Goal: Task Accomplishment & Management: Use online tool/utility

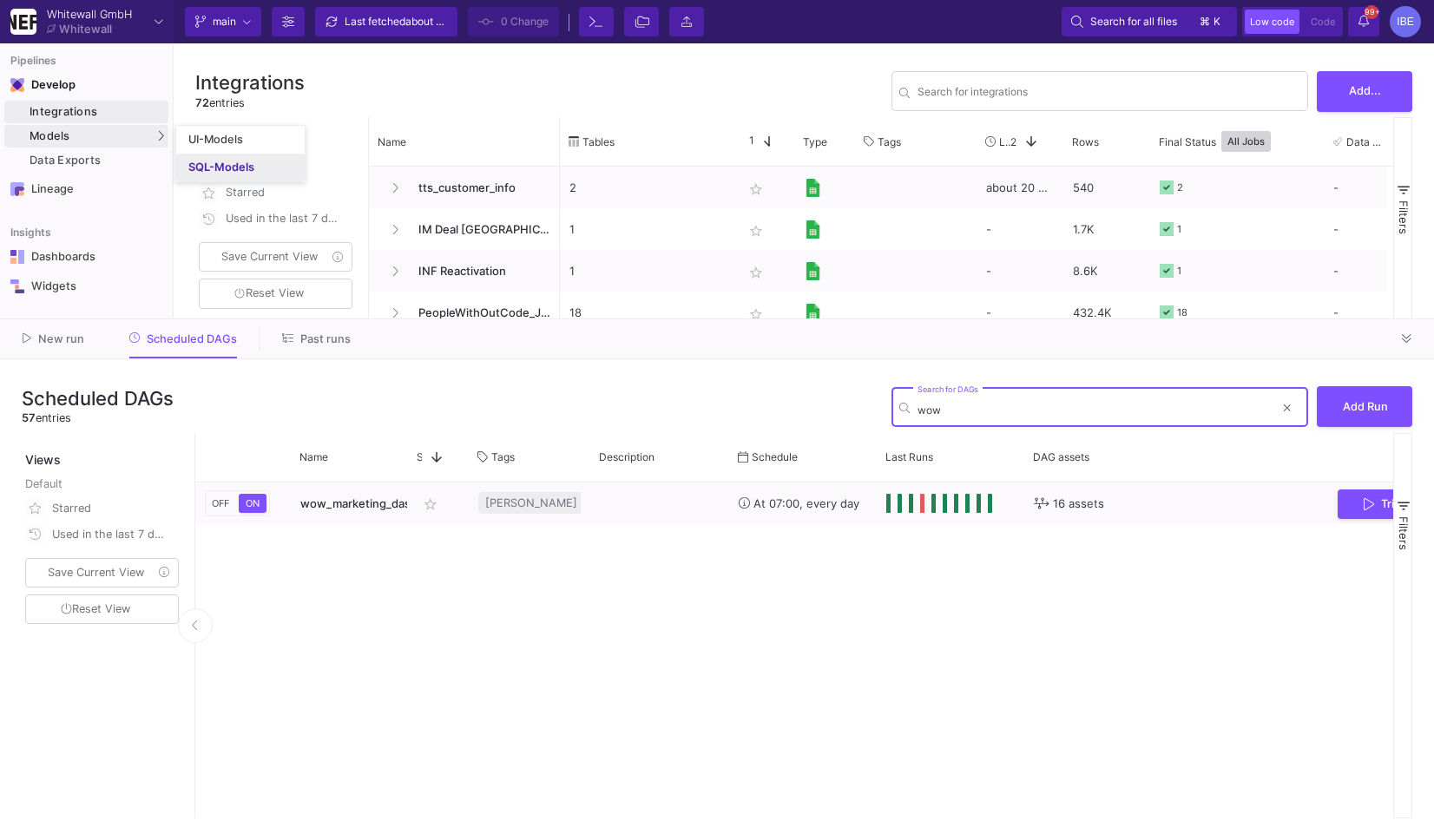
click at [198, 156] on link "SQL-Models" at bounding box center [240, 168] width 129 height 28
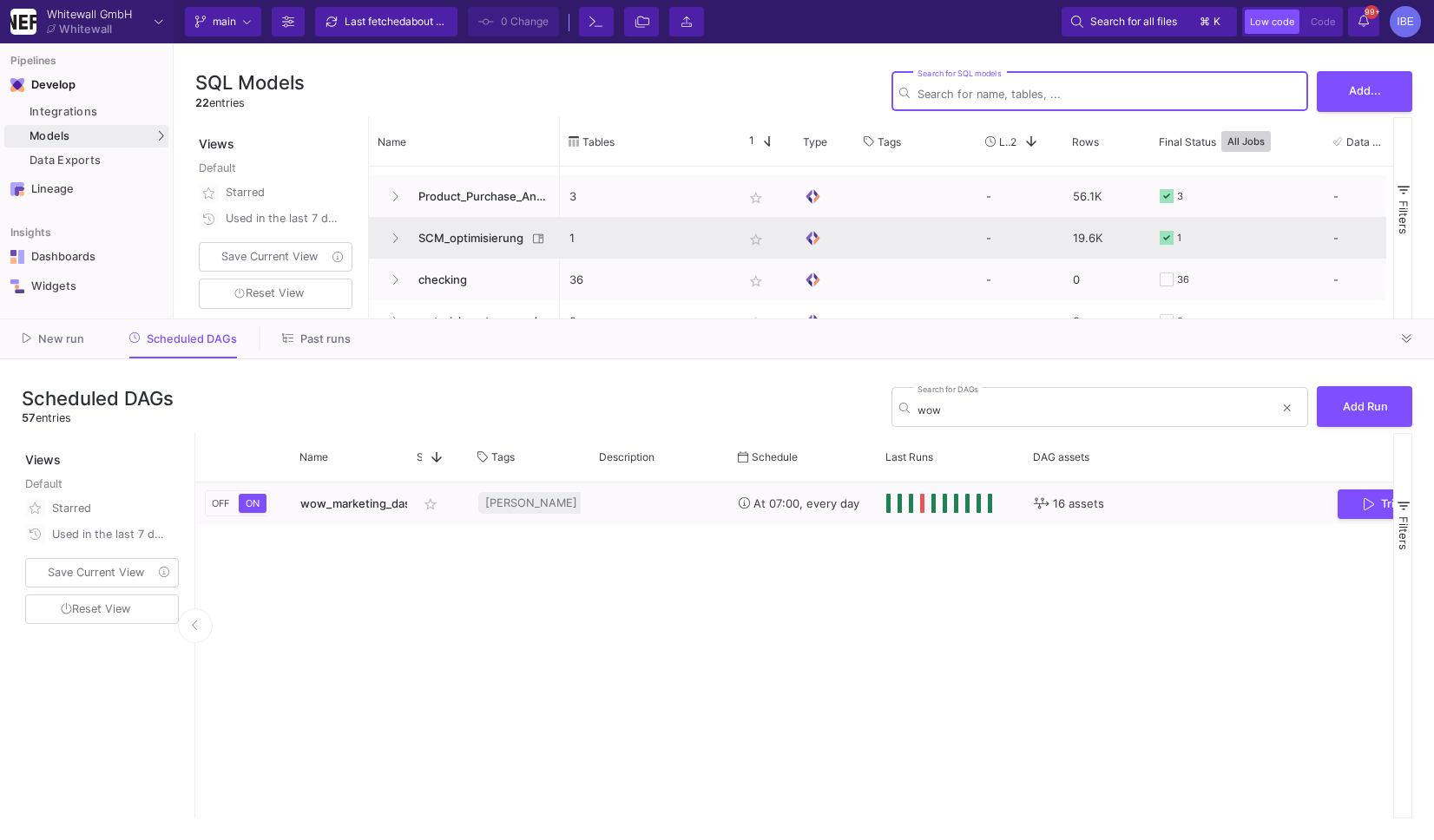
scroll to position [246, 0]
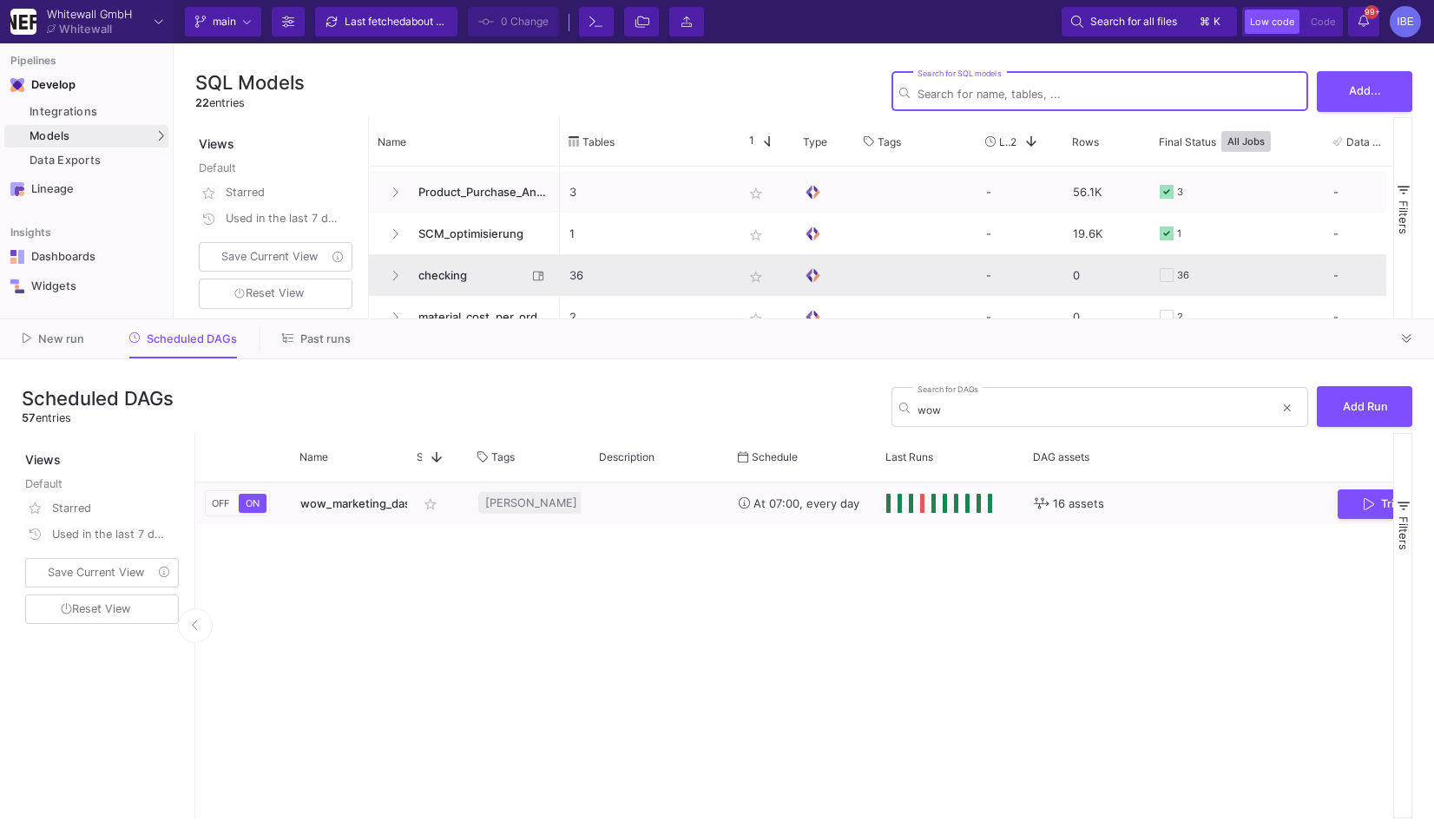
click at [477, 272] on span "checking" at bounding box center [468, 275] width 119 height 41
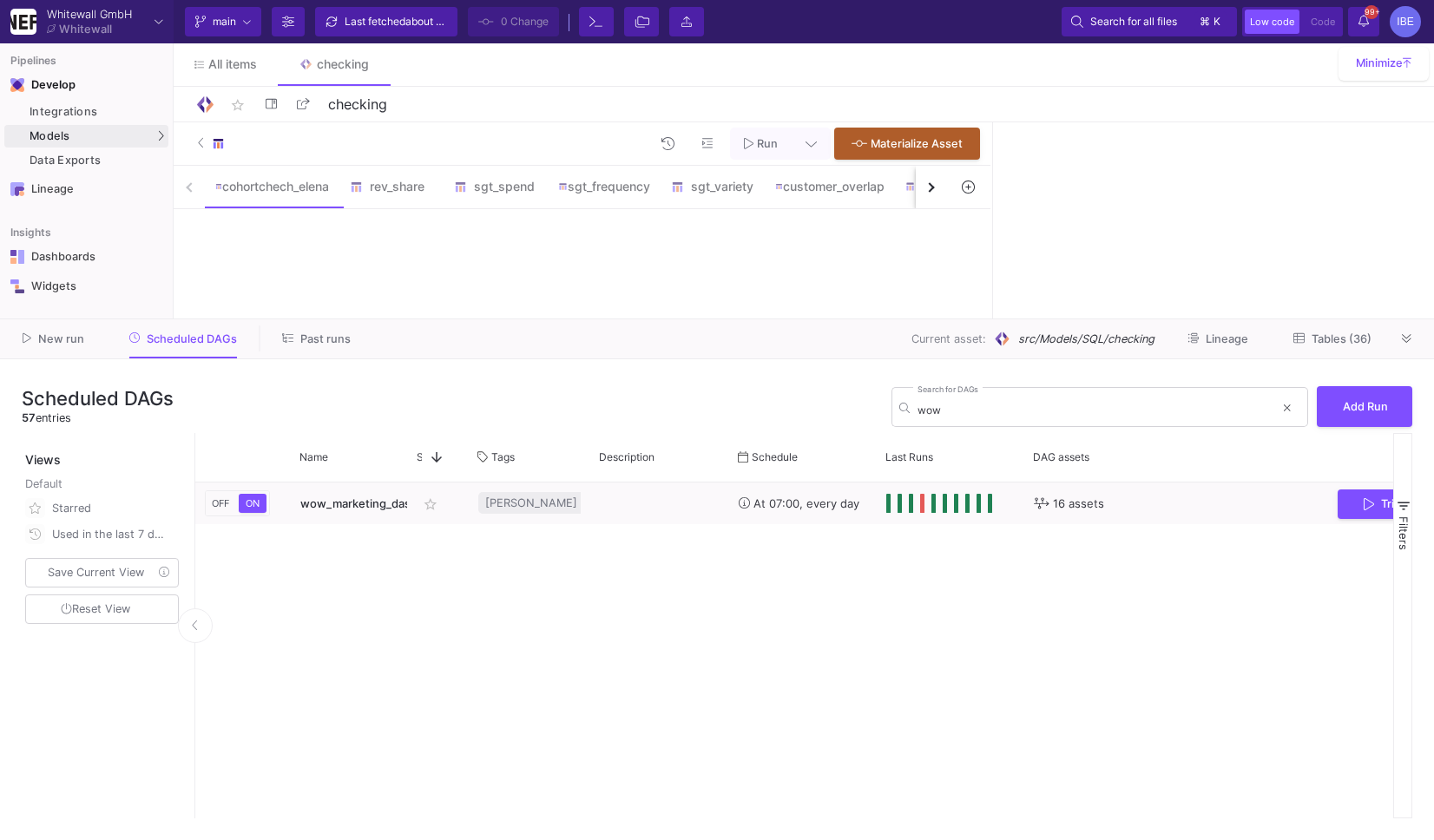
click at [1394, 345] on div at bounding box center [1407, 338] width 26 height 26
click at [1402, 346] on button at bounding box center [1407, 338] width 26 height 26
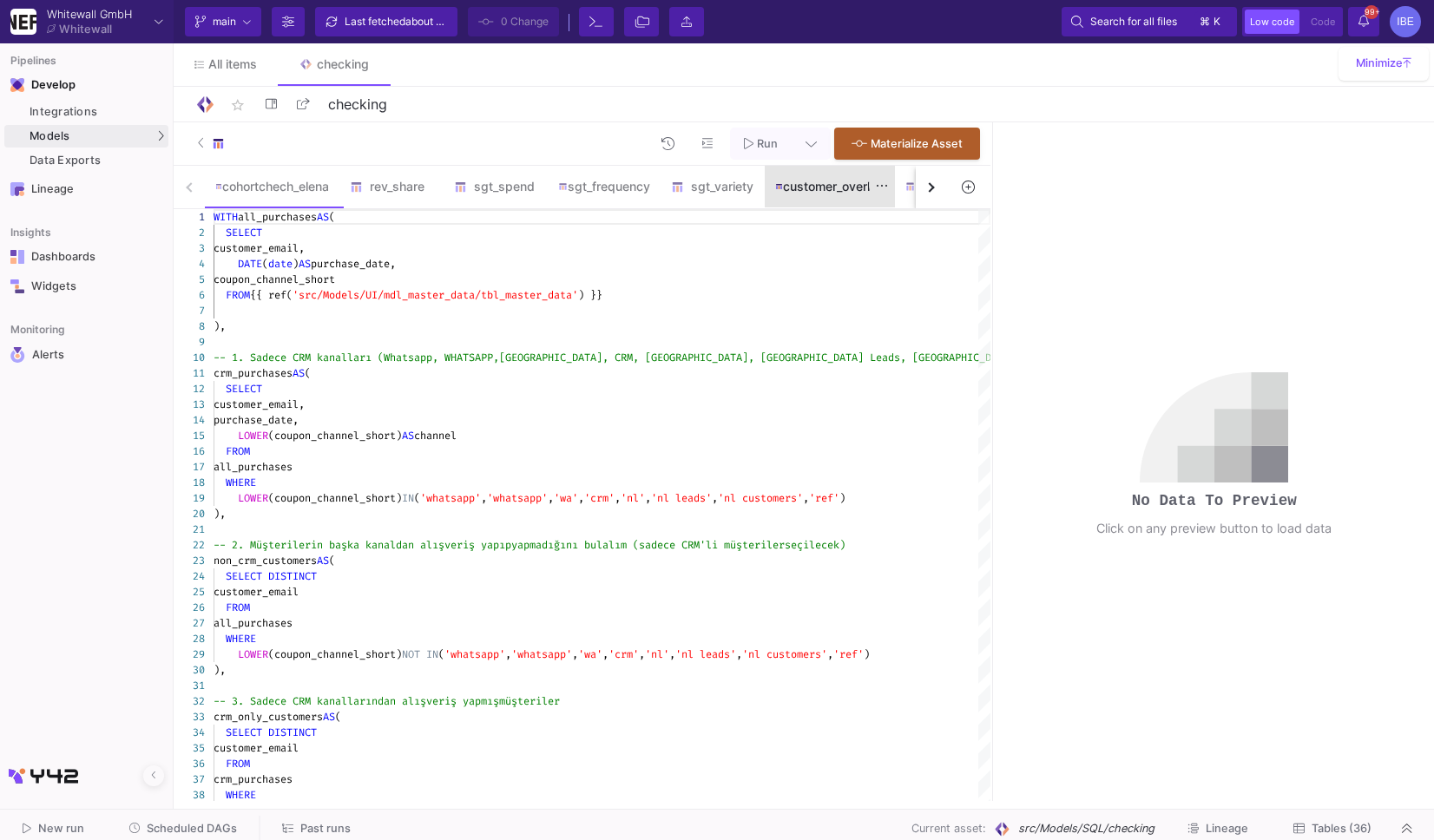
click at [813, 198] on div "customer_overlap" at bounding box center [830, 187] width 130 height 42
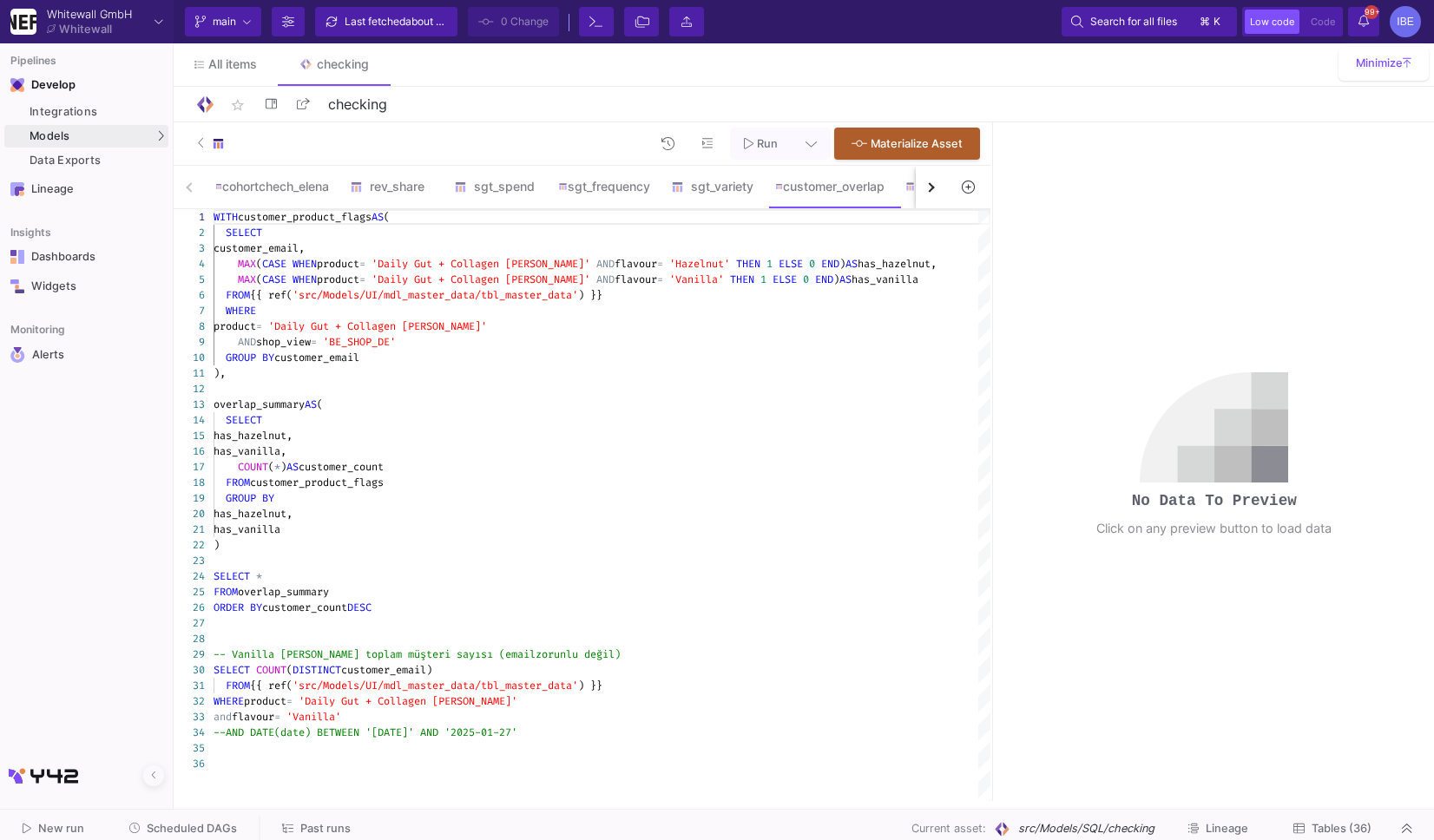
click at [925, 182] on button "button" at bounding box center [931, 187] width 31 height 43
click at [722, 195] on div "product_lover" at bounding box center [712, 187] width 108 height 42
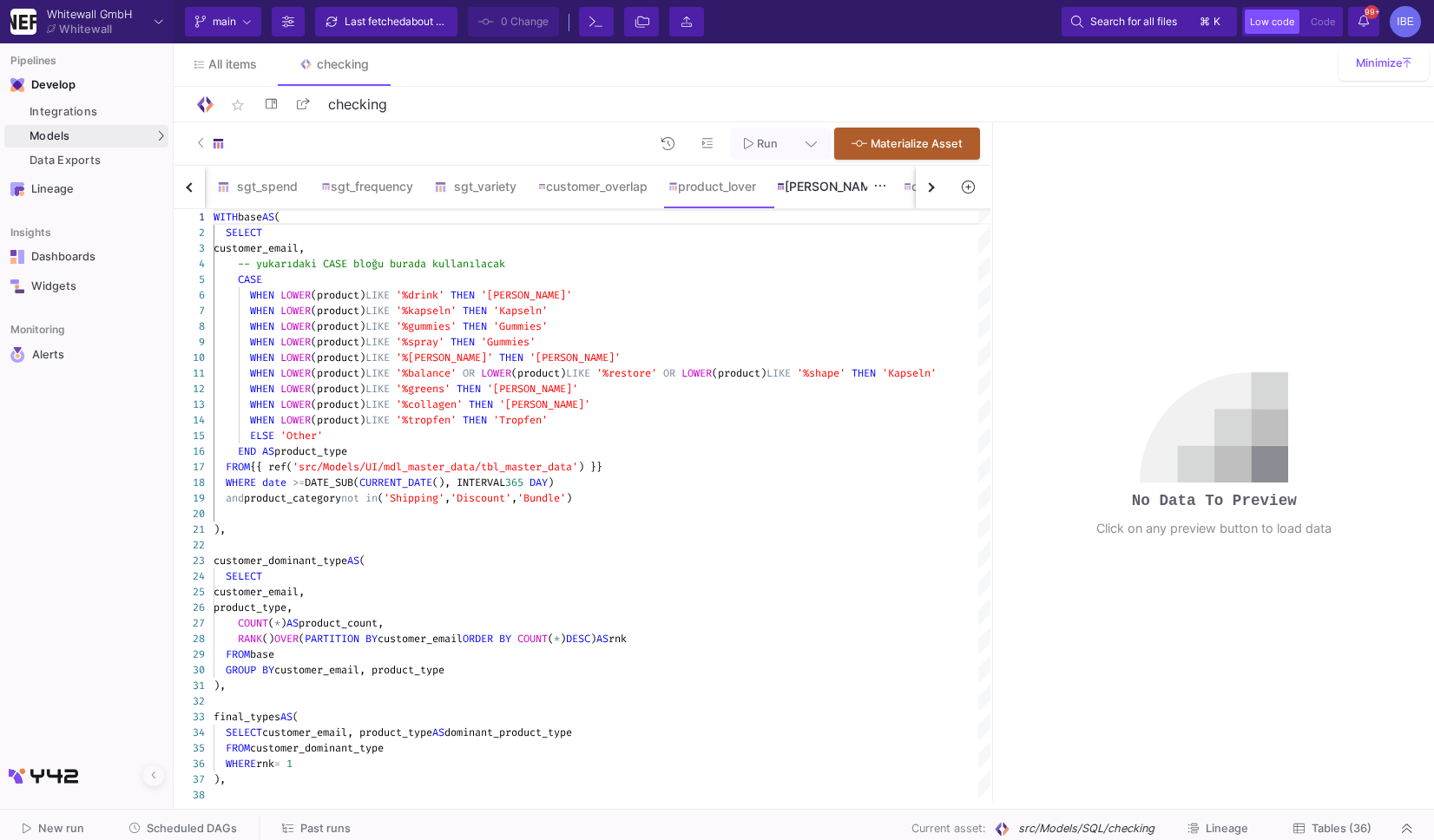
click at [806, 191] on div "[PERSON_NAME]" at bounding box center [829, 186] width 106 height 14
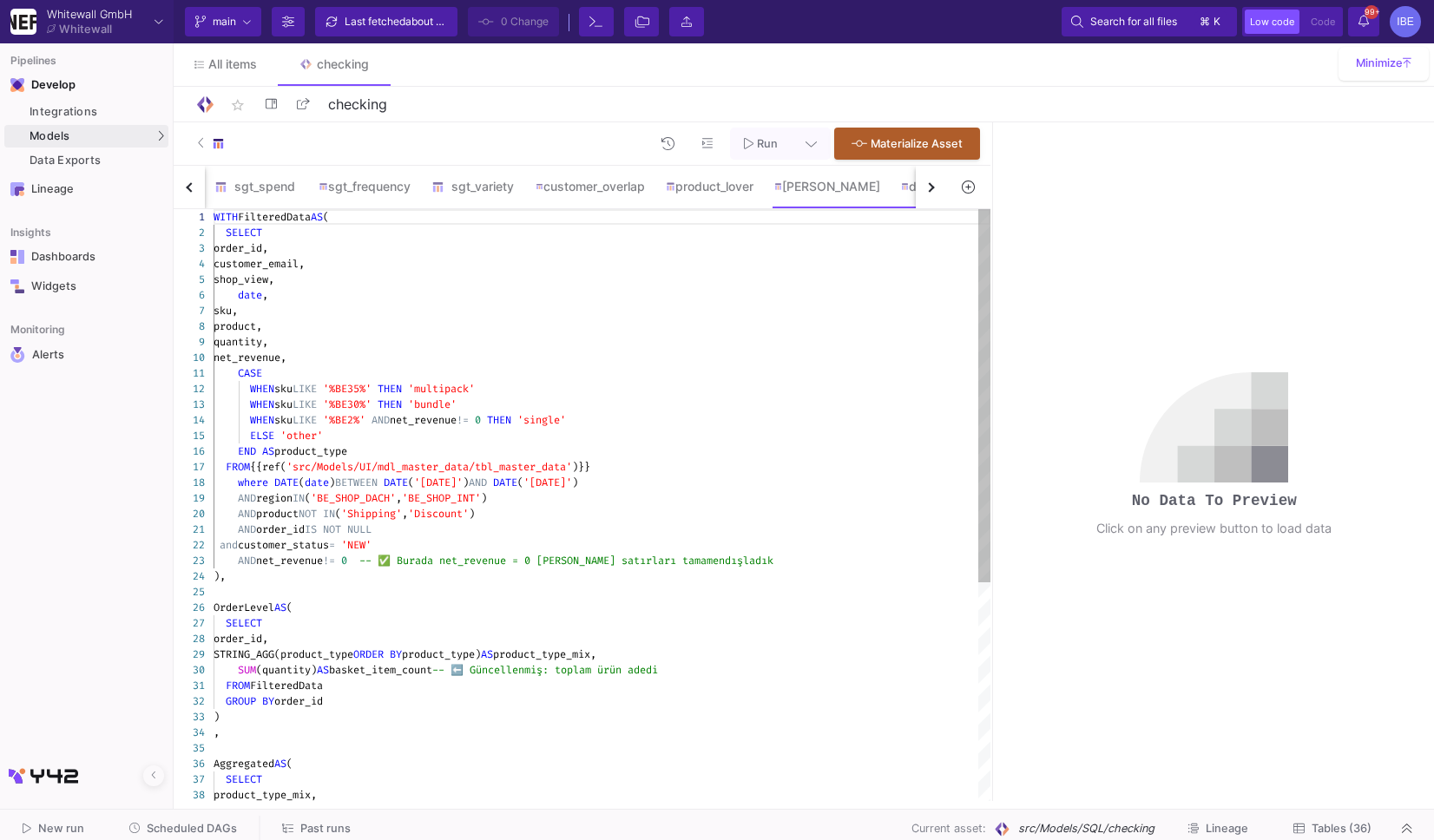
type textarea "CASE WHEN sku LIKE '%BE35%' THEN 'multipack' WHEN sku LIKE '%BE30%' THEN 'bundl…"
click at [790, 433] on div "ELSE 'other'" at bounding box center [602, 435] width 776 height 16
click at [884, 186] on icon at bounding box center [878, 185] width 12 height 14
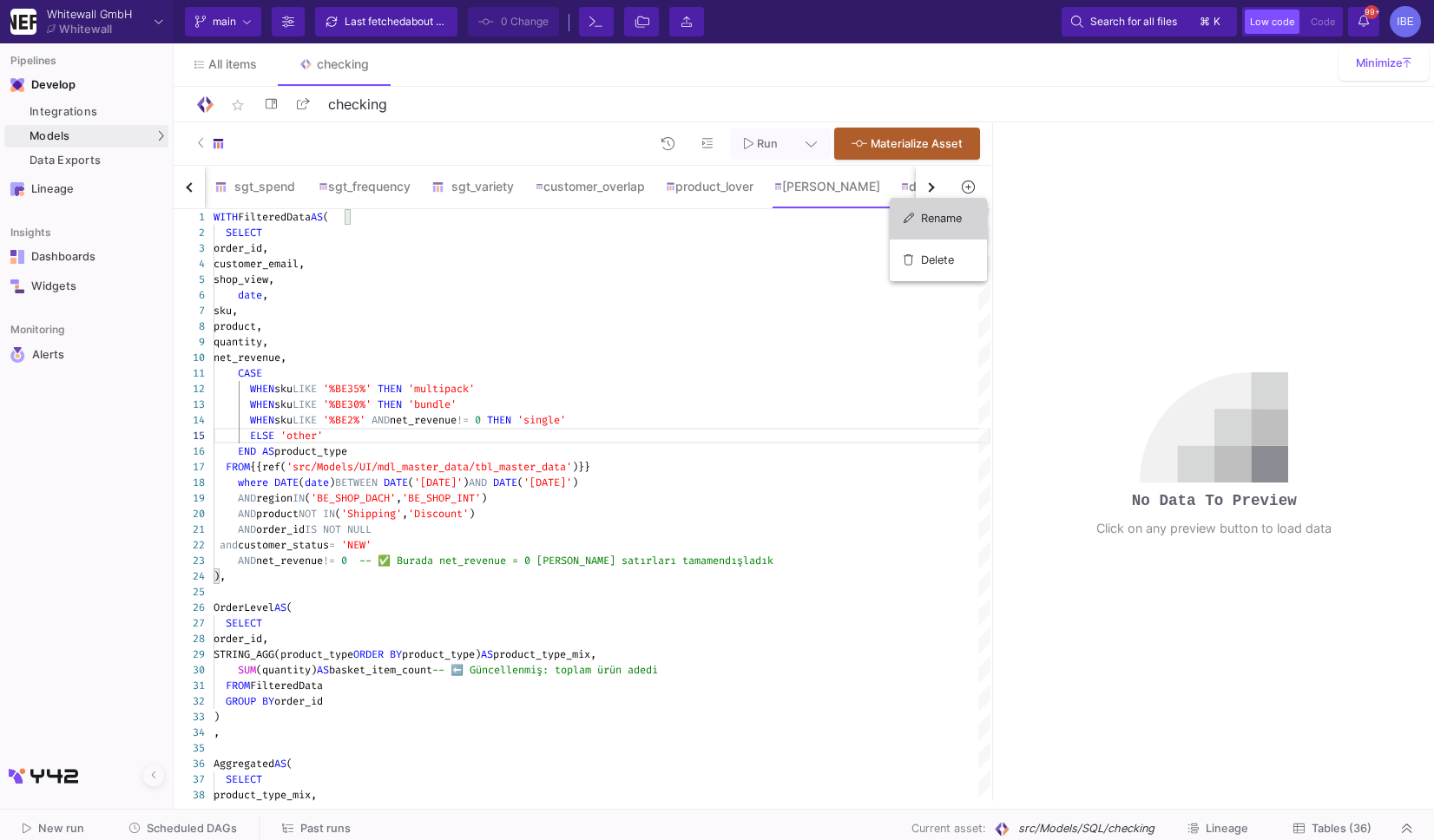
click at [946, 205] on div "Rename" at bounding box center [937, 219] width 69 height 42
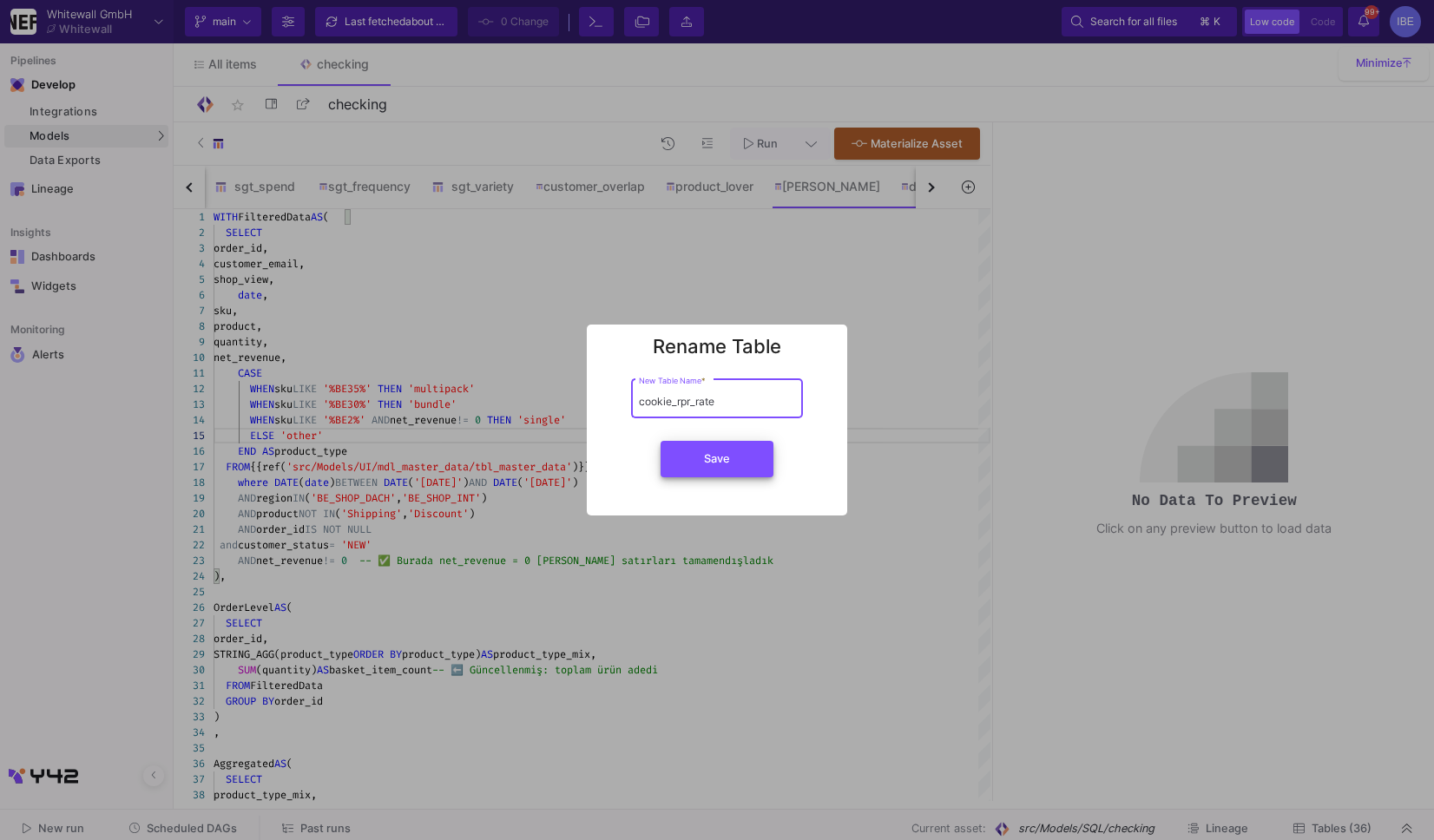
type input "cookie_rpr_rate"
click at [686, 449] on button "Save" at bounding box center [716, 459] width 113 height 37
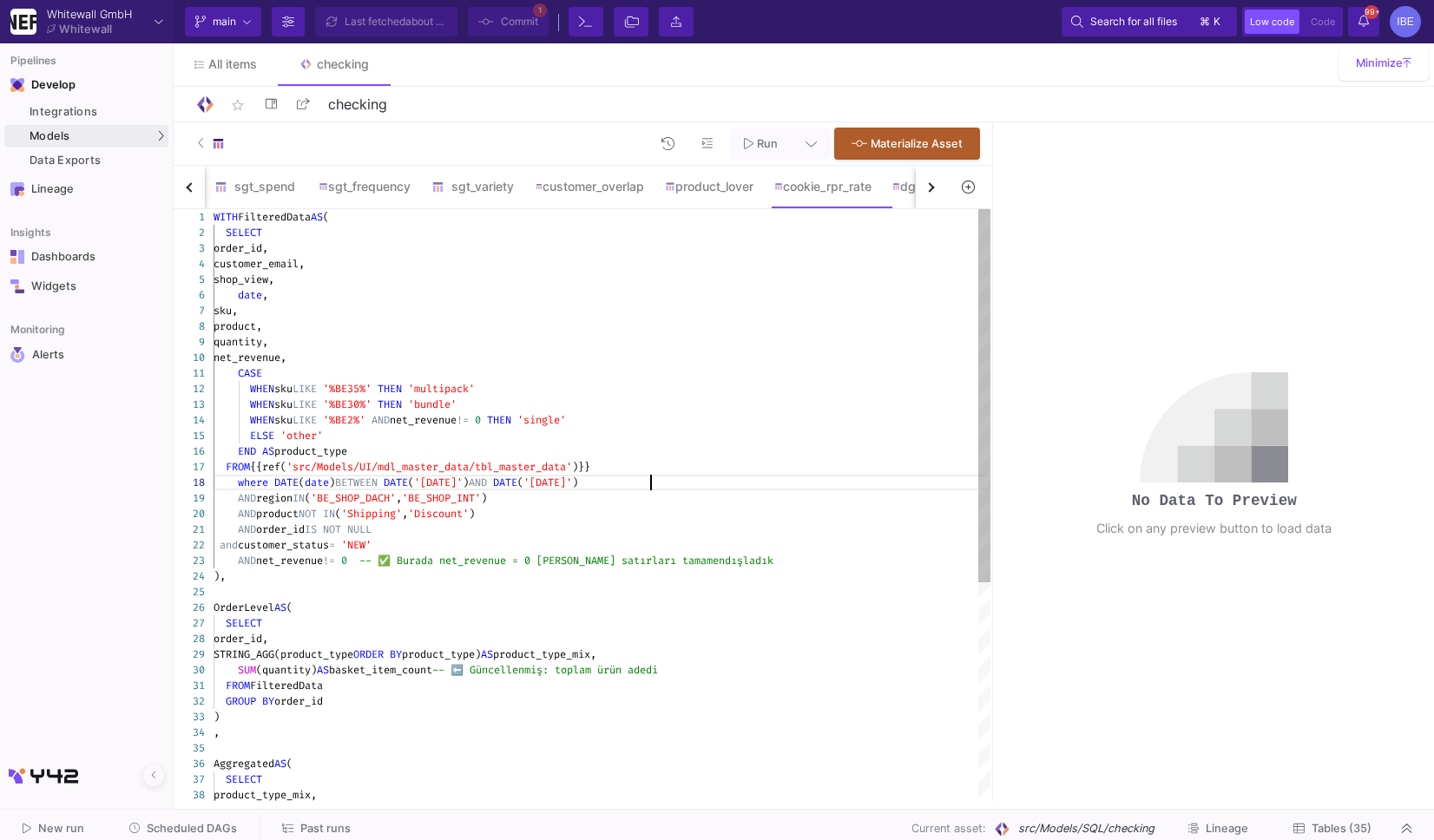
click at [661, 484] on div "where DATE ( date ) BETWEEN DATE ( '[DATE]' ) AND DATE ( '[DATE]' )" at bounding box center [602, 482] width 776 height 16
type textarea "WITH FilteredData AS ( SELECT order_id, customer_email, shop_view, date, sku, p…"
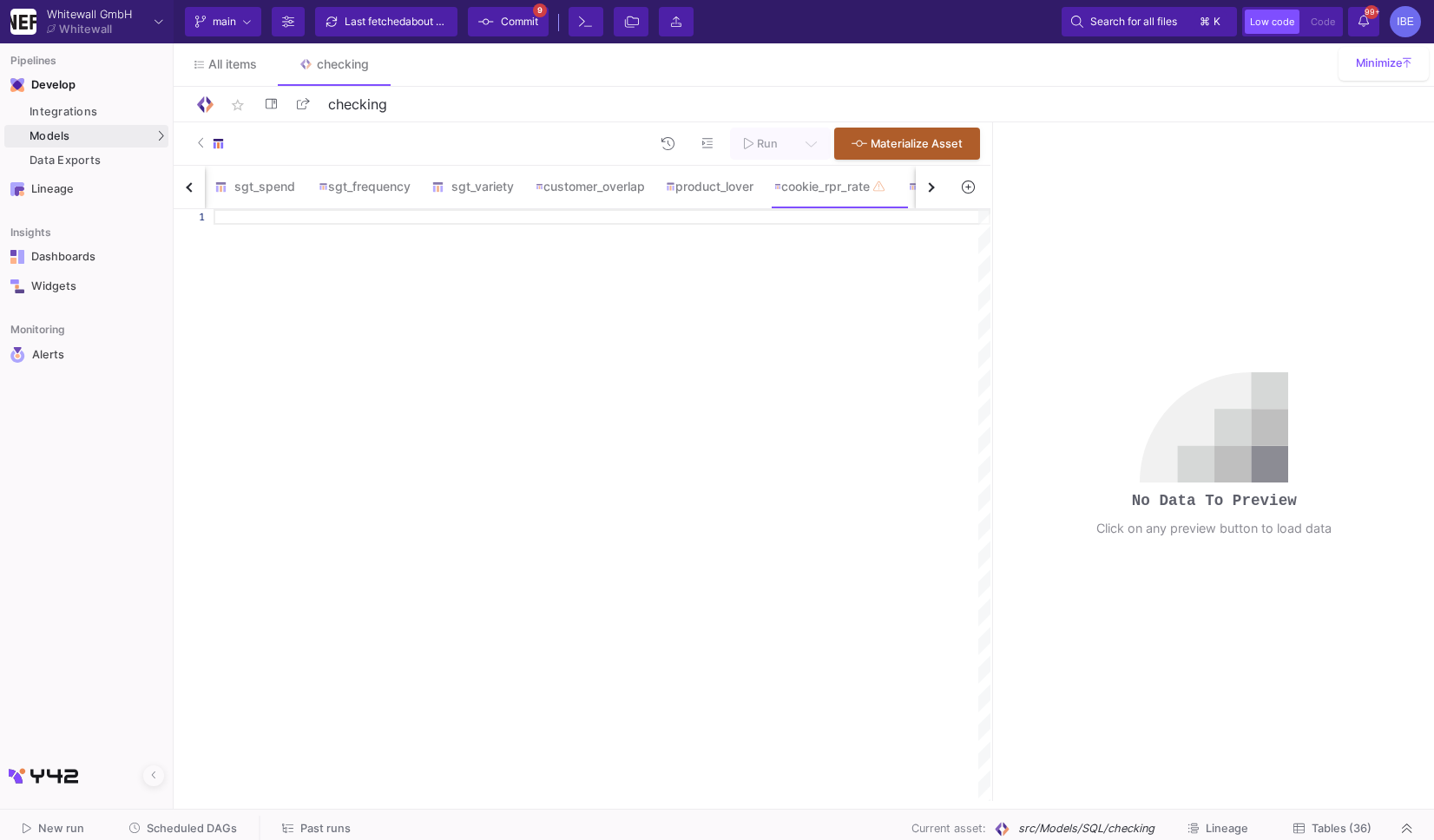
click at [731, 212] on div at bounding box center [602, 217] width 776 height 16
click at [722, 200] on div "product_lover" at bounding box center [709, 187] width 108 height 42
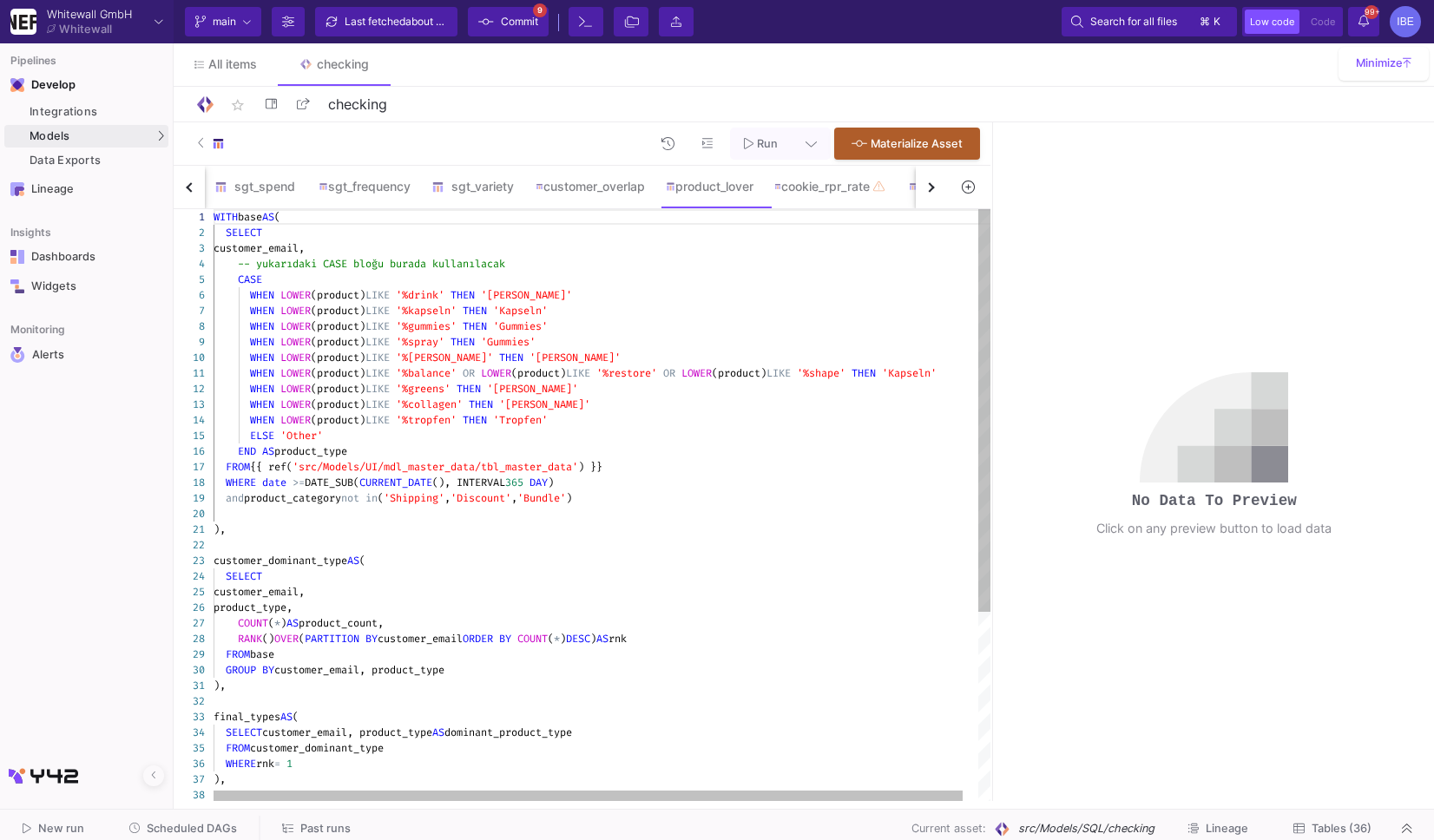
type textarea "WHEN LOWER(product) LIKE '%balance' OR LOWER(product) LIKE '%restore' OR LOWER(…"
click at [531, 462] on span "'src/Models/UI/mdl_master_data/tbl_master_data'" at bounding box center [435, 467] width 286 height 14
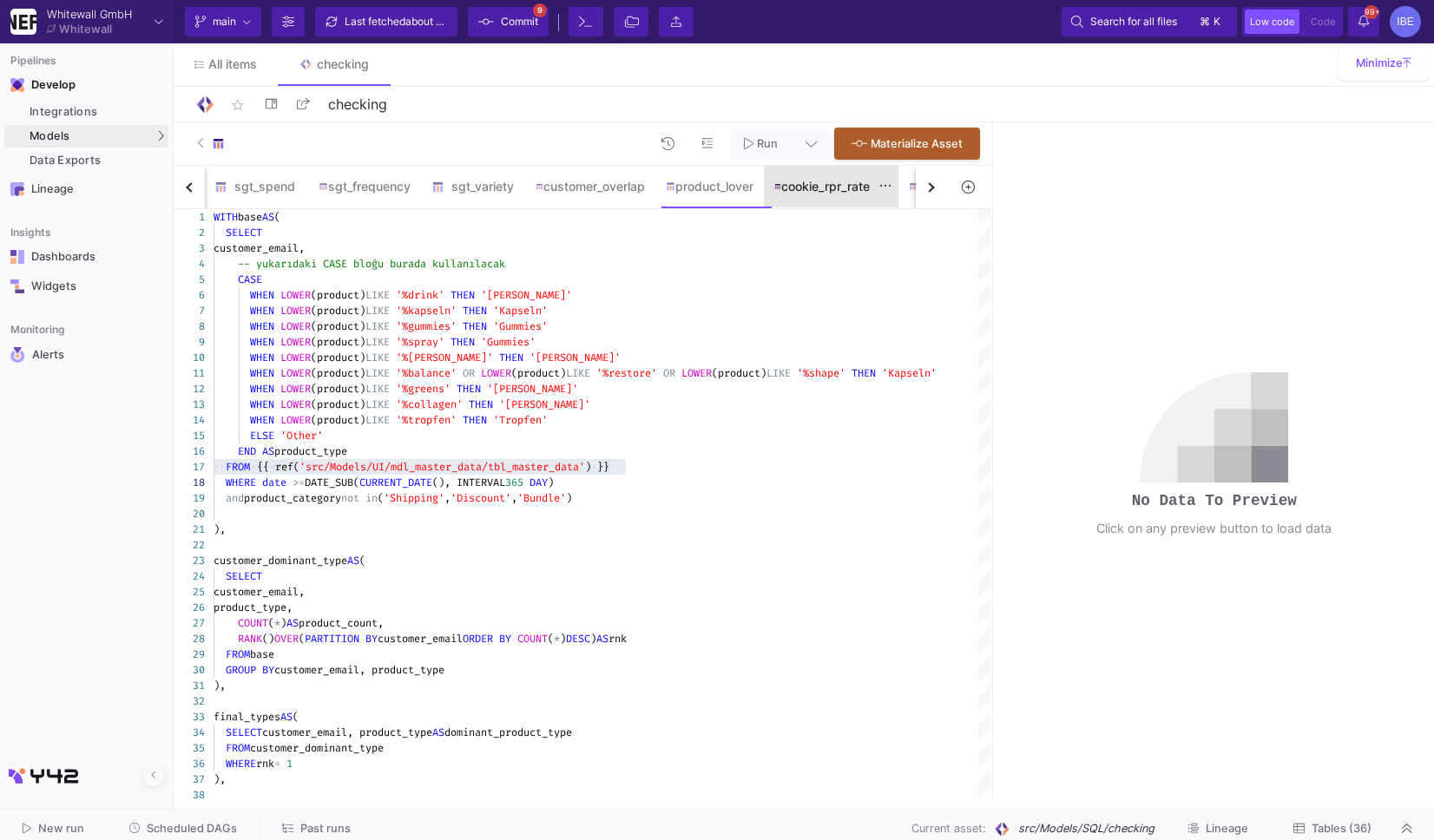
click at [816, 188] on div "cookie_rpr_rate" at bounding box center [831, 186] width 114 height 14
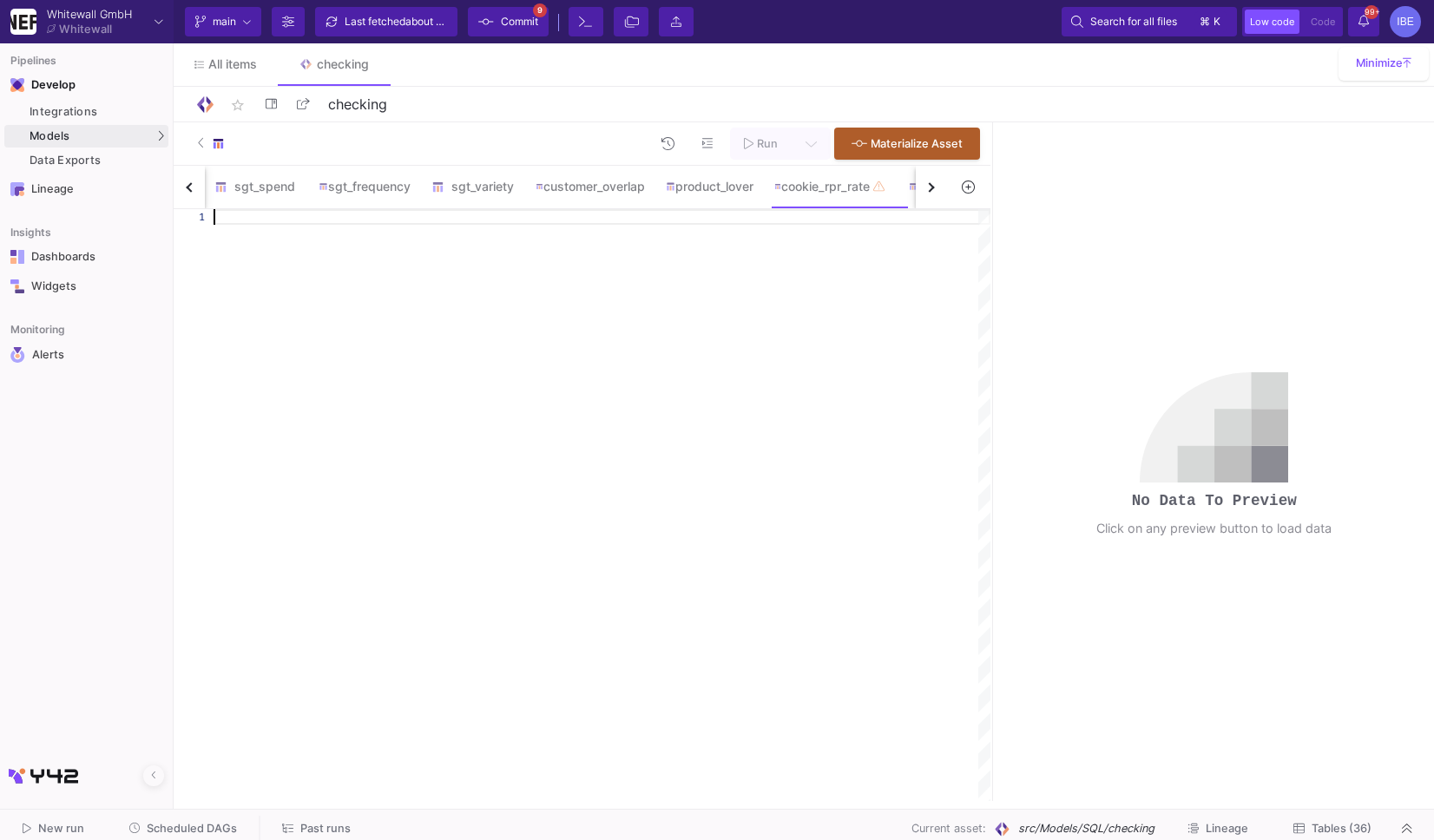
click at [695, 238] on div at bounding box center [602, 504] width 776 height 592
paste textarea "ORDER BY customer_email, first_next_purchase_date;"
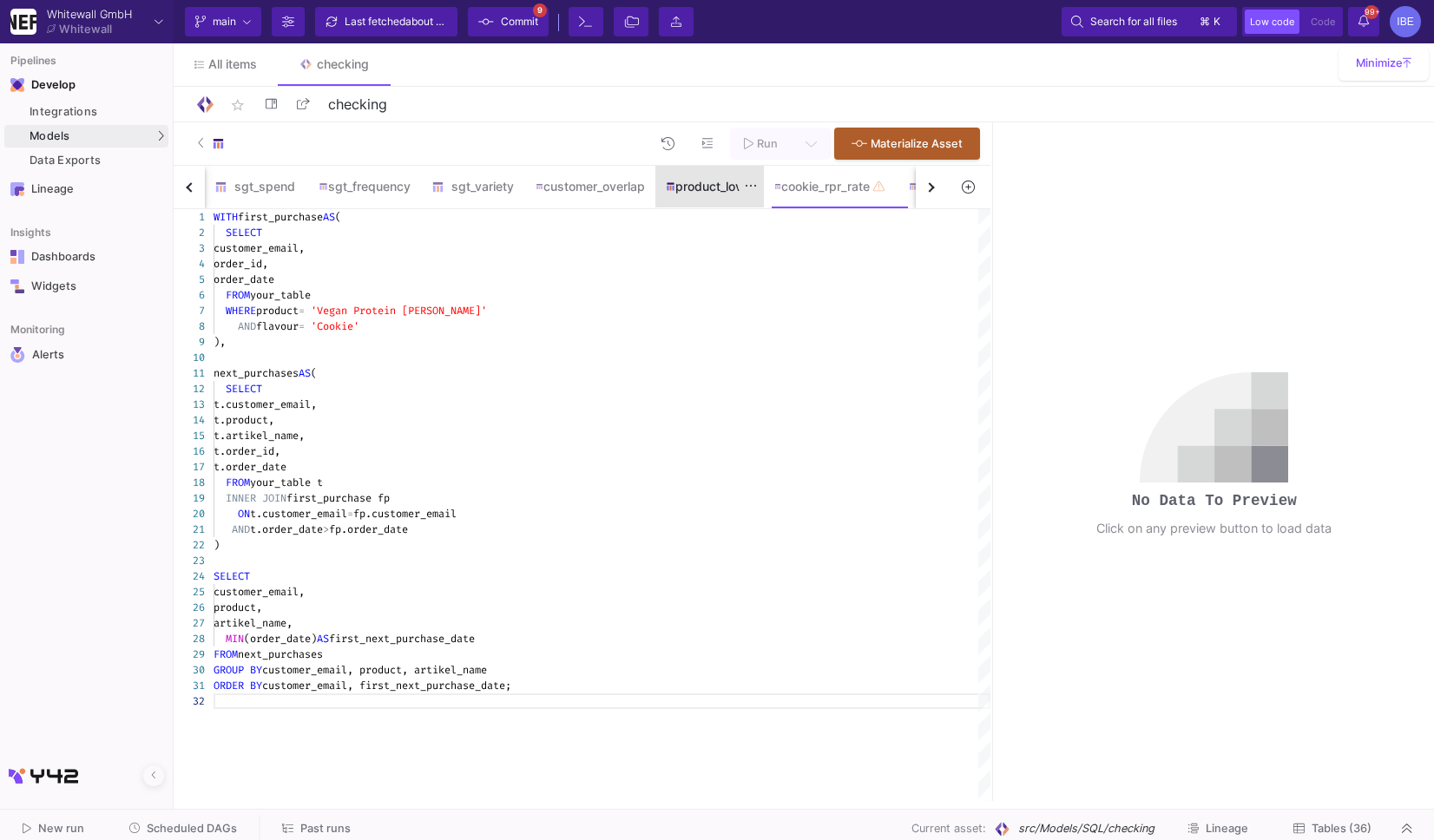
click at [716, 193] on div "product_lover" at bounding box center [709, 187] width 108 height 42
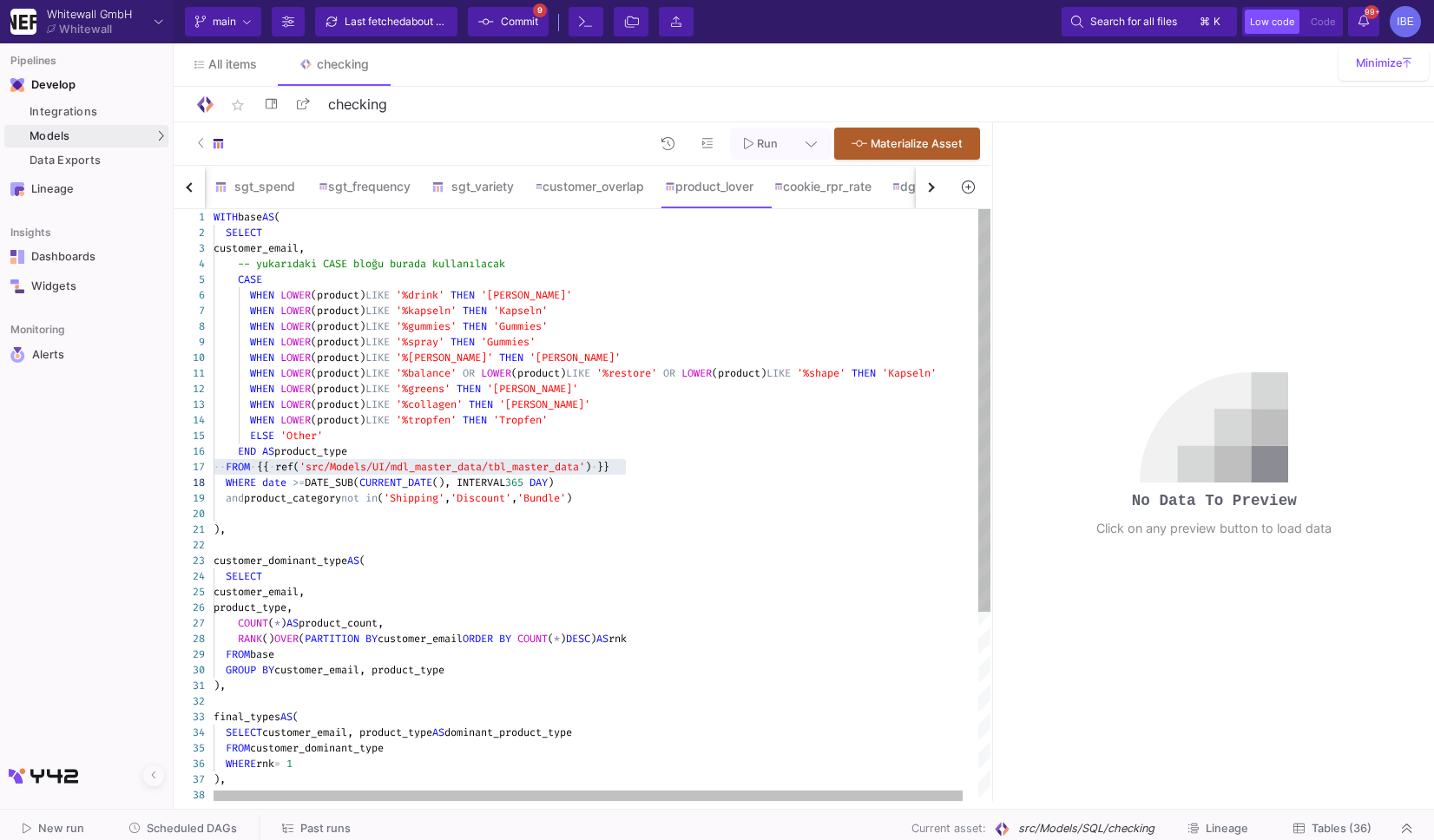
click at [541, 467] on span "'src/Models/UI/mdl_master_data/tbl_master_data'" at bounding box center [442, 467] width 286 height 14
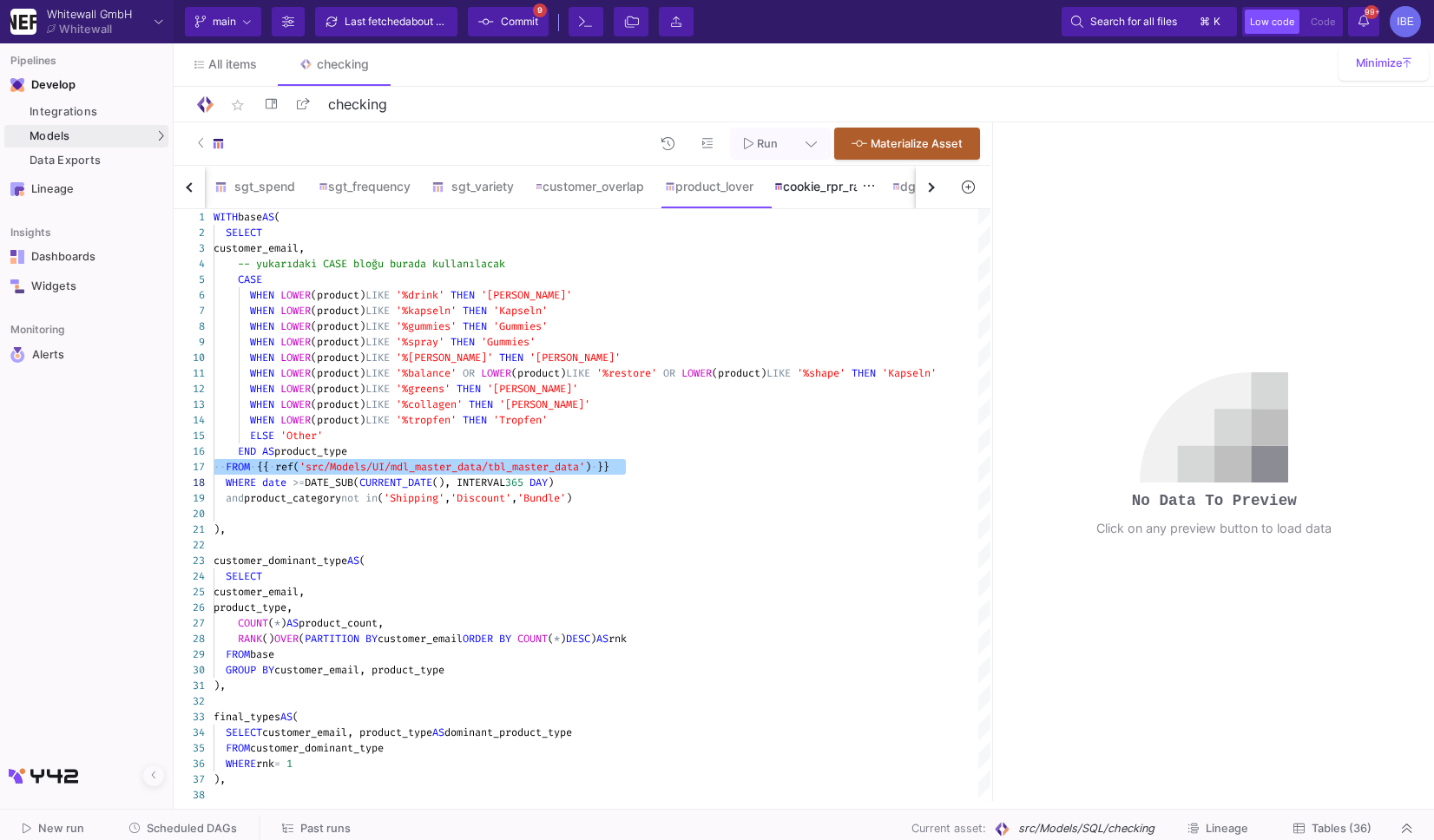
click at [797, 191] on div "cookie_rpr_rate" at bounding box center [822, 186] width 97 height 14
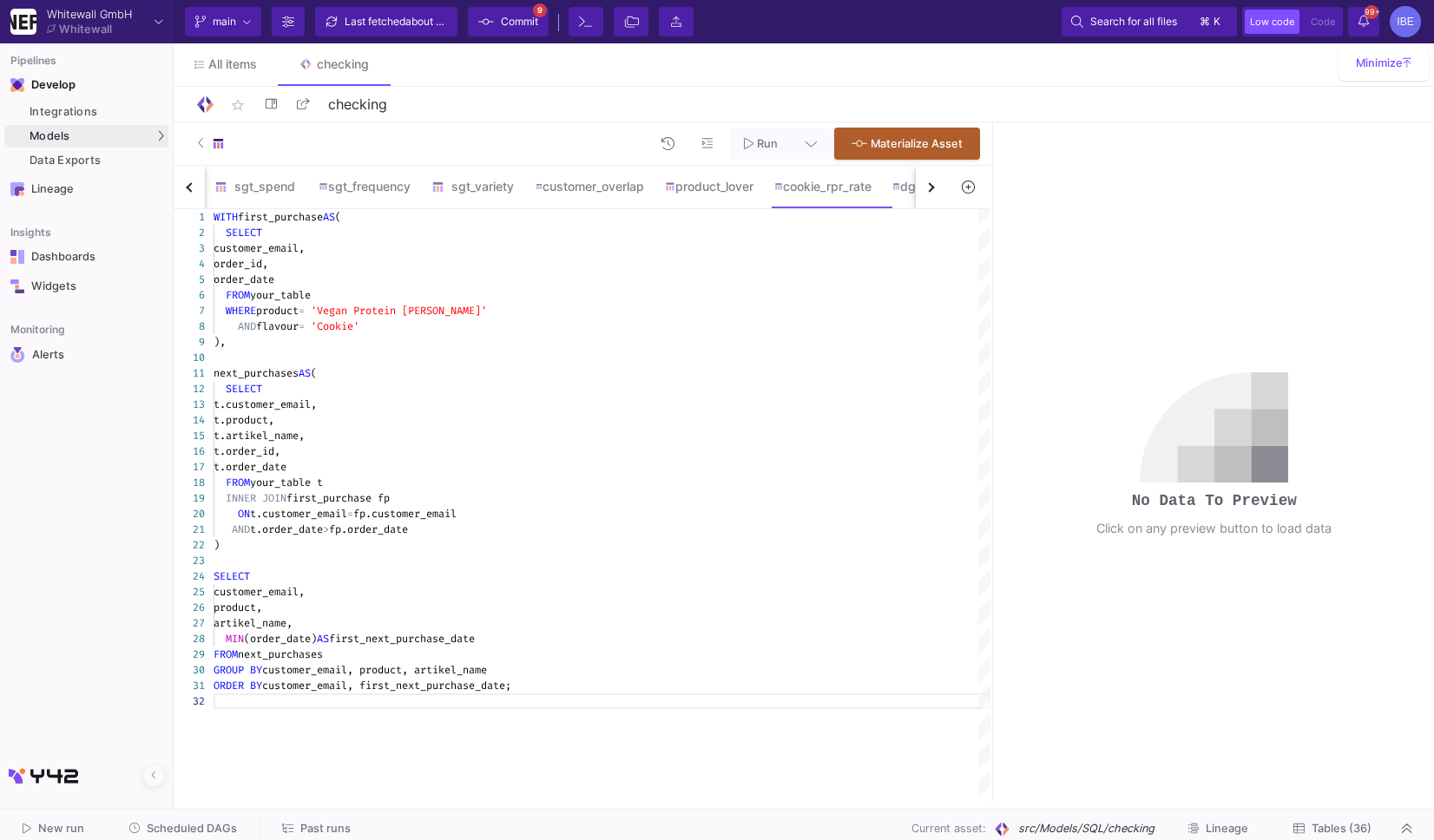
click at [332, 290] on div "FROM your_table" at bounding box center [602, 295] width 776 height 16
paste textarea "{{ ref('src/Models/UI/mdl_master_data/tbl_master_data') }}"
drag, startPoint x: 319, startPoint y: 481, endPoint x: 229, endPoint y: 482, distance: 90.0
paste textarea "FROM {{ ref('src/Models/UI/mdl_master_data/tbl_master_data') }} t INNER JOIN fi…"
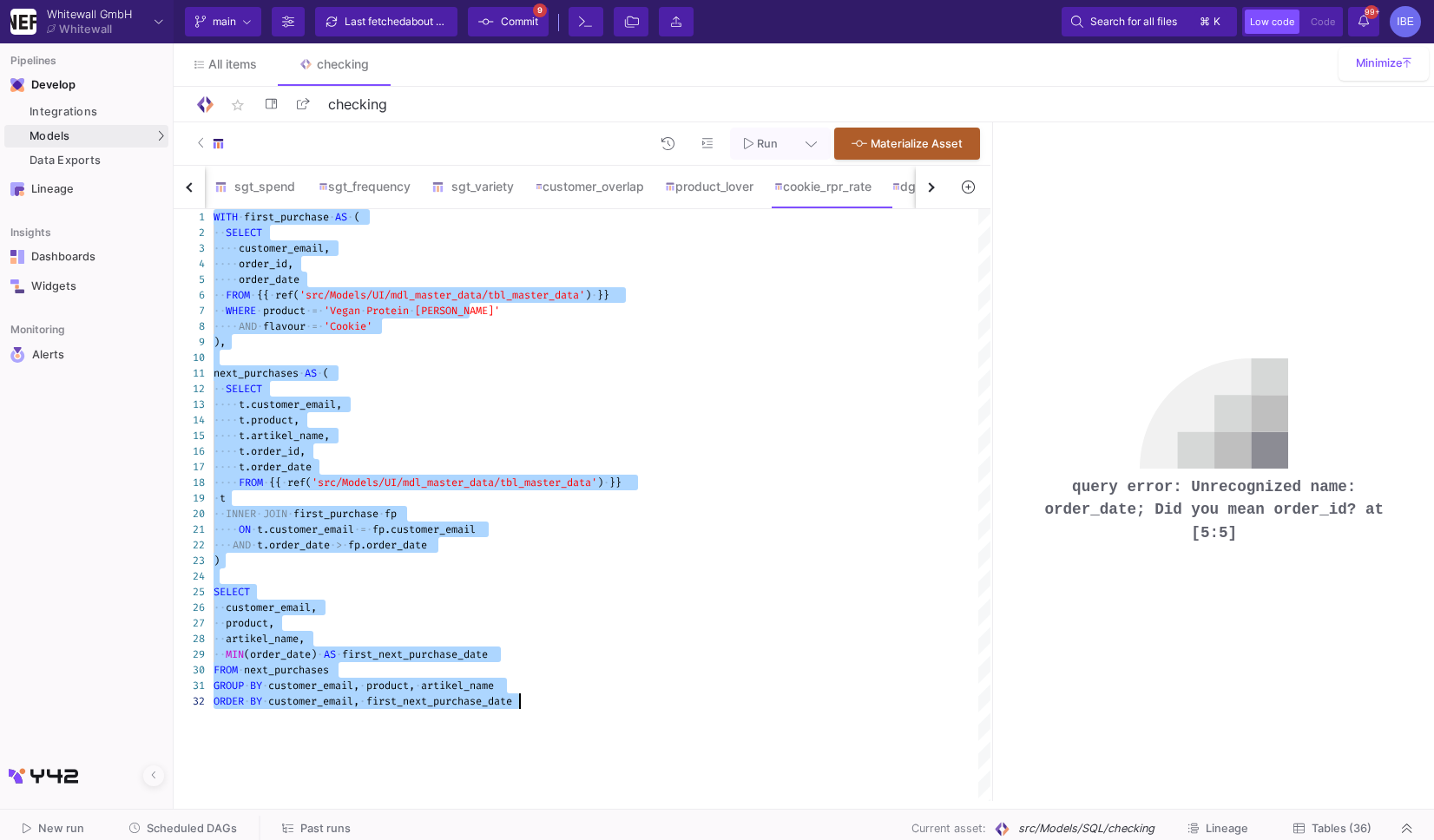
click at [281, 278] on span "order_date" at bounding box center [268, 280] width 60 height 14
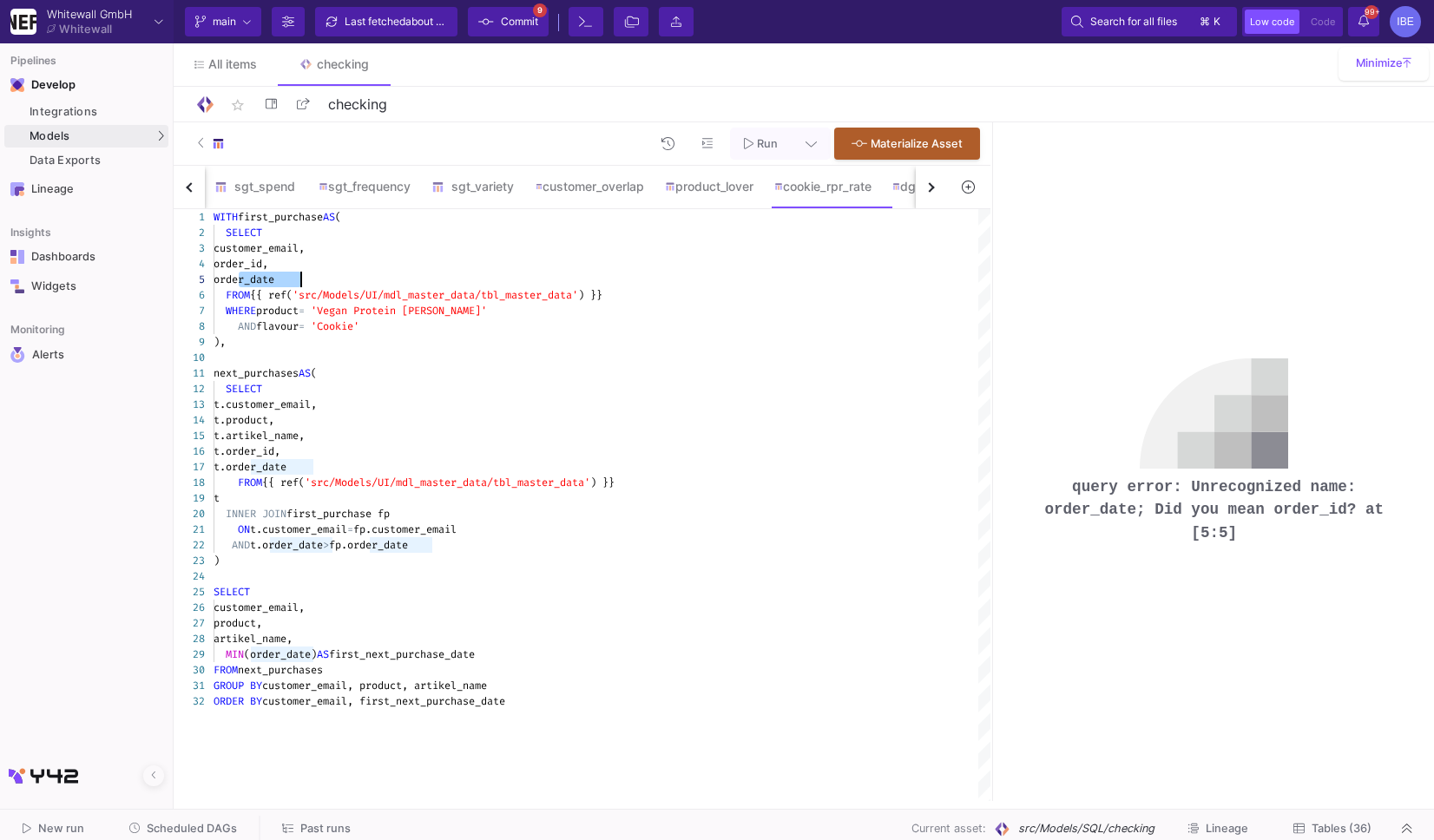
click at [287, 460] on span "t.order_date" at bounding box center [249, 467] width 73 height 14
drag, startPoint x: 315, startPoint y: 464, endPoint x: 252, endPoint y: 462, distance: 63.0
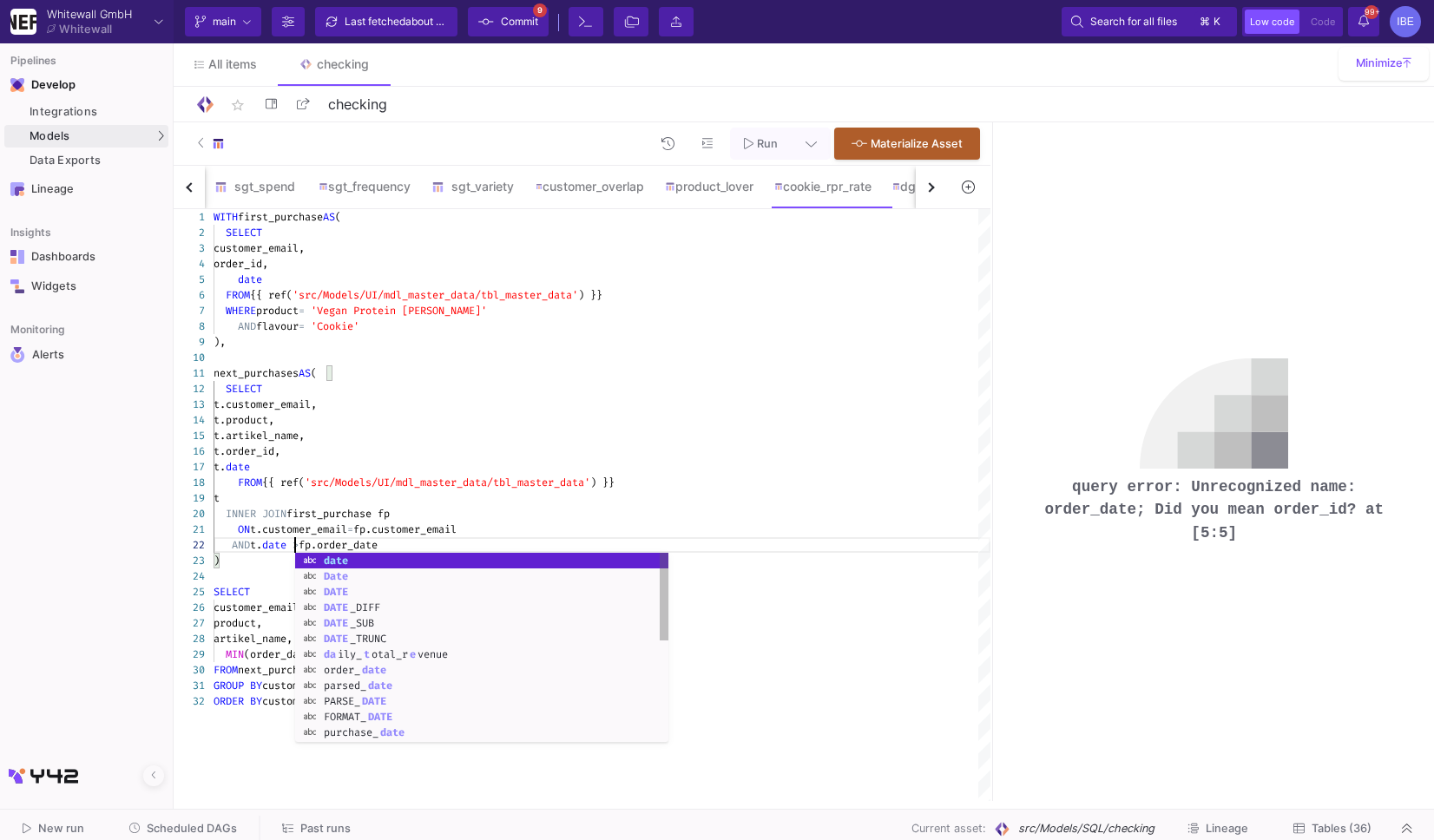
scroll to position [17, 80]
click at [274, 560] on div ")" at bounding box center [602, 560] width 776 height 16
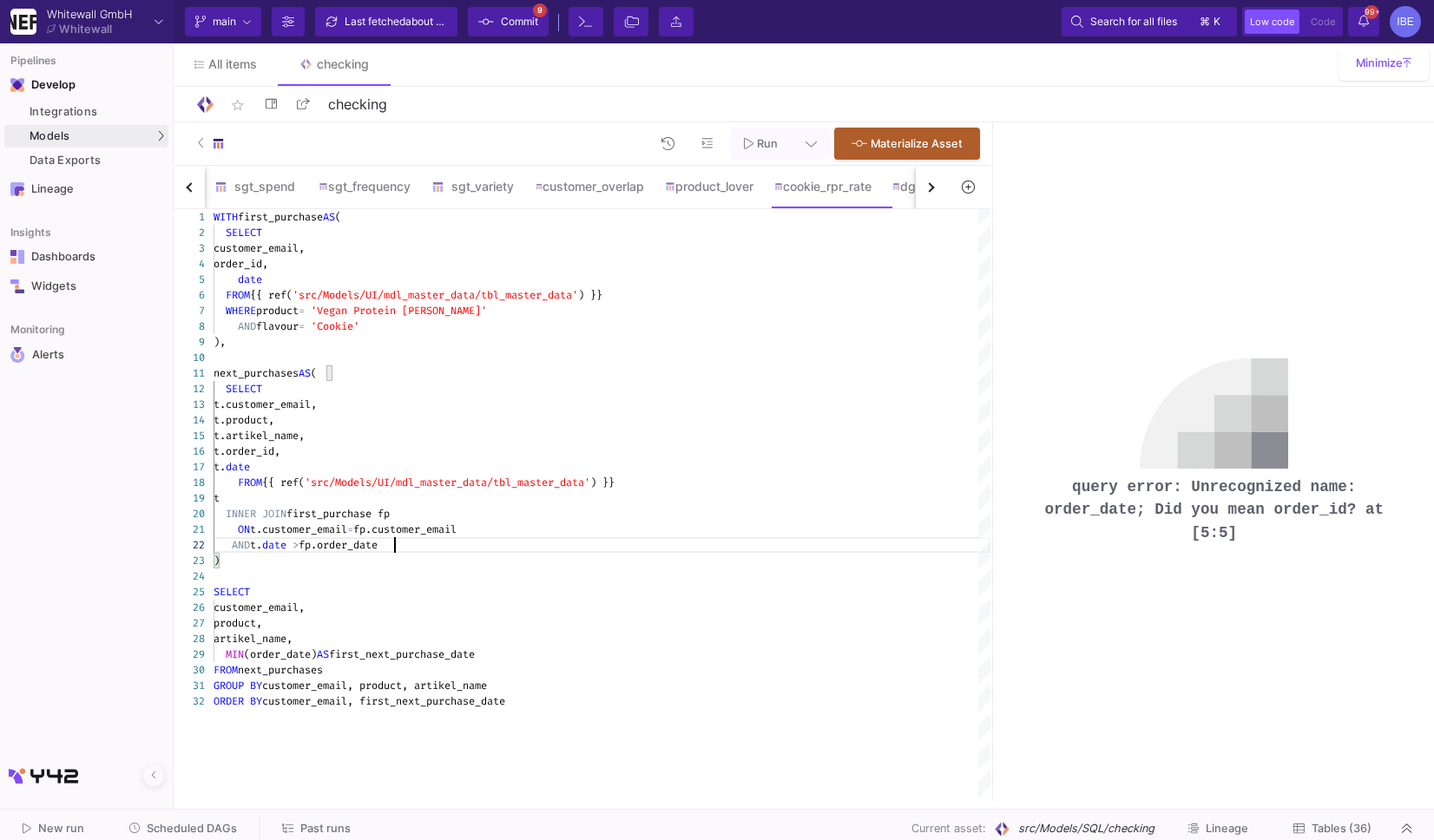
click at [378, 543] on span "fp.order_date" at bounding box center [338, 545] width 79 height 14
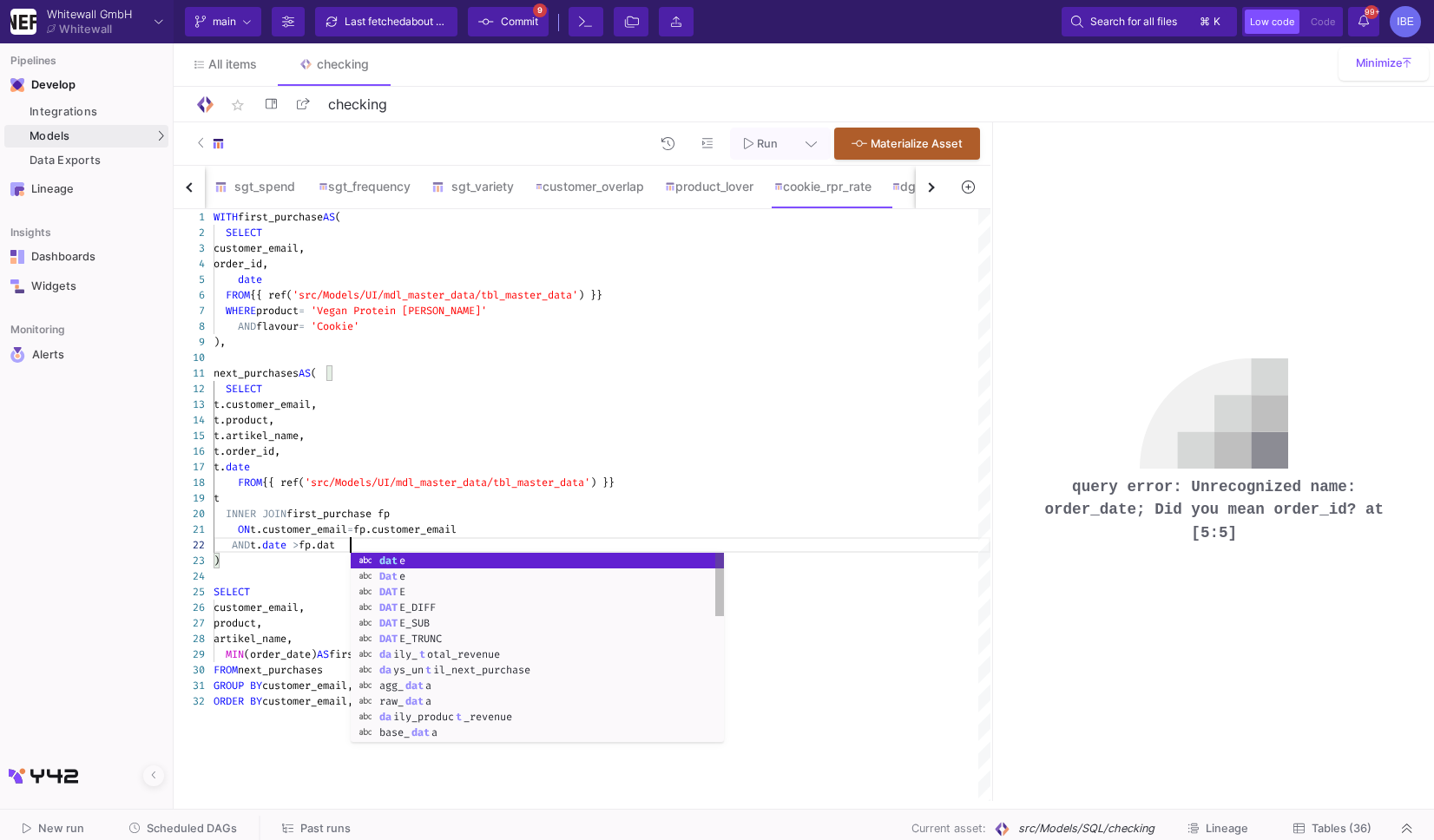
scroll to position [17, 143]
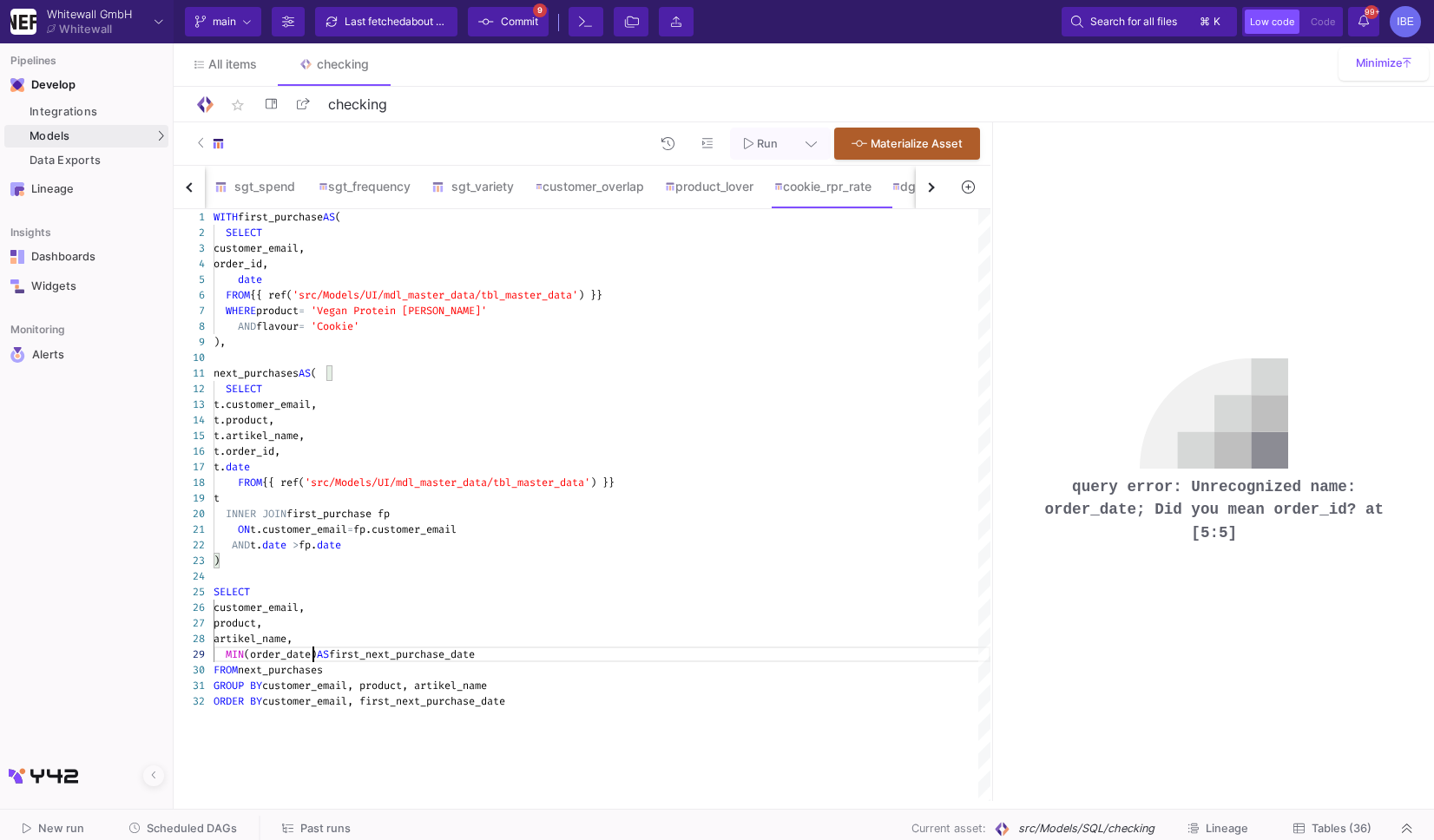
click at [315, 652] on span "(order_date)" at bounding box center [280, 655] width 73 height 14
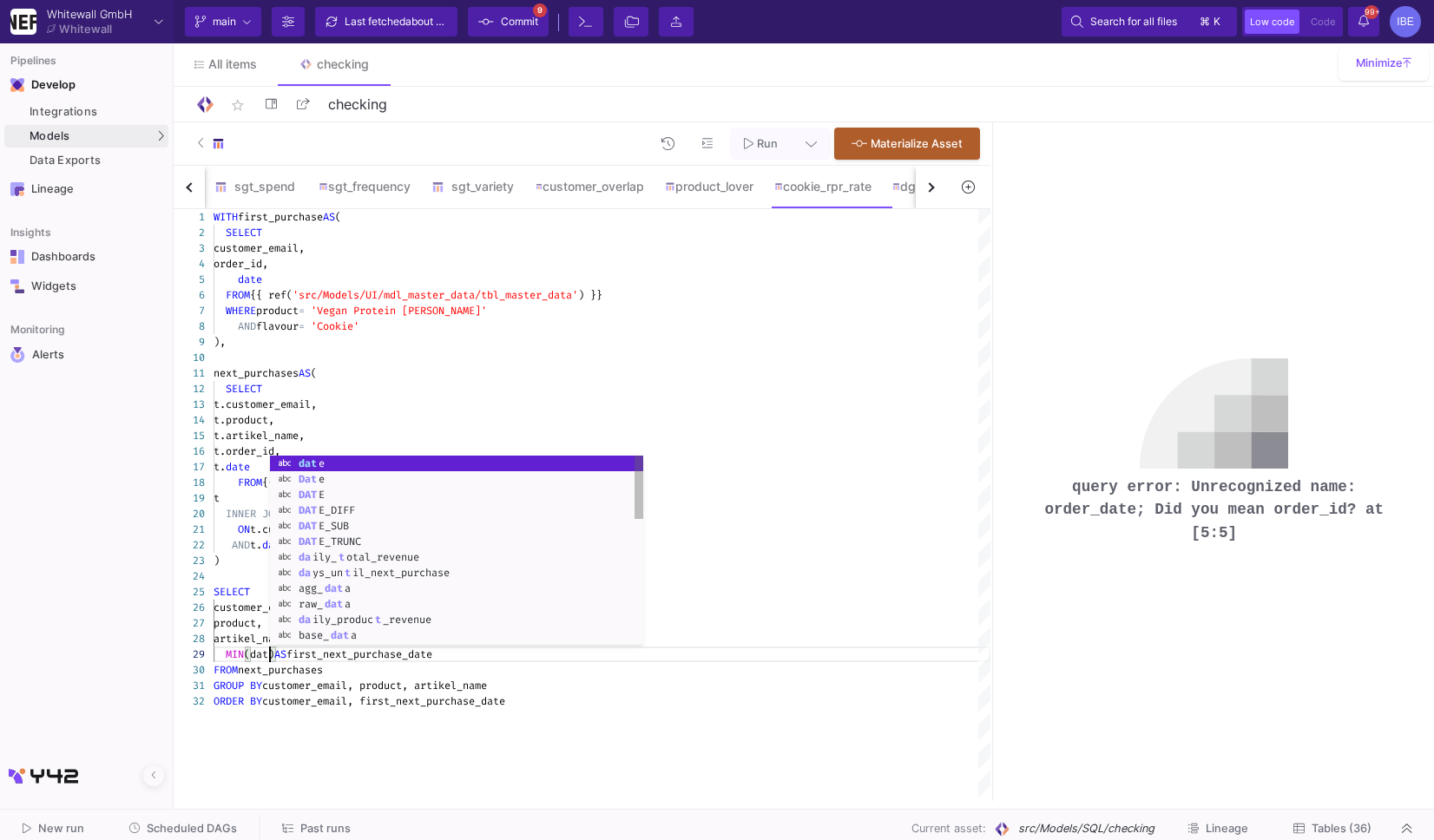
scroll to position [124, 61]
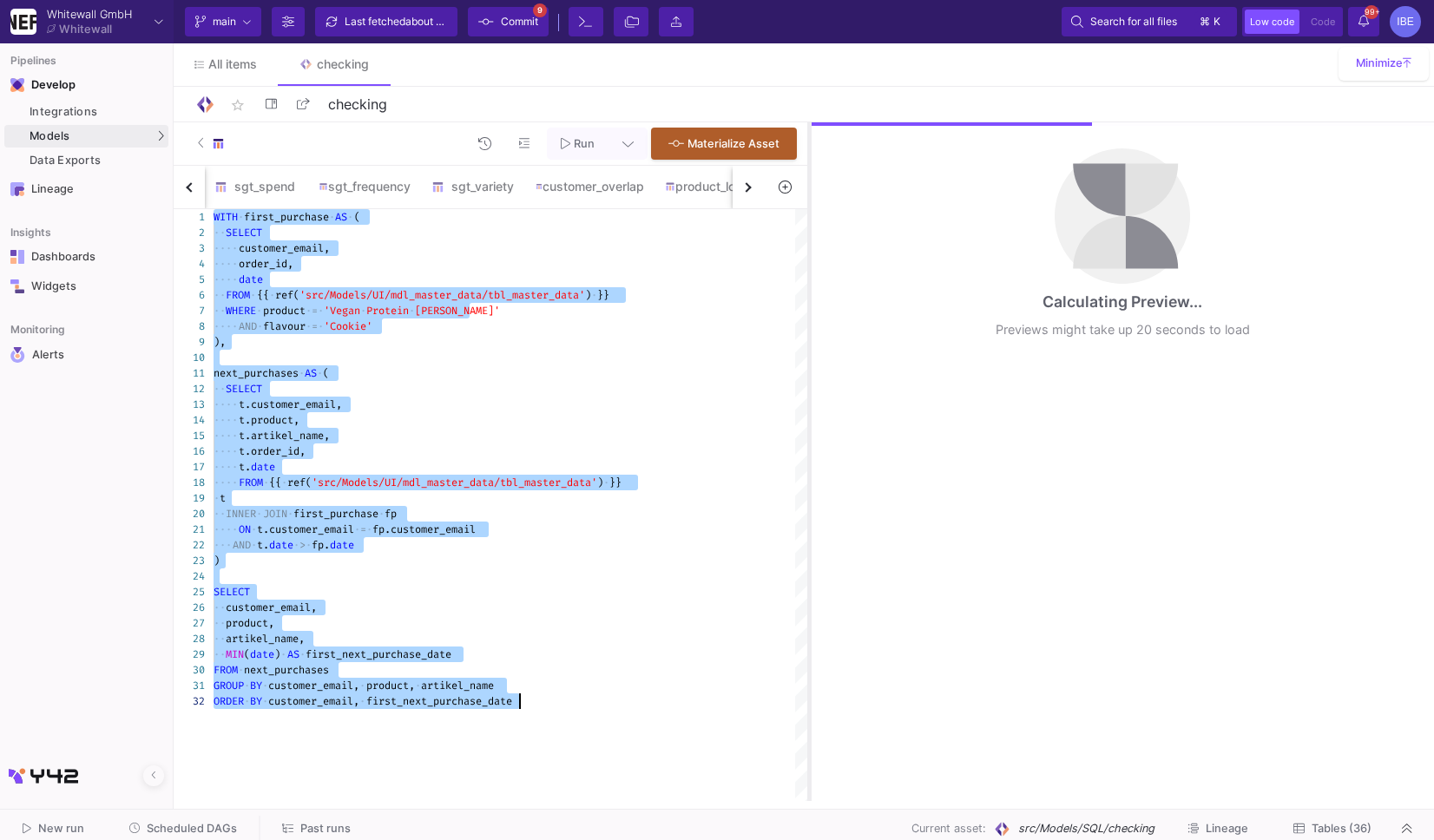
drag, startPoint x: 993, startPoint y: 359, endPoint x: 786, endPoint y: 378, distance: 207.9
click at [807, 371] on div at bounding box center [809, 462] width 4 height 678
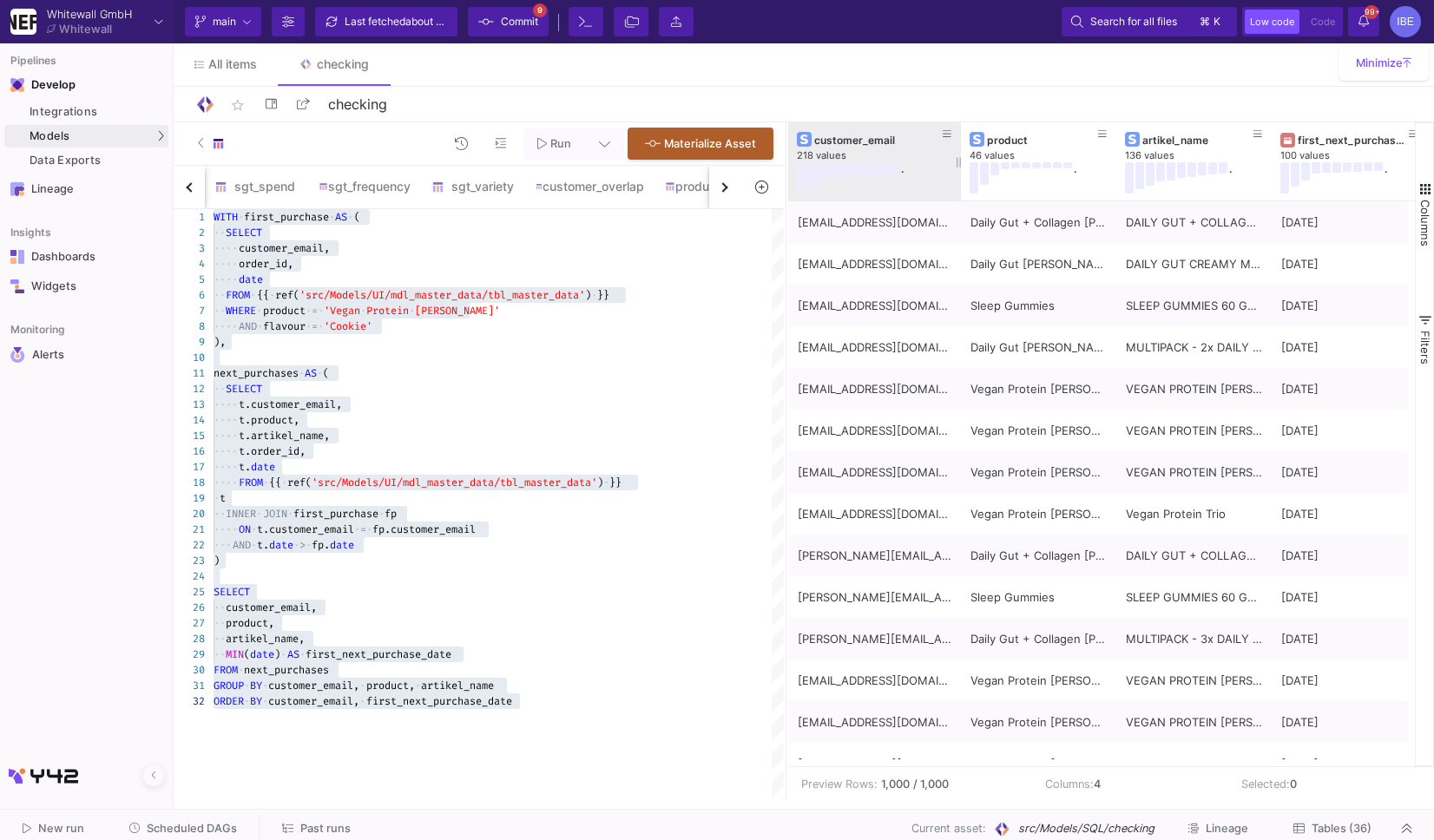
drag, startPoint x: 940, startPoint y: 148, endPoint x: 959, endPoint y: 150, distance: 19.1
click at [959, 150] on div at bounding box center [961, 161] width 7 height 78
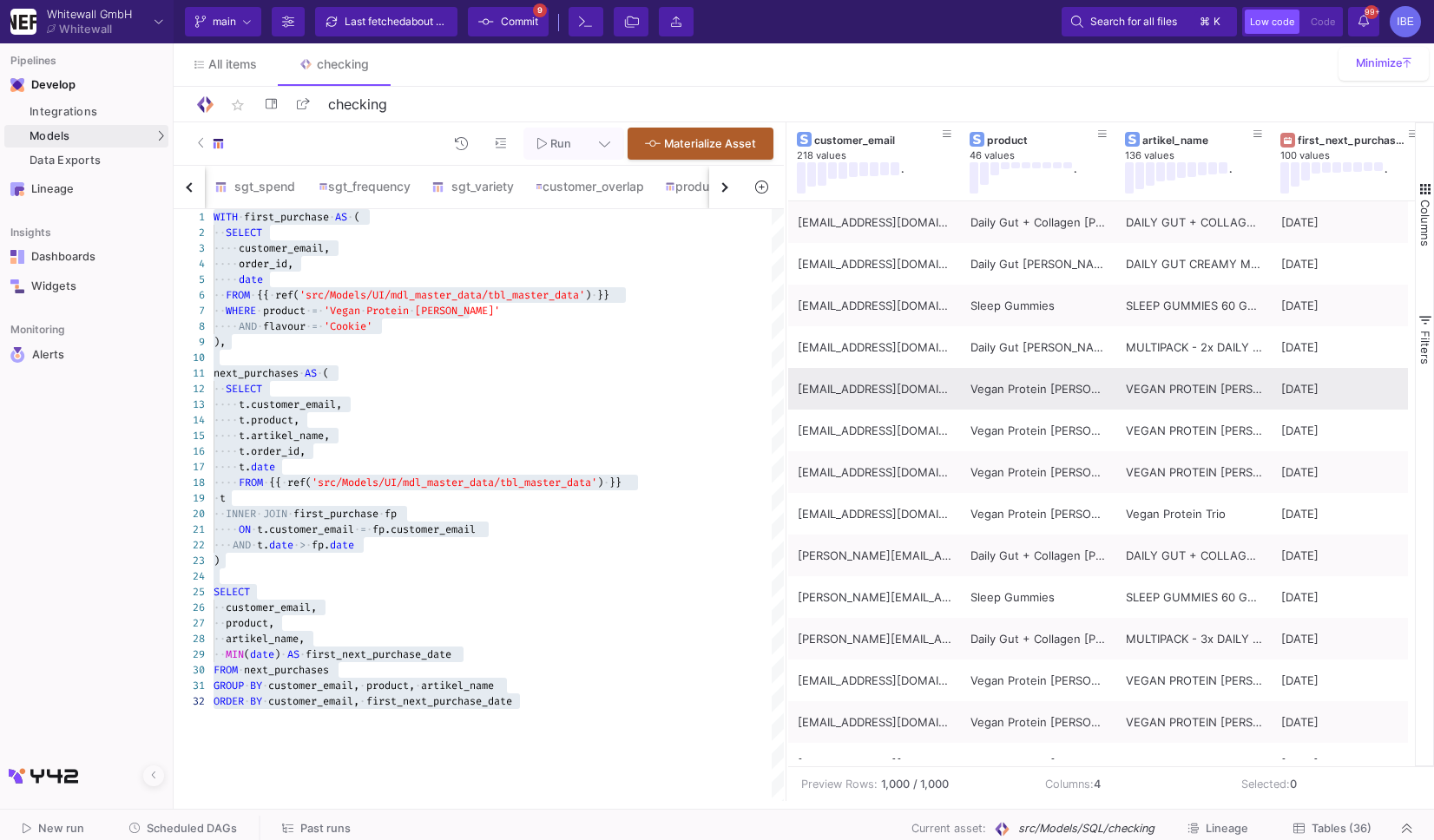
scroll to position [0, 19]
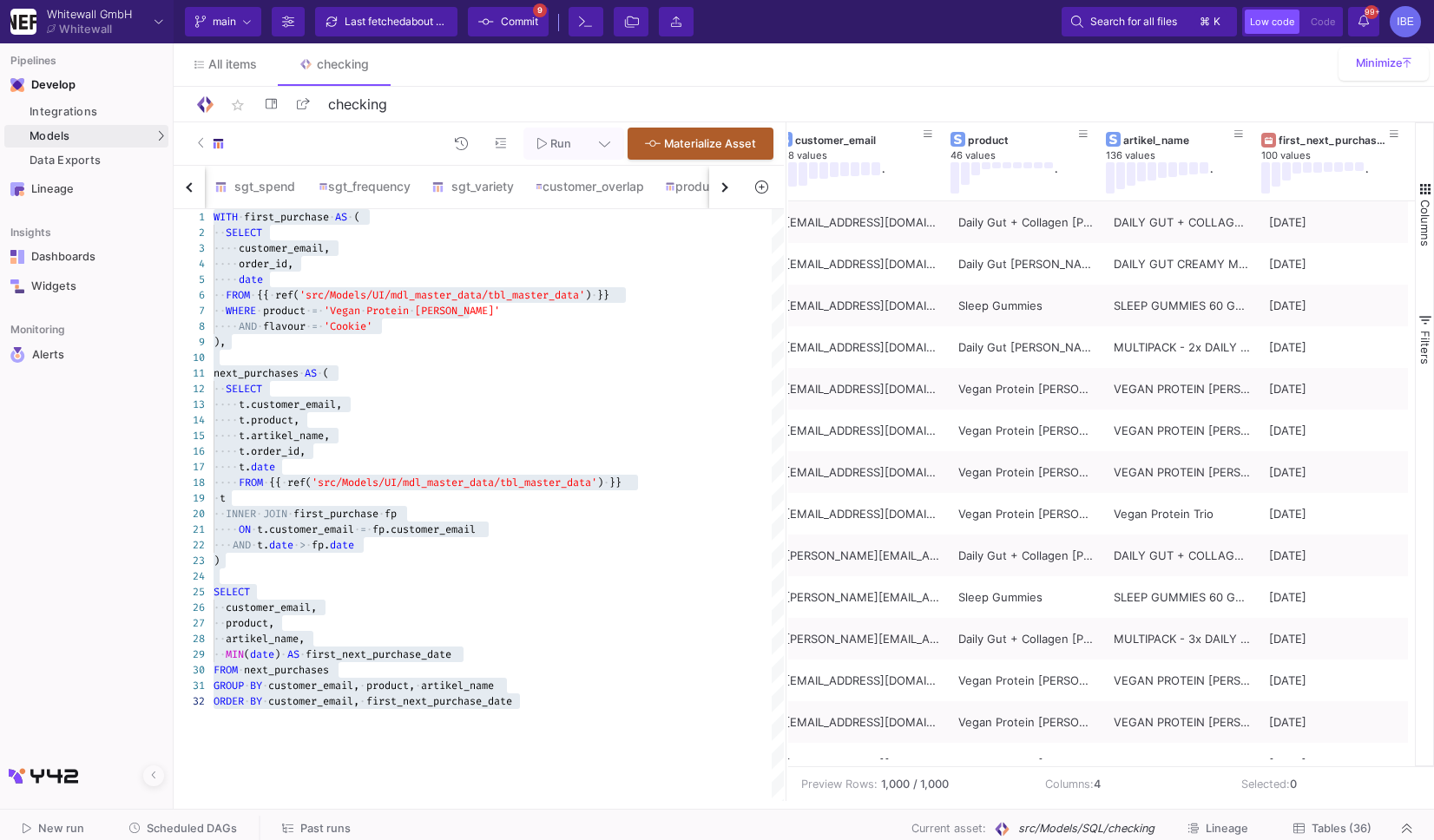
click at [502, 351] on div at bounding box center [498, 358] width 570 height 16
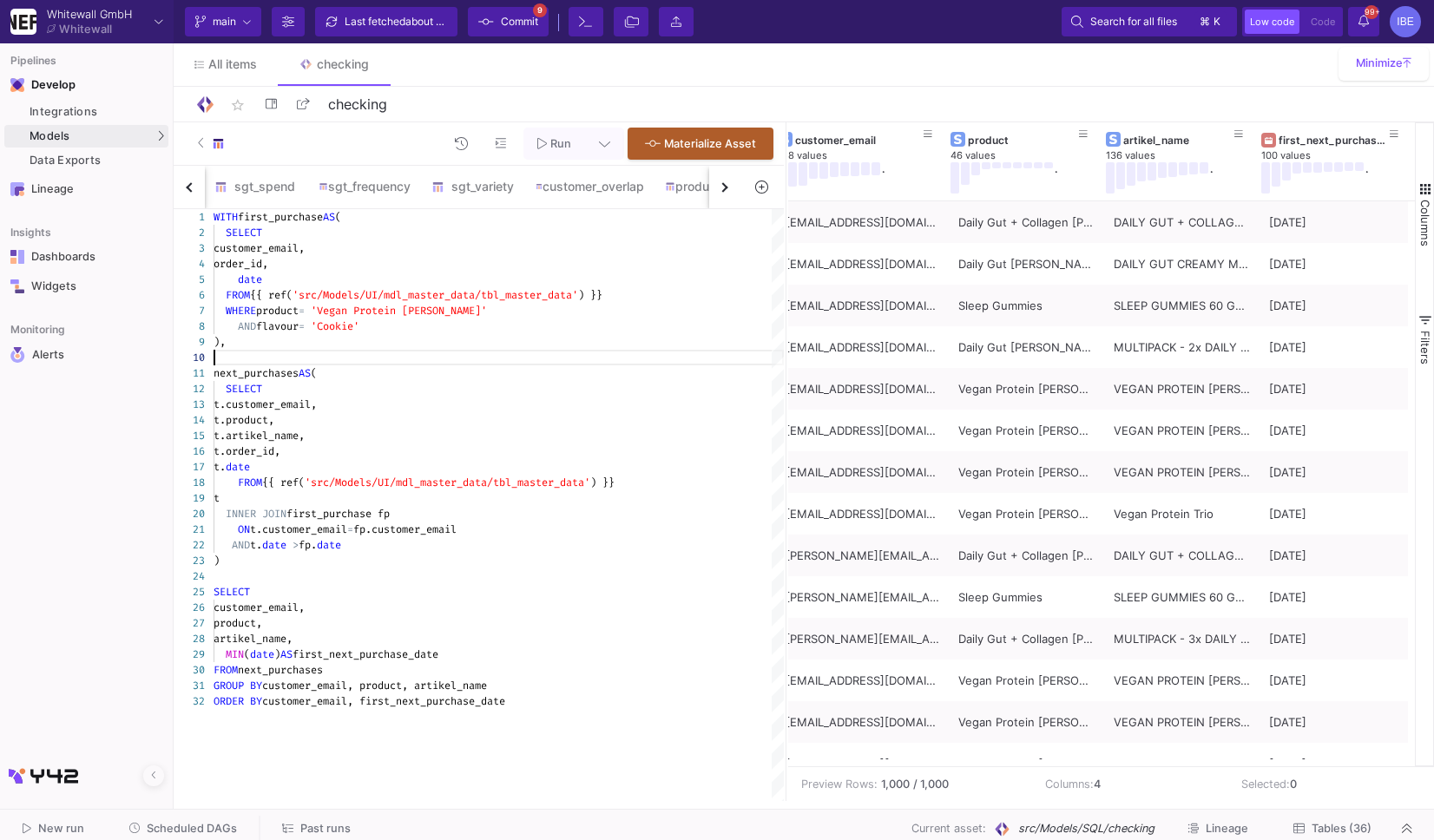
type textarea "WITH first_purchase AS ( SELECT customer_email, order_id, date FROM {{ ref('src…"
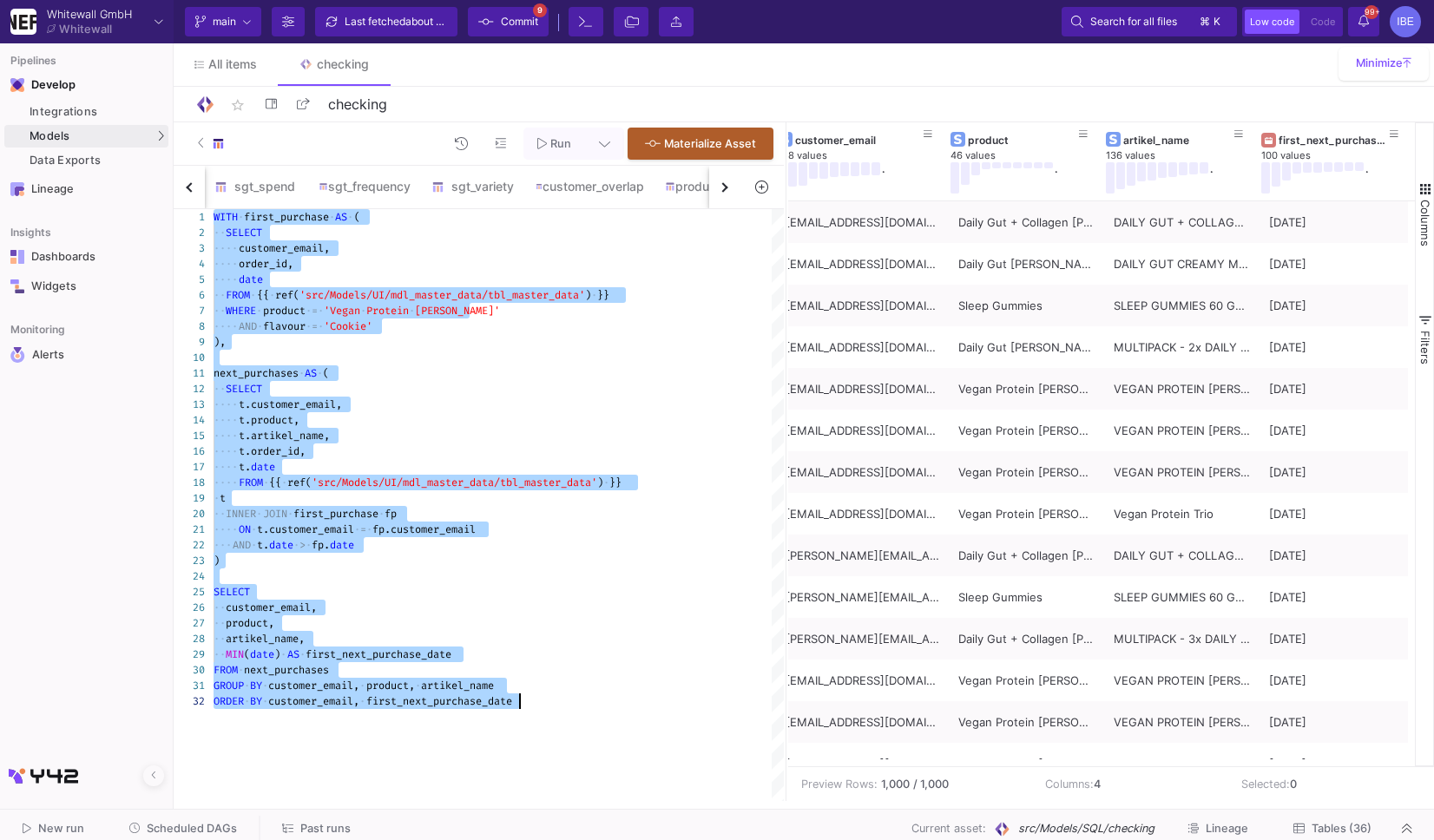
scroll to position [0, 0]
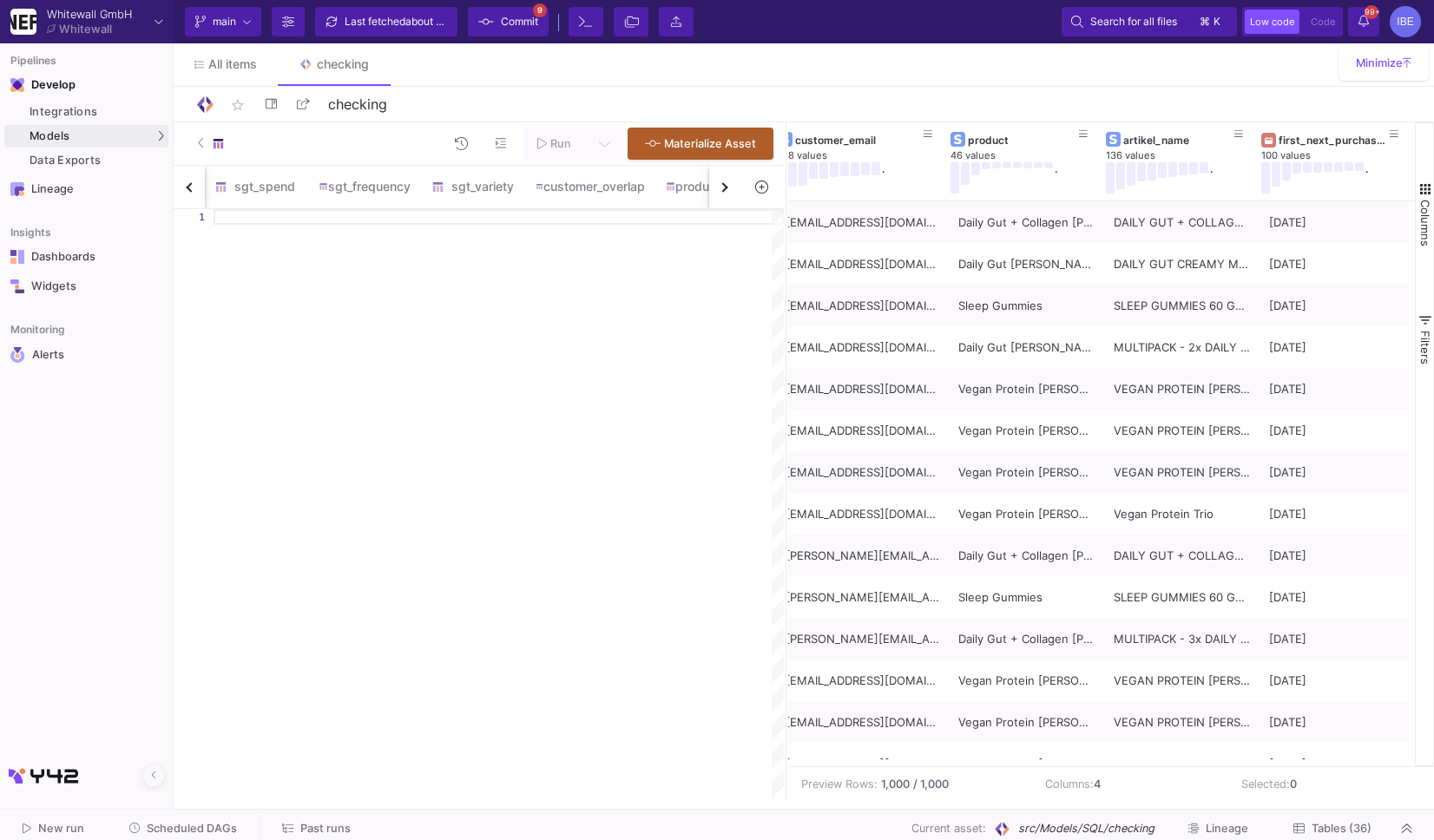
paste textarea "Editor content;Press Alt+F1 for Accessibility Options."
paste textarea "SELECT product, artikel_name, SUM(quantity) AS total_quantity, COUNT(DISTINCT c…"
type textarea "SELECT product, artikel_name, SUM(quantity) AS total_quantity, COUNT(DISTINCT c…"
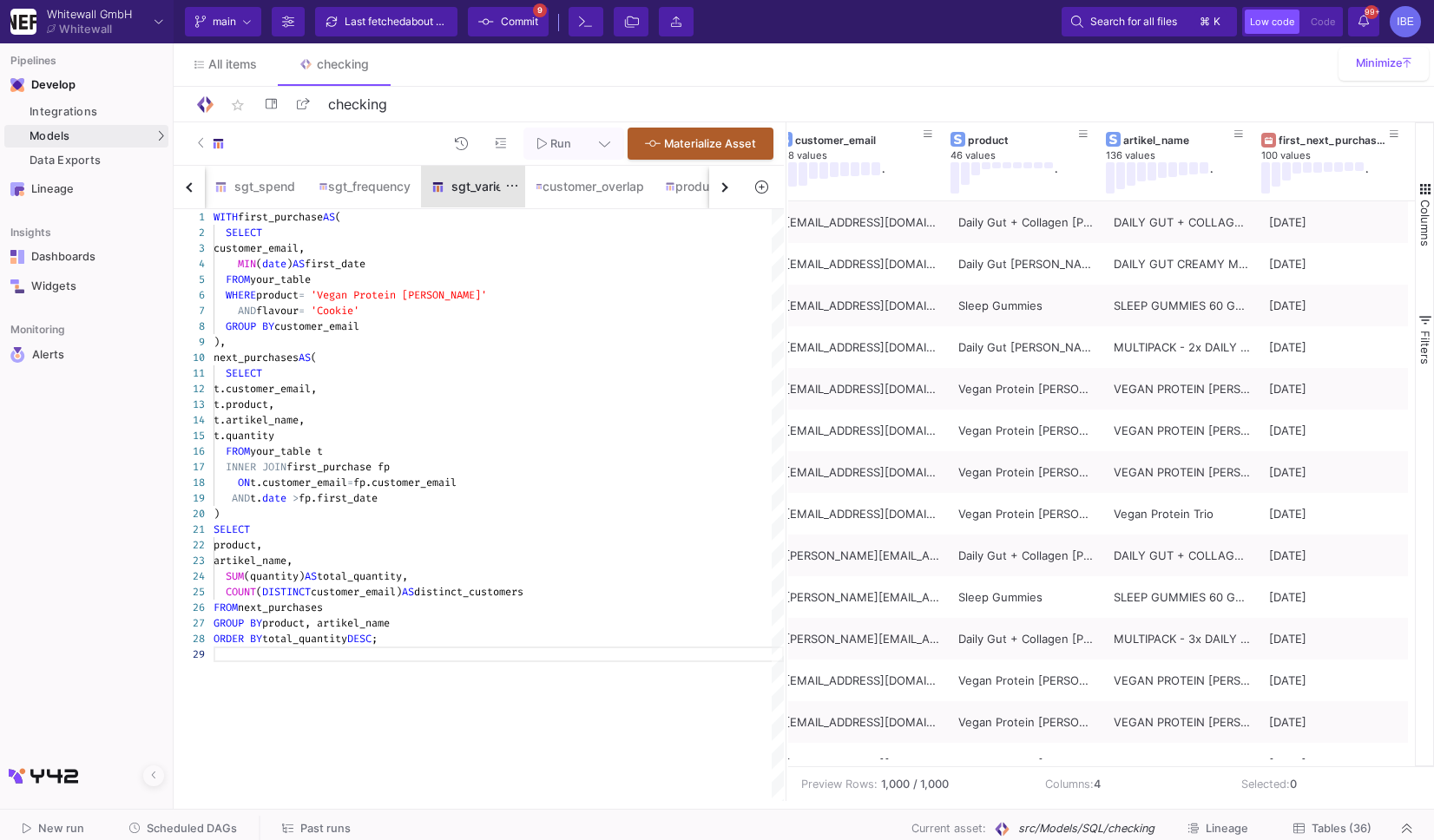
click at [485, 200] on div "sgt_variety" at bounding box center [472, 187] width 104 height 42
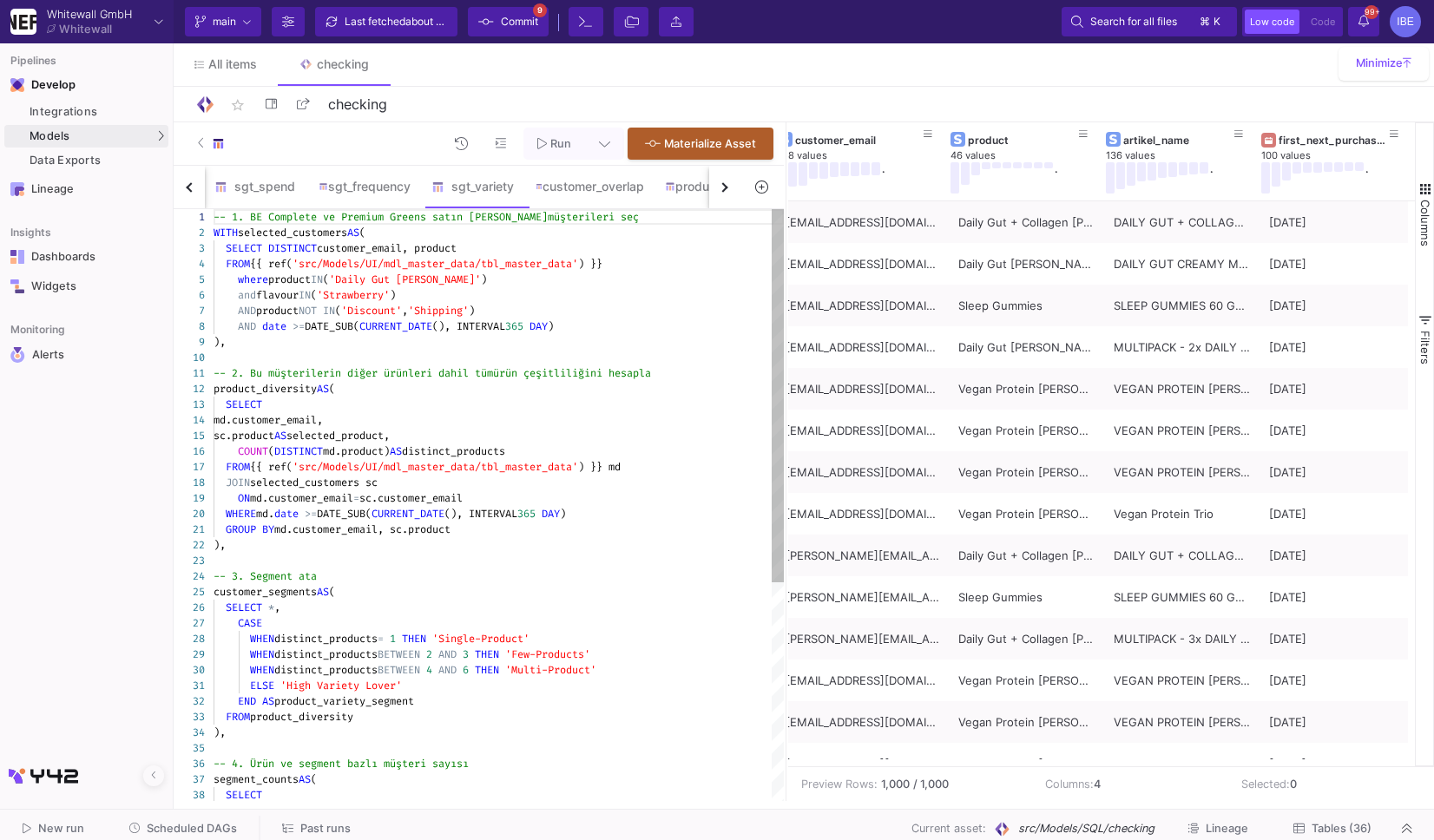
type textarea "-- 2. Bu müşterilerin diğer ürünleri dahil tüm ürün çeşitliliğini hesapla produ…"
click at [463, 464] on div "1 2 3 4 5 6 7 8 9 10 11 12 13 14 15 16 17 18 19 20 21 22 23 24 25 26 27 28 29 3…" at bounding box center [479, 504] width 610 height 592
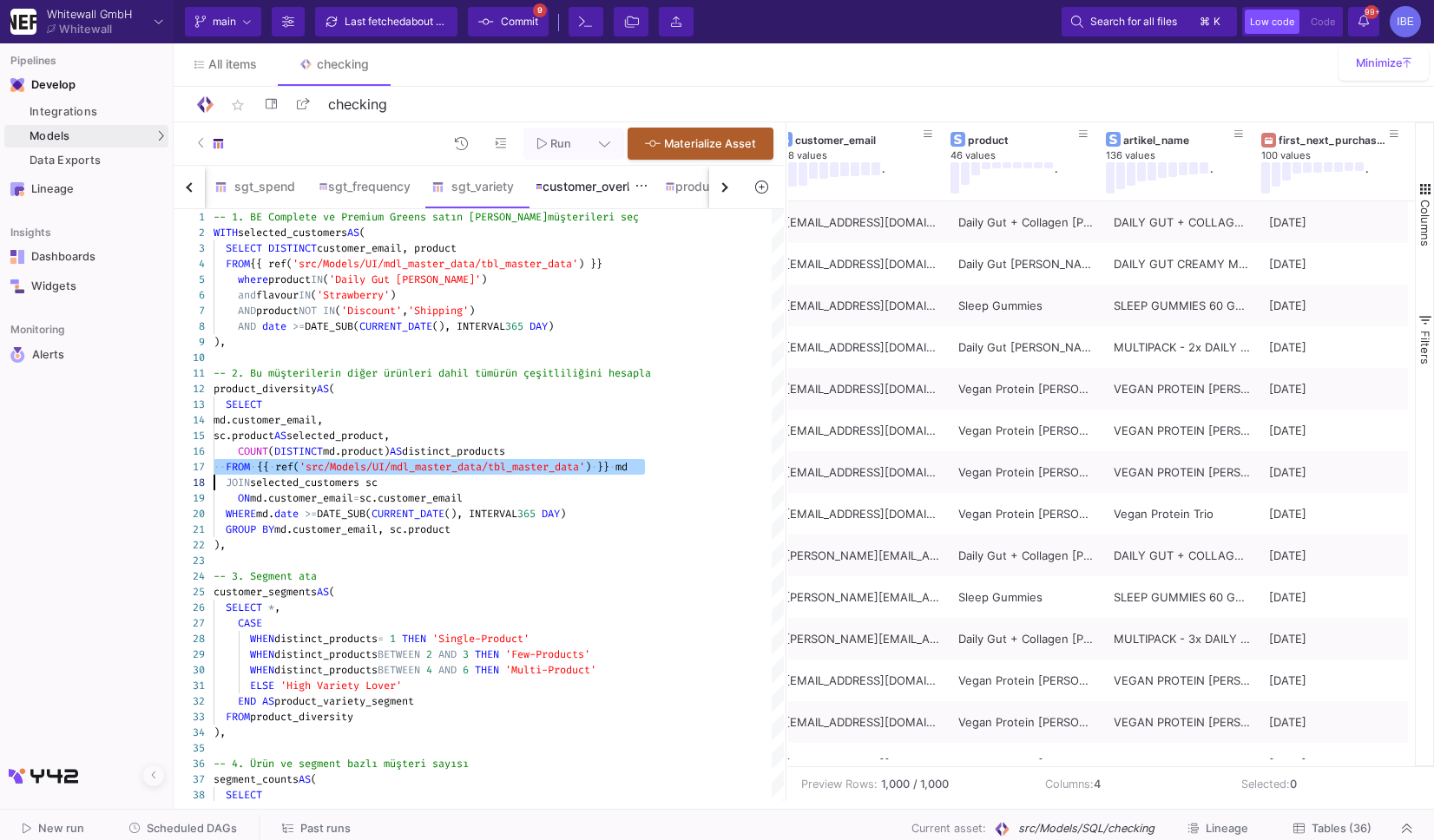
click at [606, 196] on div "customer_overlap" at bounding box center [590, 187] width 130 height 42
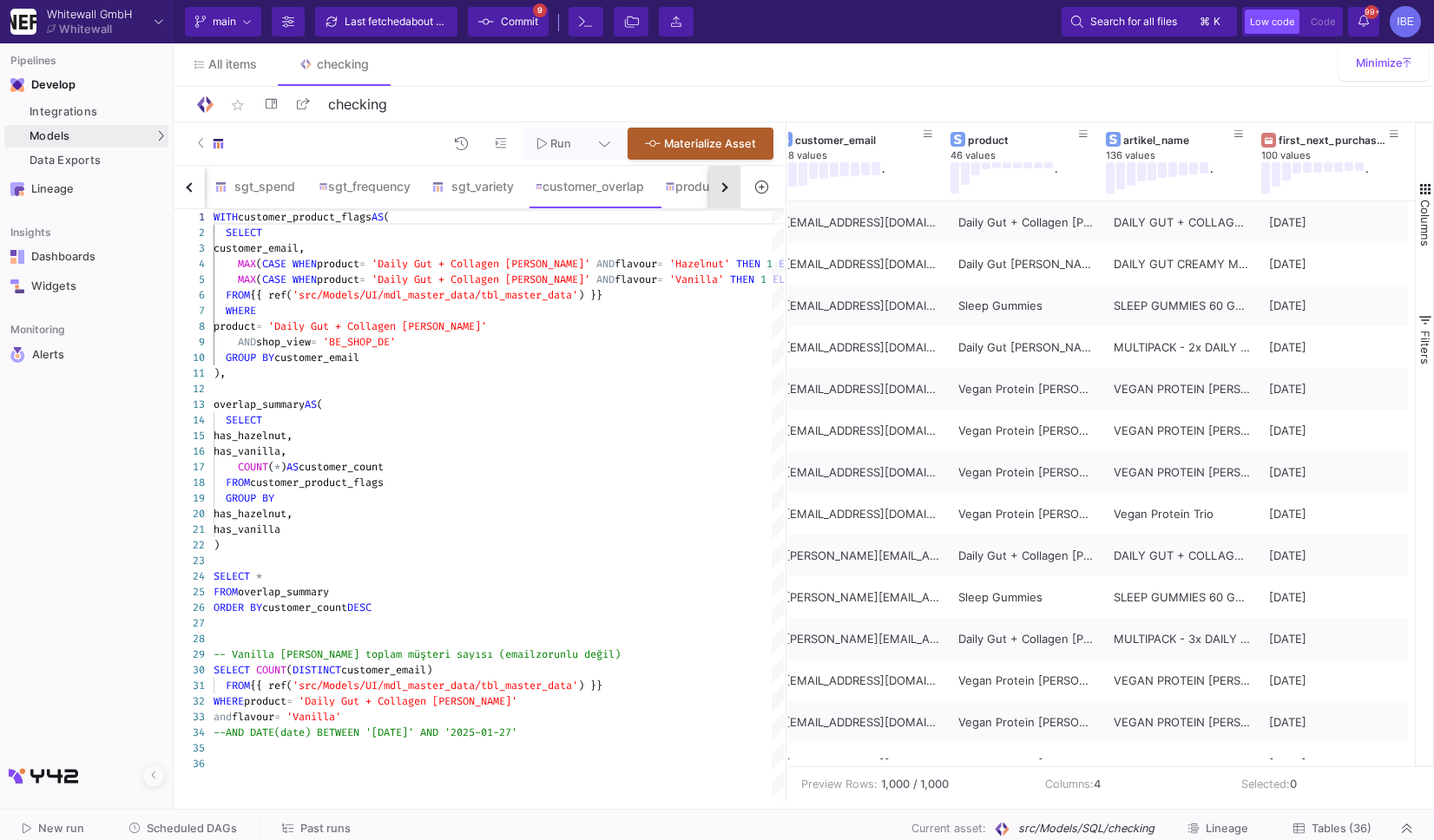
click at [725, 195] on button "button" at bounding box center [725, 187] width 31 height 43
click at [398, 169] on div "product_lover" at bounding box center [372, 187] width 108 height 42
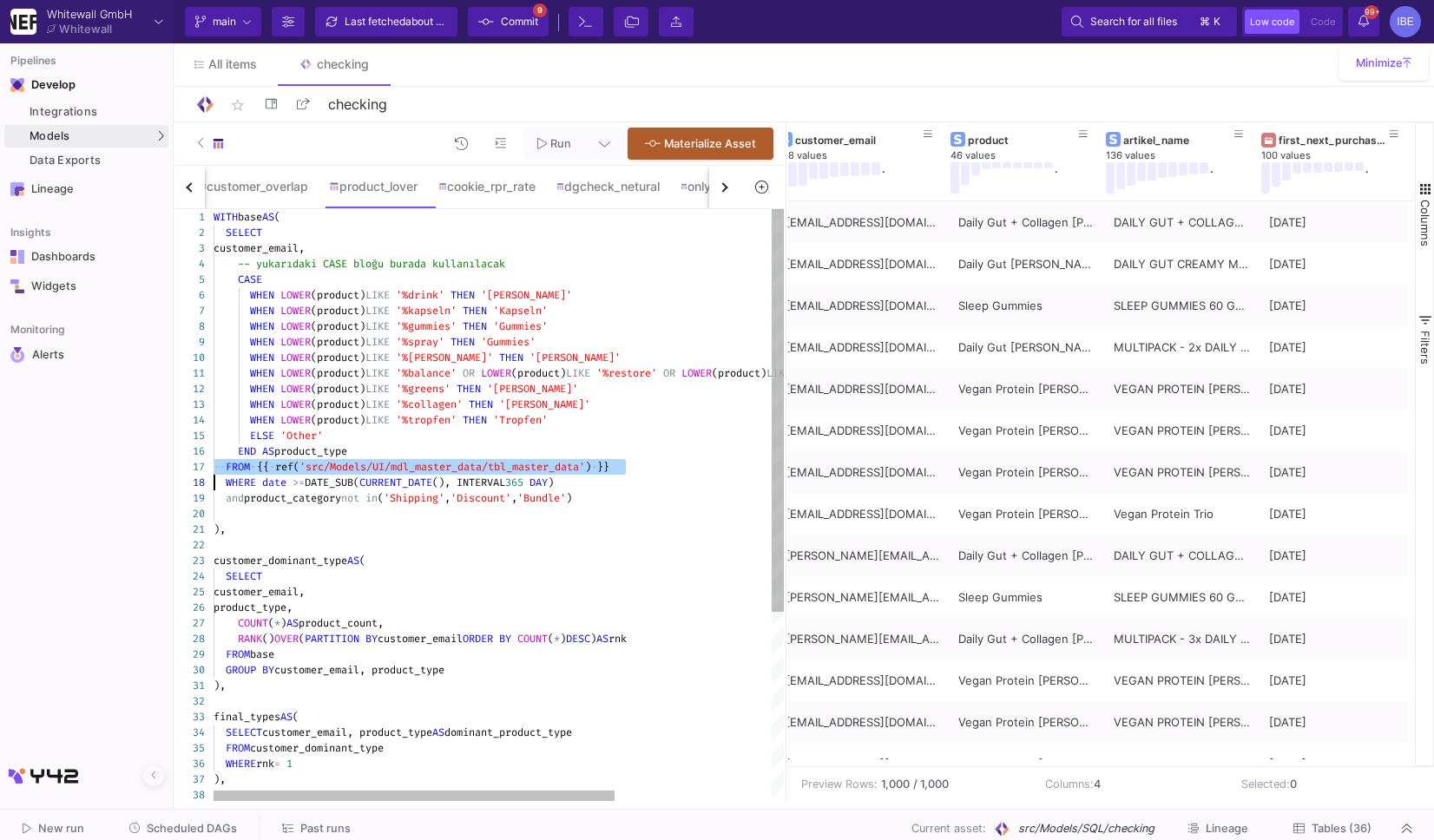
click at [481, 462] on span "'src/Models/UI/mdl_master_data/tbl_master_data'" at bounding box center [442, 467] width 286 height 14
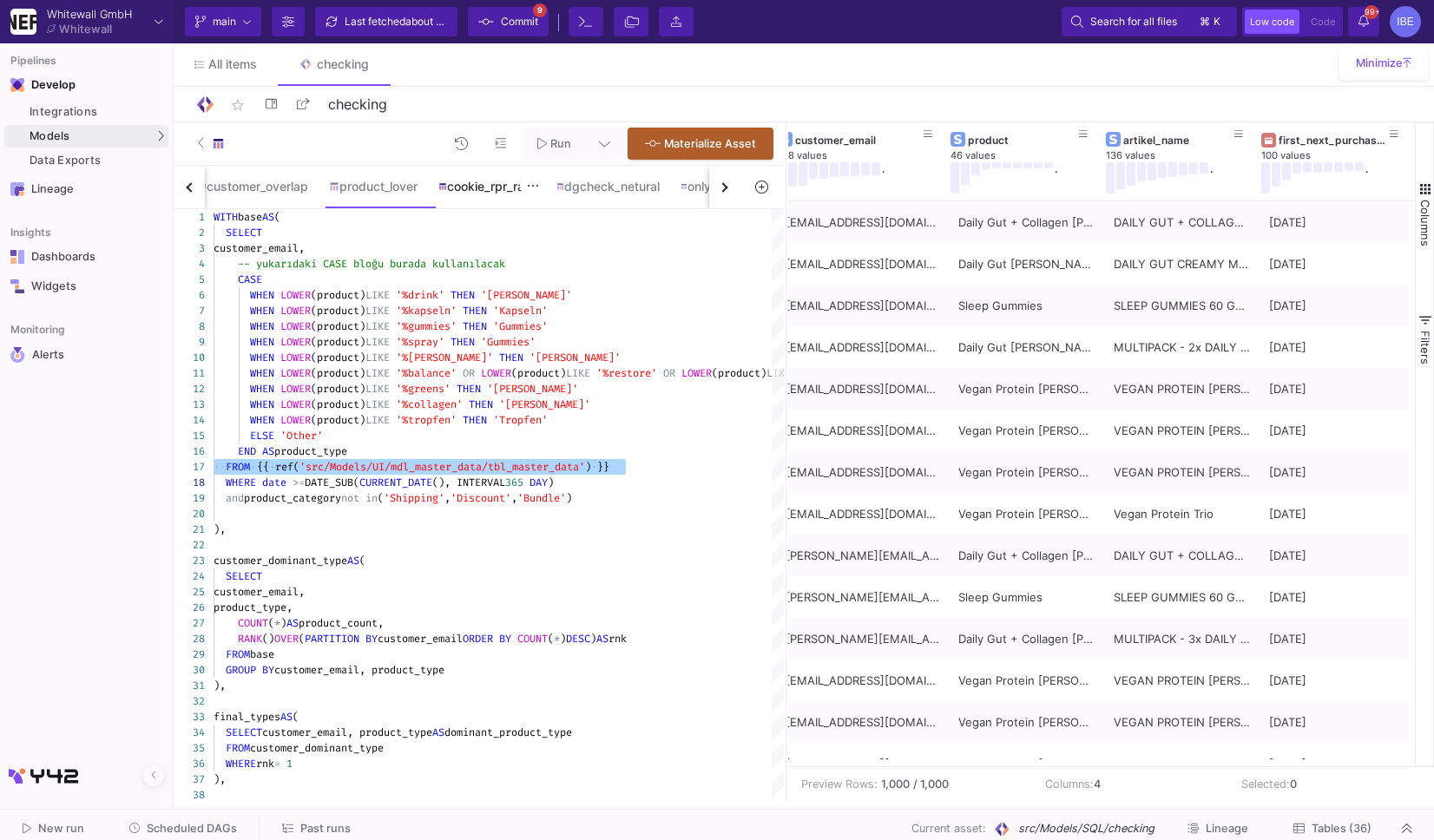
click at [492, 189] on div "cookie_rpr_rate" at bounding box center [486, 186] width 97 height 14
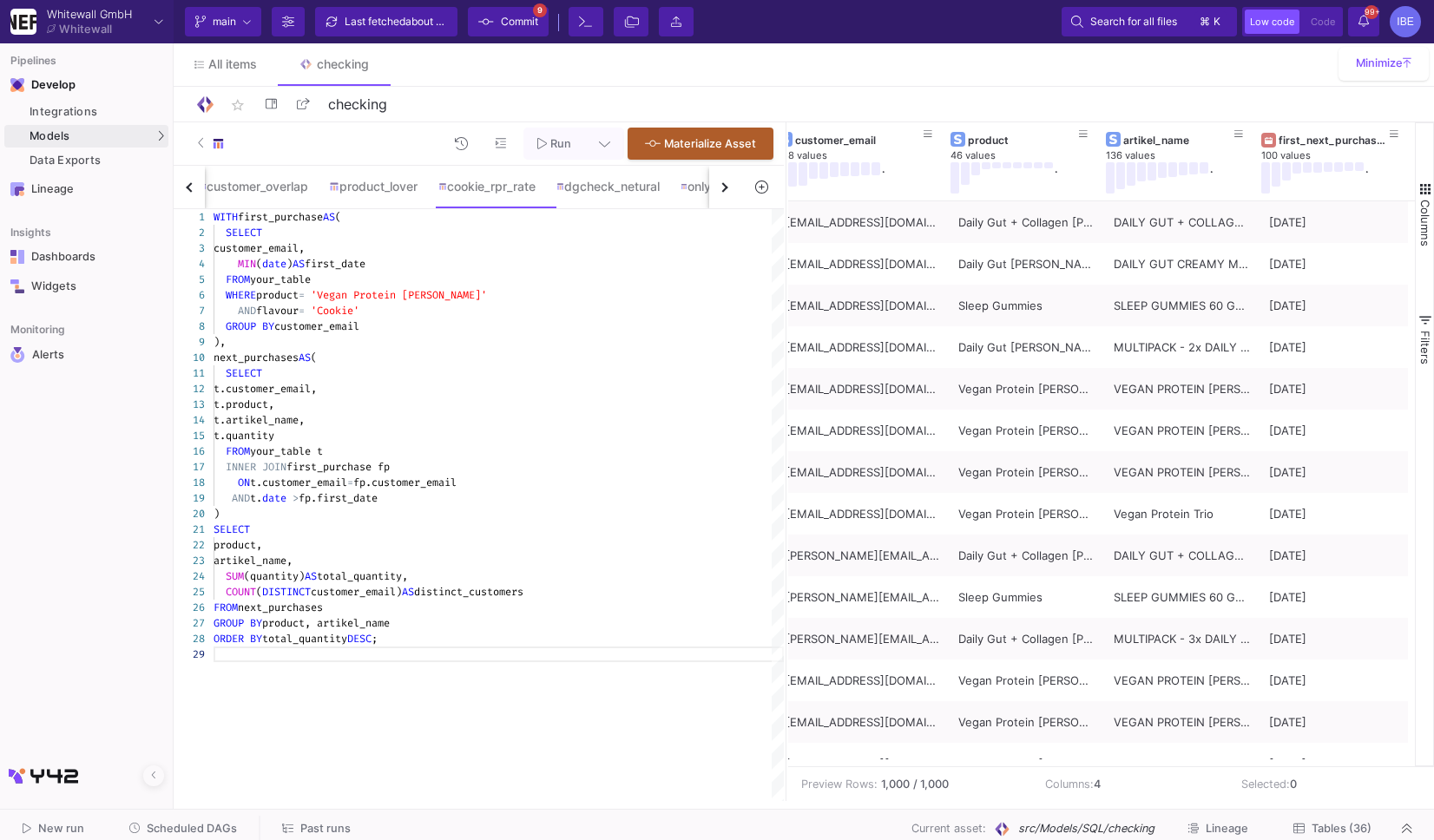
click at [333, 274] on div "FROM your_table" at bounding box center [498, 280] width 570 height 16
paste textarea "{{ ref('src/Models/UI/mdl_master_data/tbl_master_data') }}"
drag, startPoint x: 319, startPoint y: 454, endPoint x: 227, endPoint y: 453, distance: 92.0
paste textarea "FROM {{ ref('src/Models/UI/mdl_master_data/tbl_master_data') }} t INNER JOIN fi…"
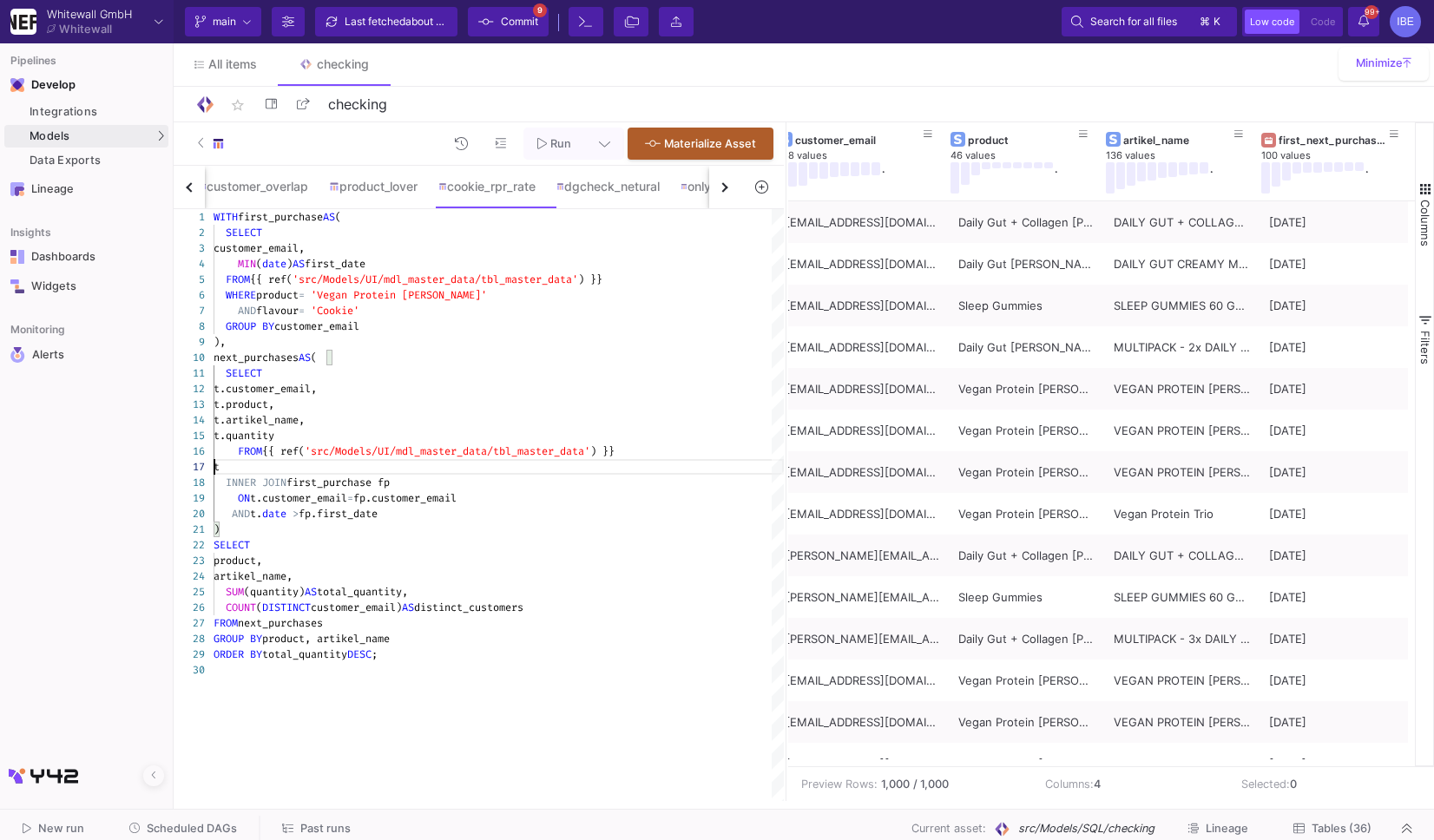
click at [397, 655] on div "ORDER BY total_quantity DESC ;" at bounding box center [498, 655] width 570 height 16
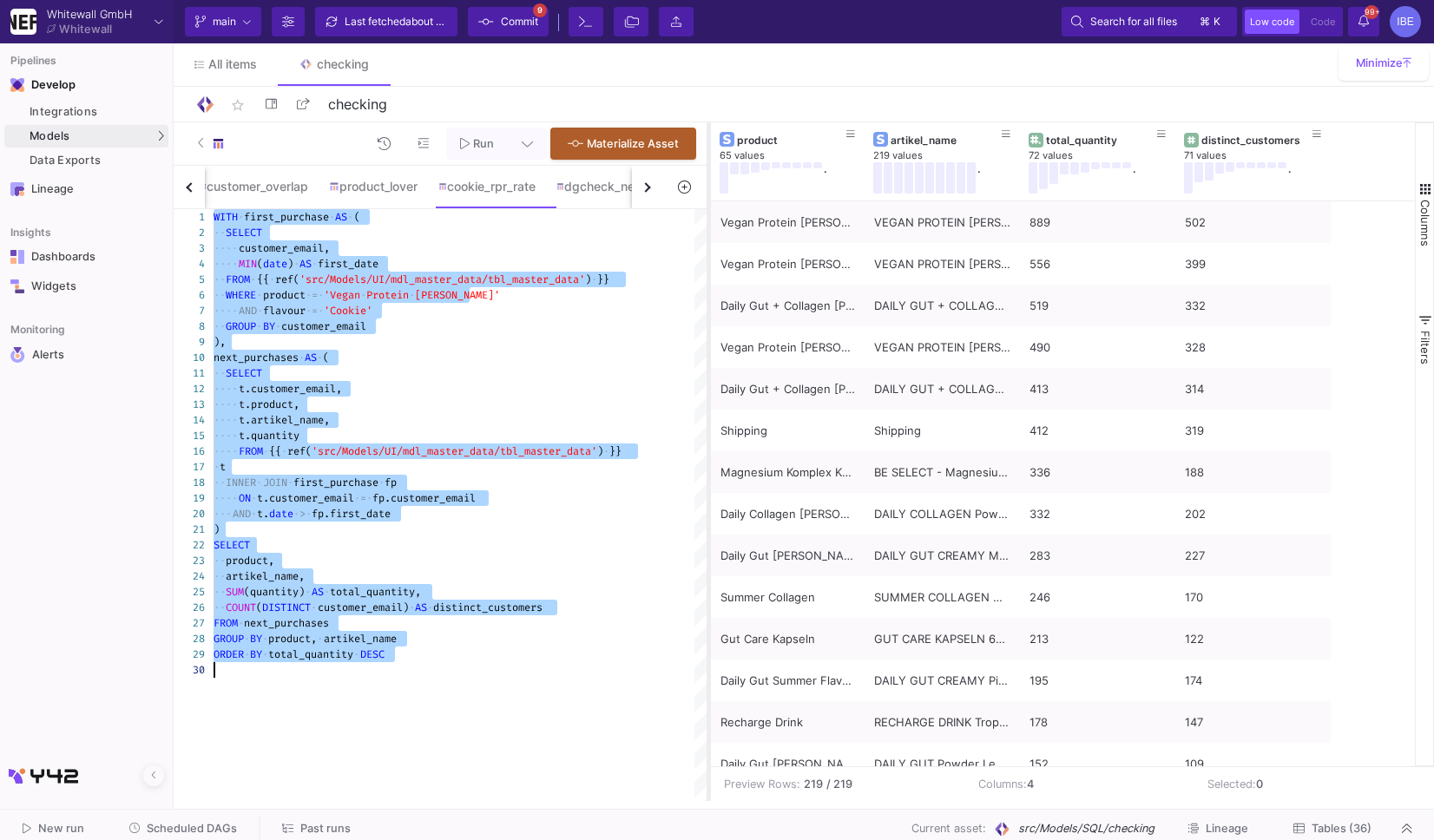
drag, startPoint x: 785, startPoint y: 449, endPoint x: 708, endPoint y: 425, distance: 80.7
click at [708, 425] on div at bounding box center [708, 462] width 4 height 678
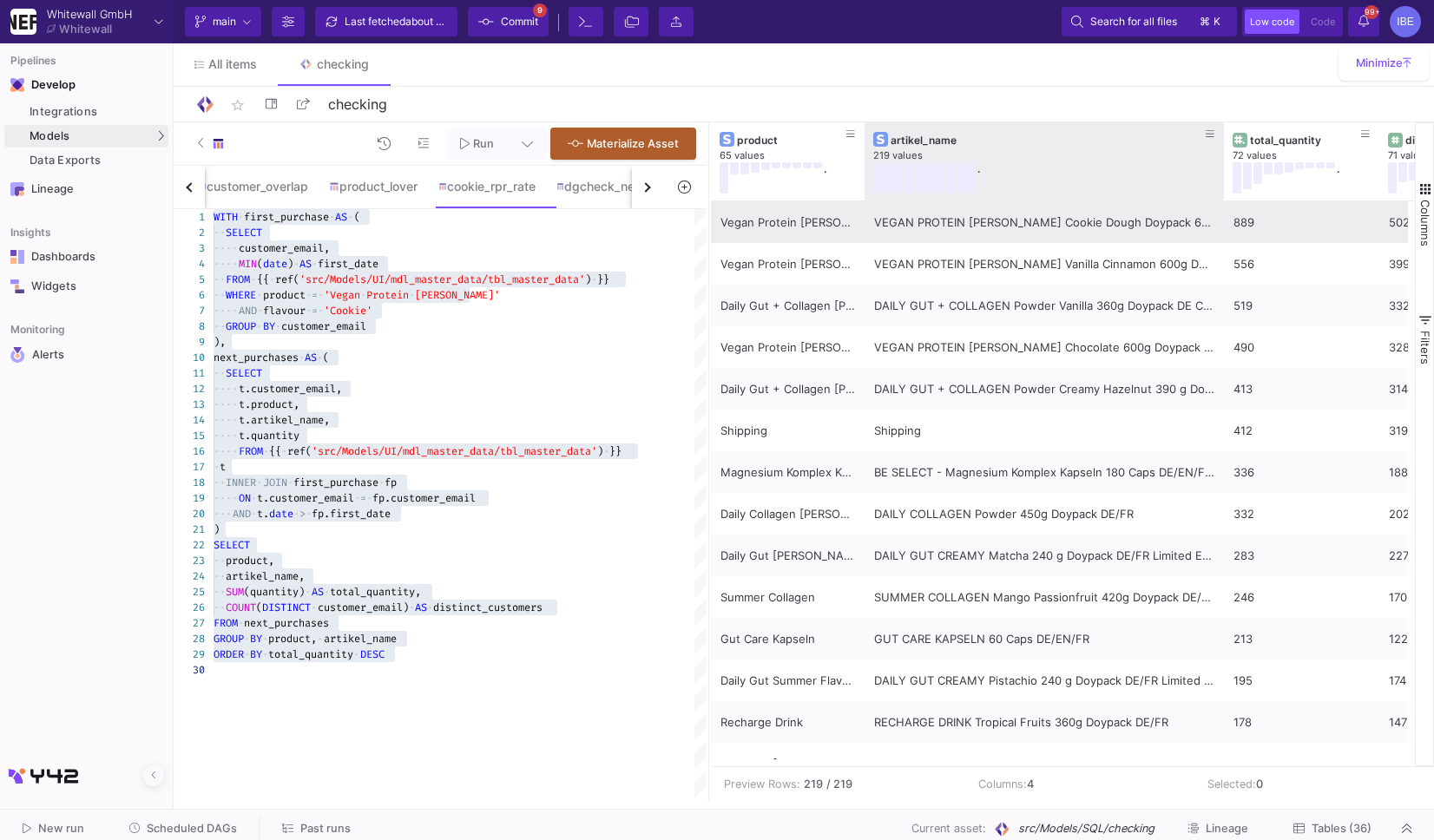
drag, startPoint x: 1017, startPoint y: 175, endPoint x: 1222, endPoint y: 201, distance: 206.6
click at [1222, 201] on div "product 65 values . artikel_name 219 values . total_quantity 72 values . distin…" at bounding box center [1062, 444] width 704 height 644
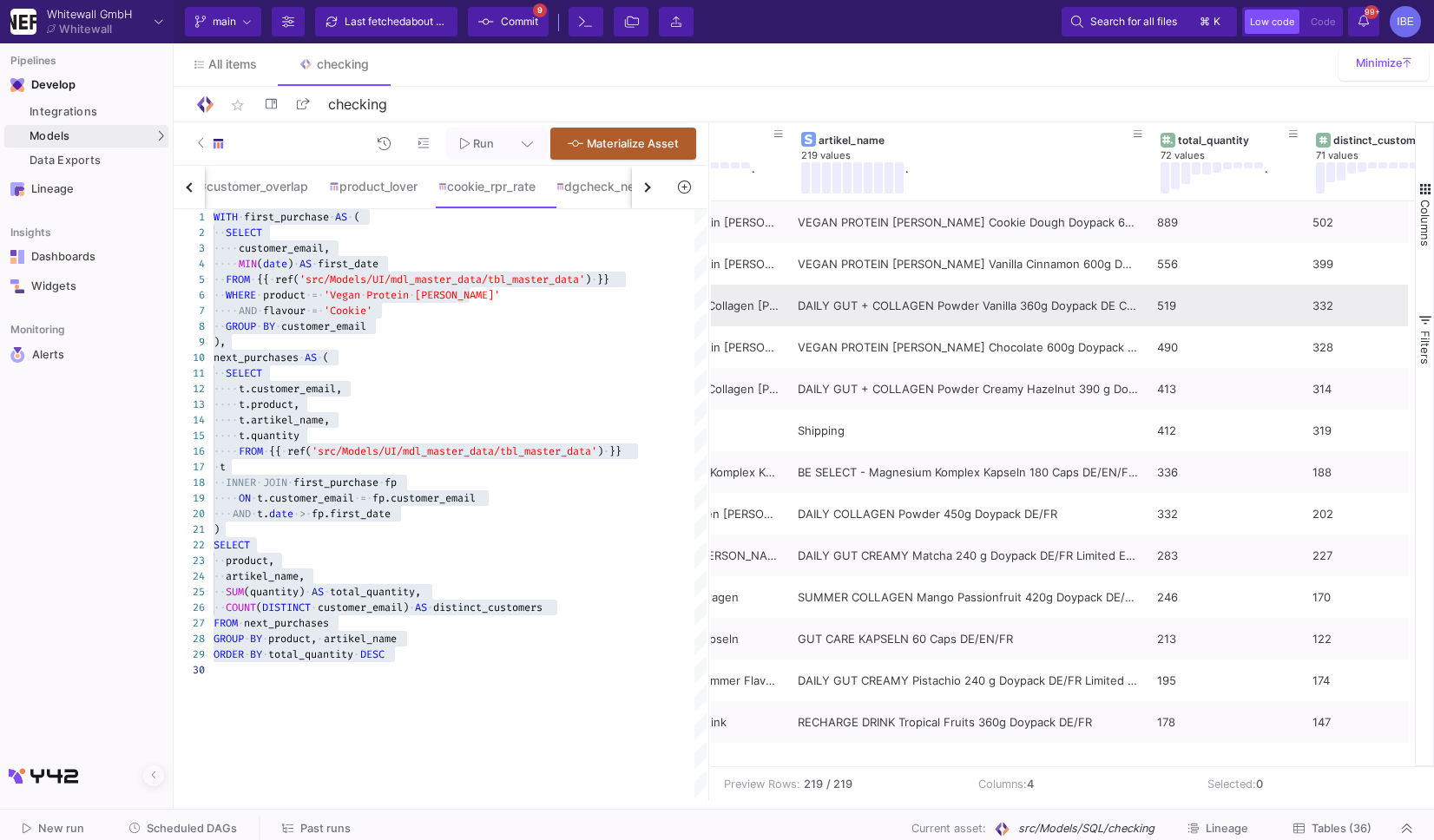
scroll to position [0, 69]
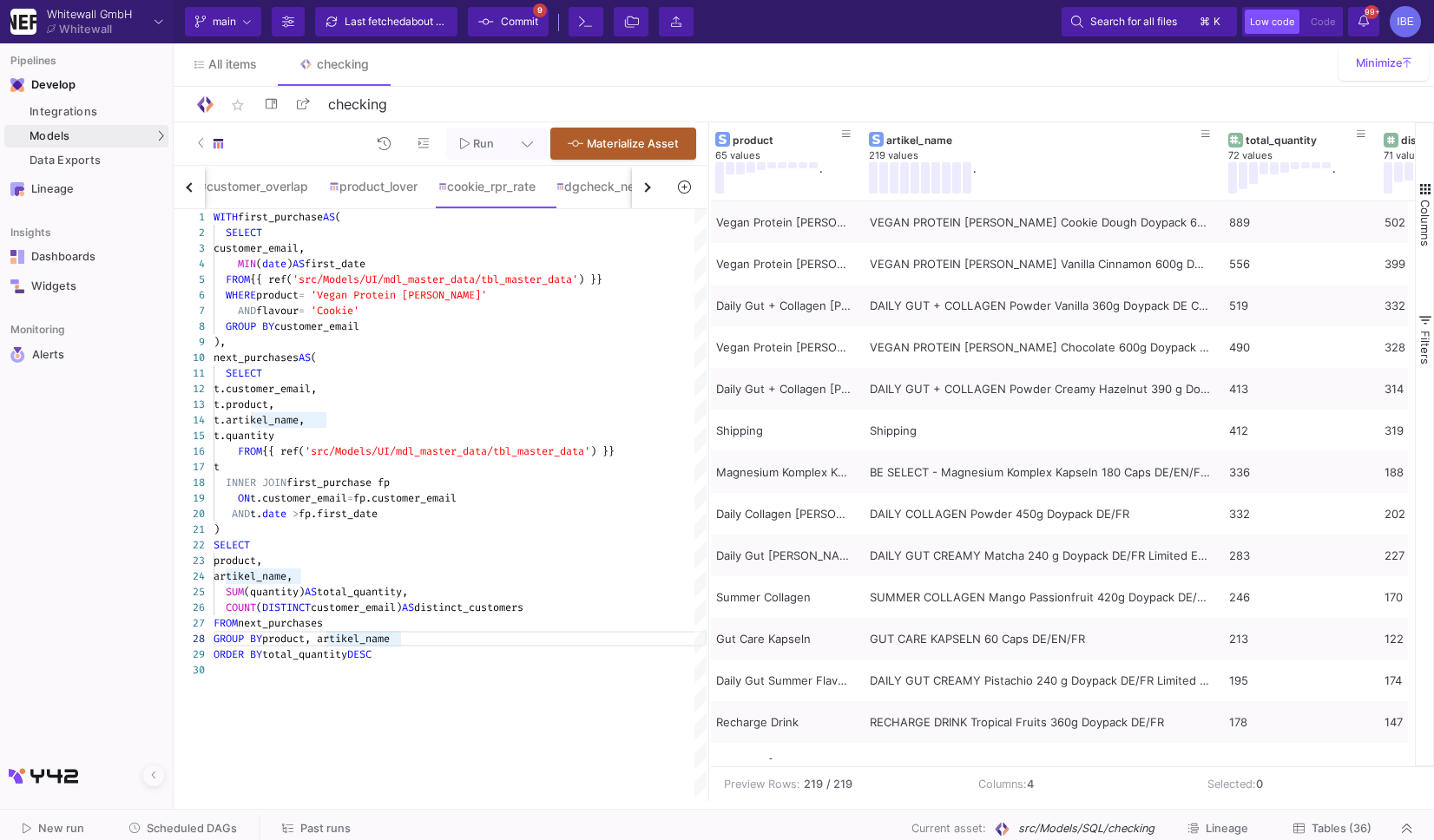
click at [545, 621] on div "FROM next_purchases" at bounding box center [460, 623] width 493 height 16
click at [504, 641] on div "where product NOT IN ( 'Shipping' ) '" at bounding box center [460, 639] width 493 height 16
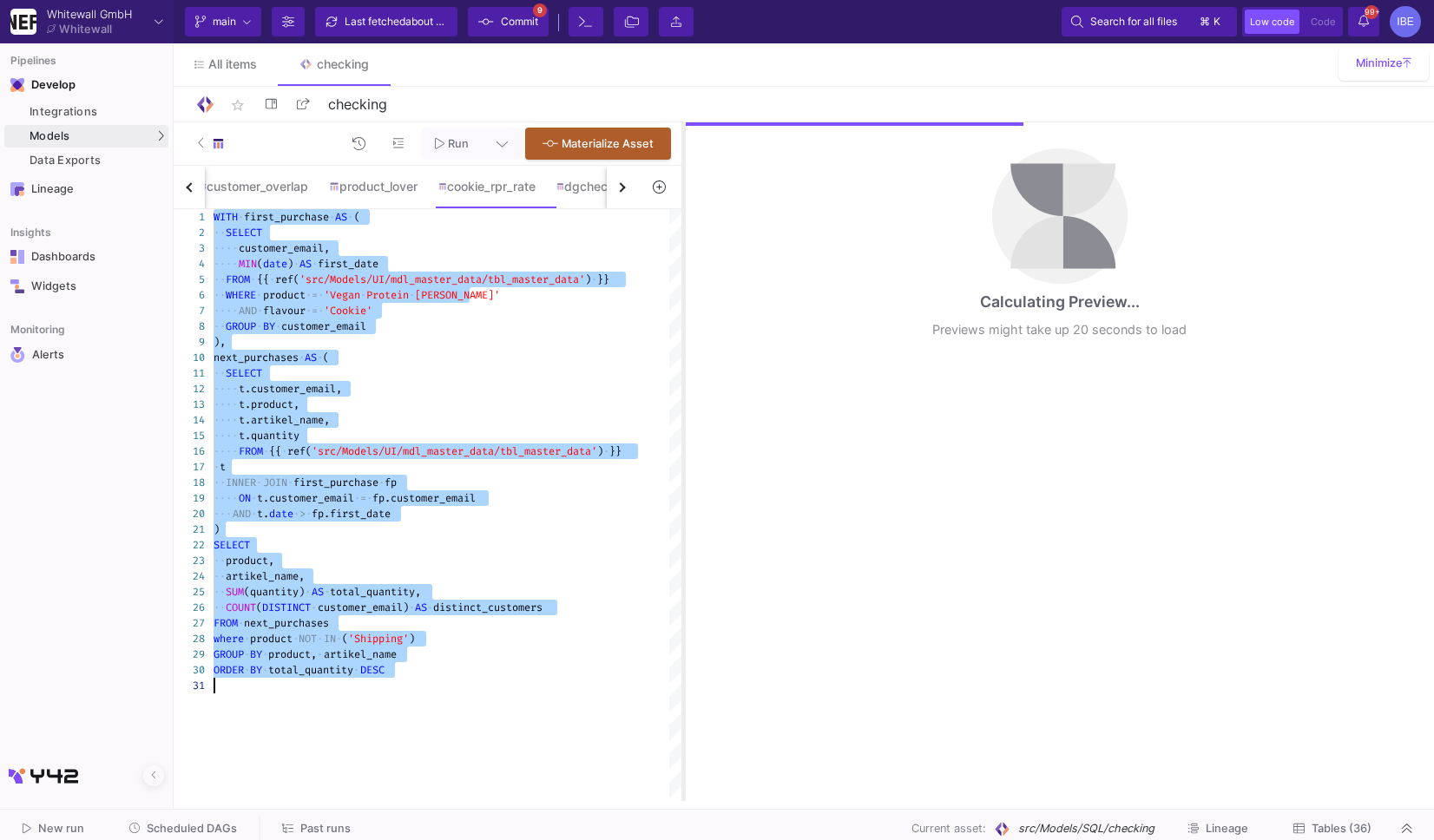
drag, startPoint x: 709, startPoint y: 326, endPoint x: 679, endPoint y: 319, distance: 30.8
click at [681, 319] on div at bounding box center [683, 462] width 4 height 678
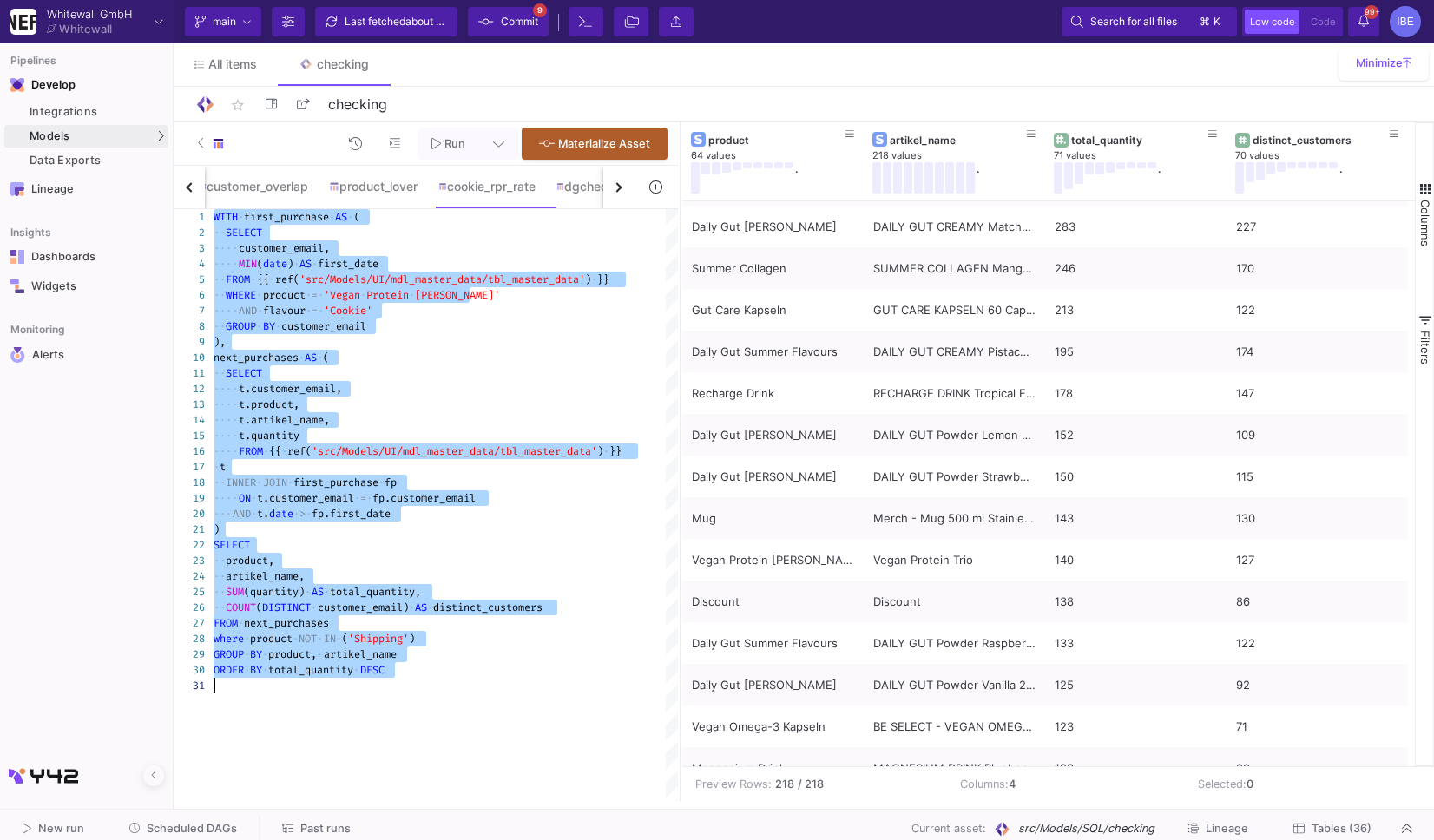
click at [414, 644] on span ")" at bounding box center [412, 639] width 6 height 14
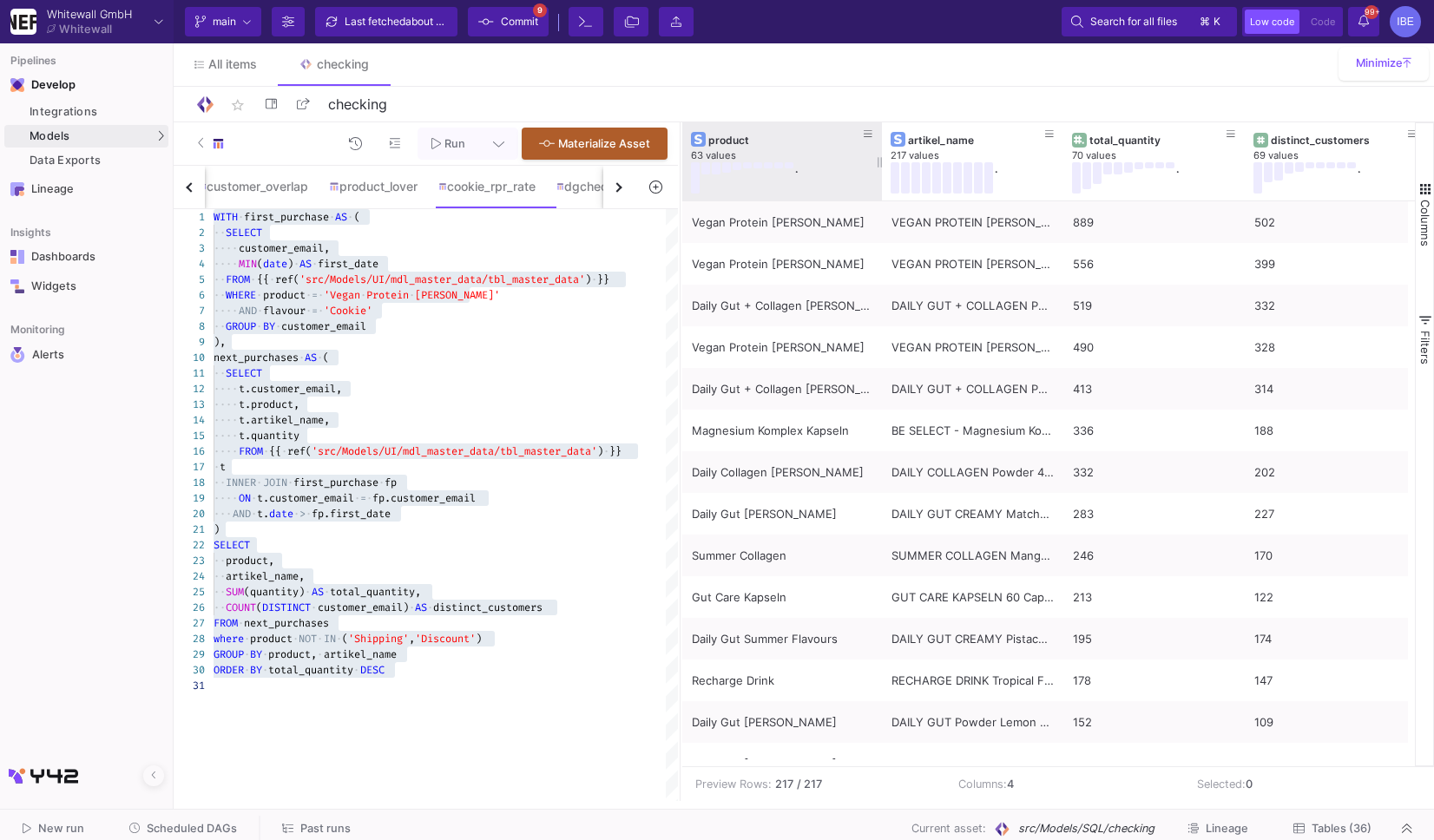
drag, startPoint x: 862, startPoint y: 152, endPoint x: 881, endPoint y: 163, distance: 22.0
click at [881, 163] on div at bounding box center [882, 161] width 7 height 78
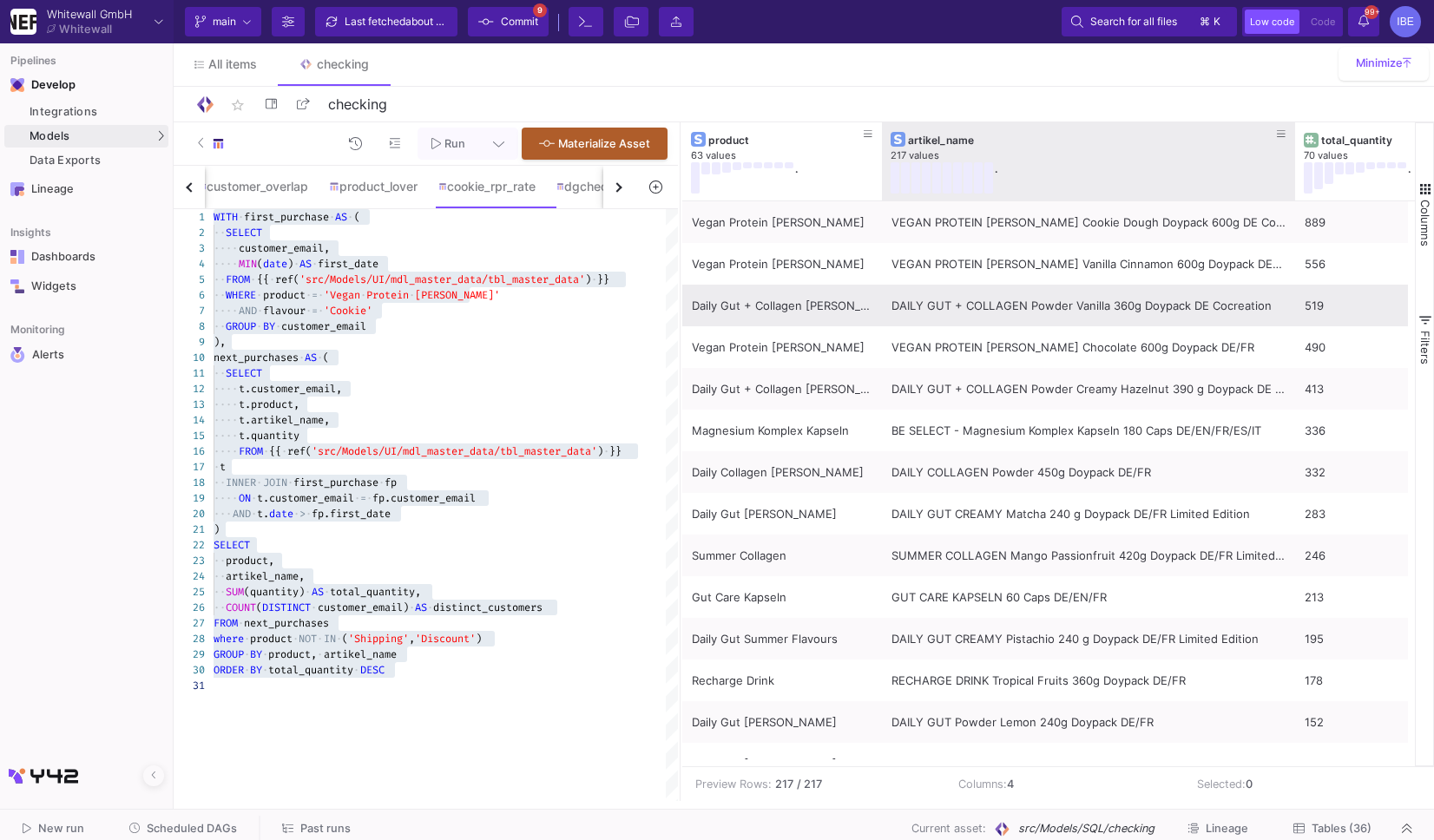
drag, startPoint x: 1061, startPoint y: 161, endPoint x: 1291, endPoint y: 309, distance: 273.5
click at [1292, 309] on div "product 63 values . artikel_name 217 values . total_quantity 70 values . distin…" at bounding box center [1048, 444] width 733 height 644
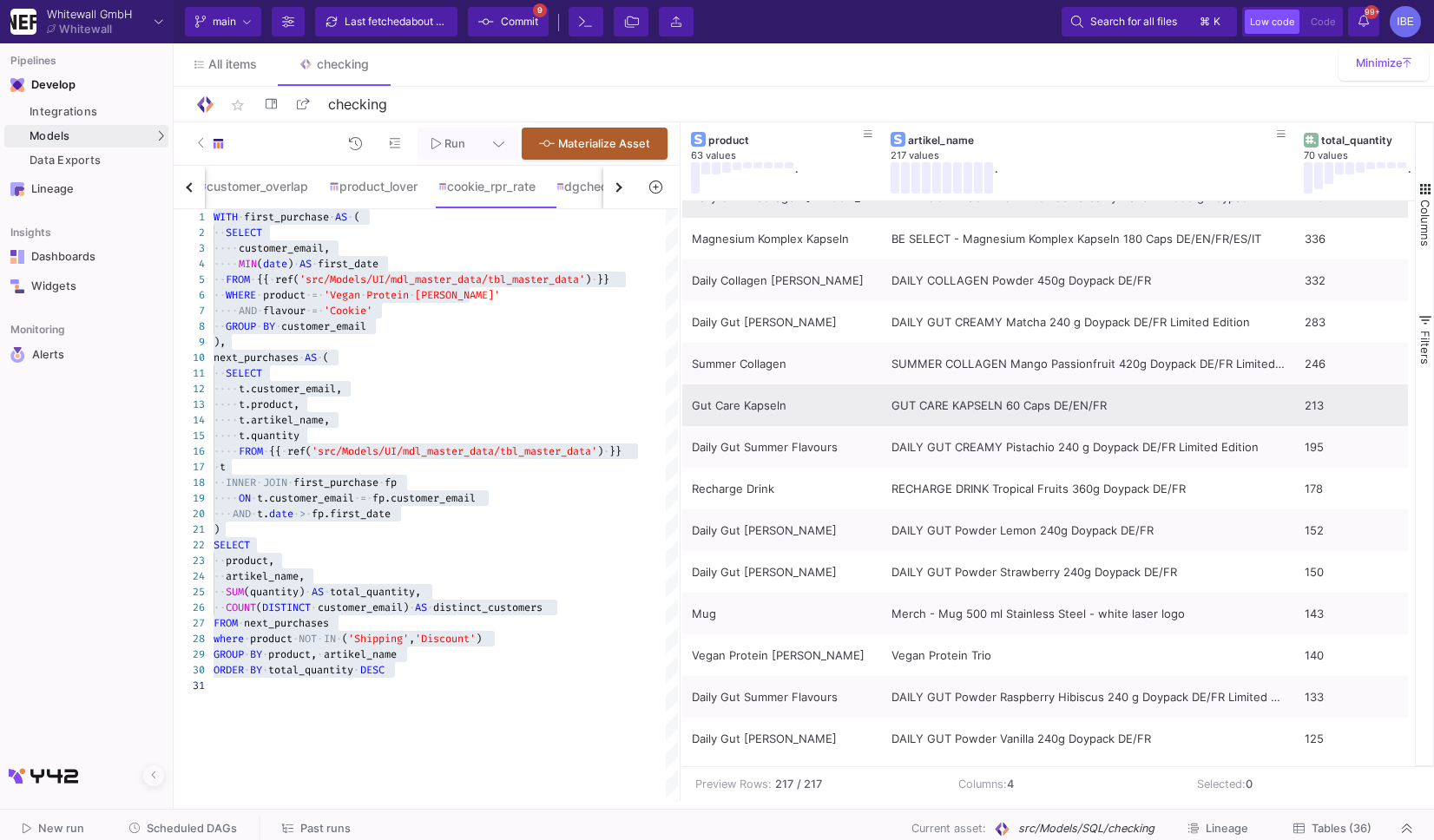
scroll to position [197, 0]
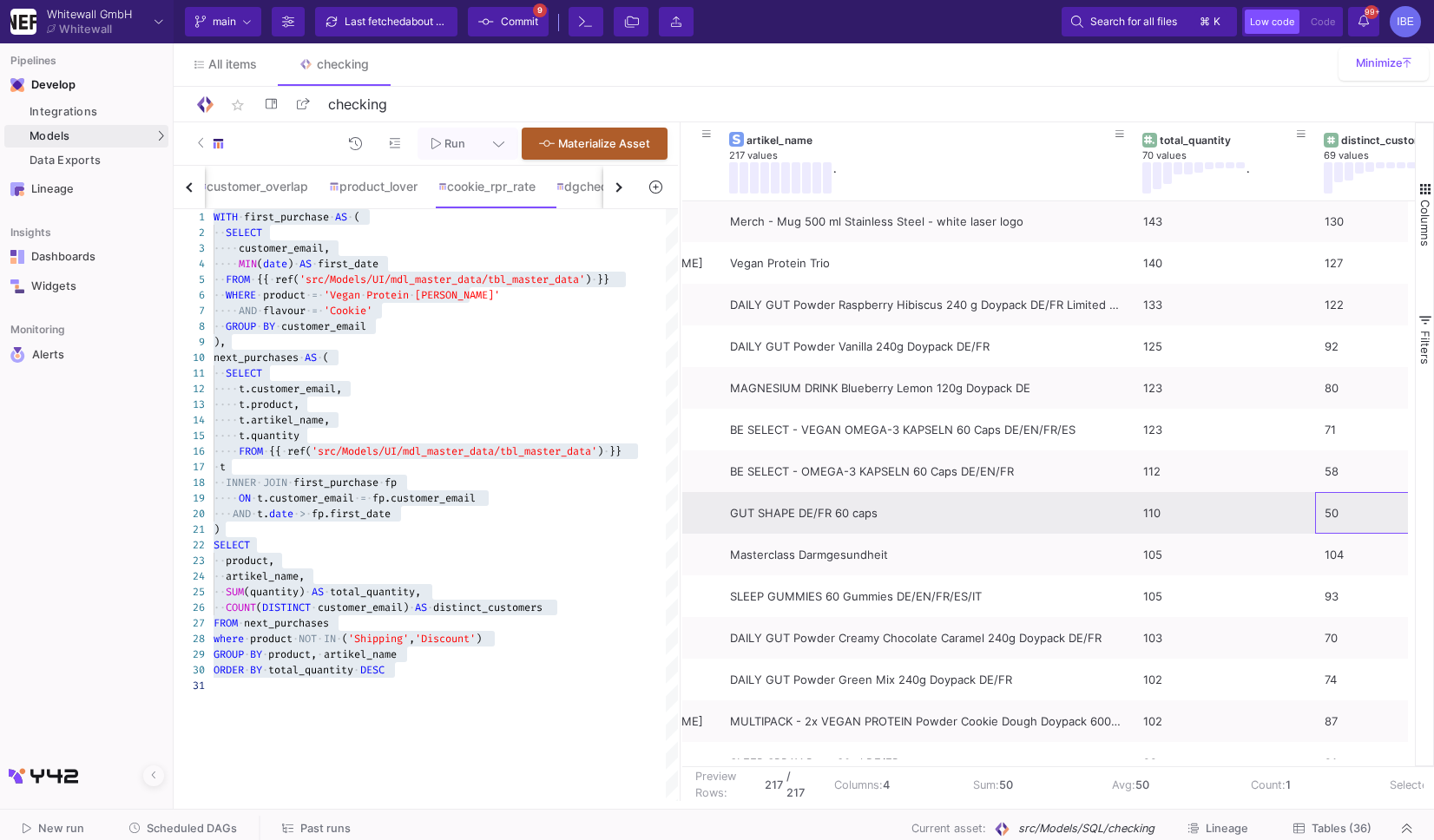
click at [1362, 510] on div "50" at bounding box center [1406, 513] width 163 height 41
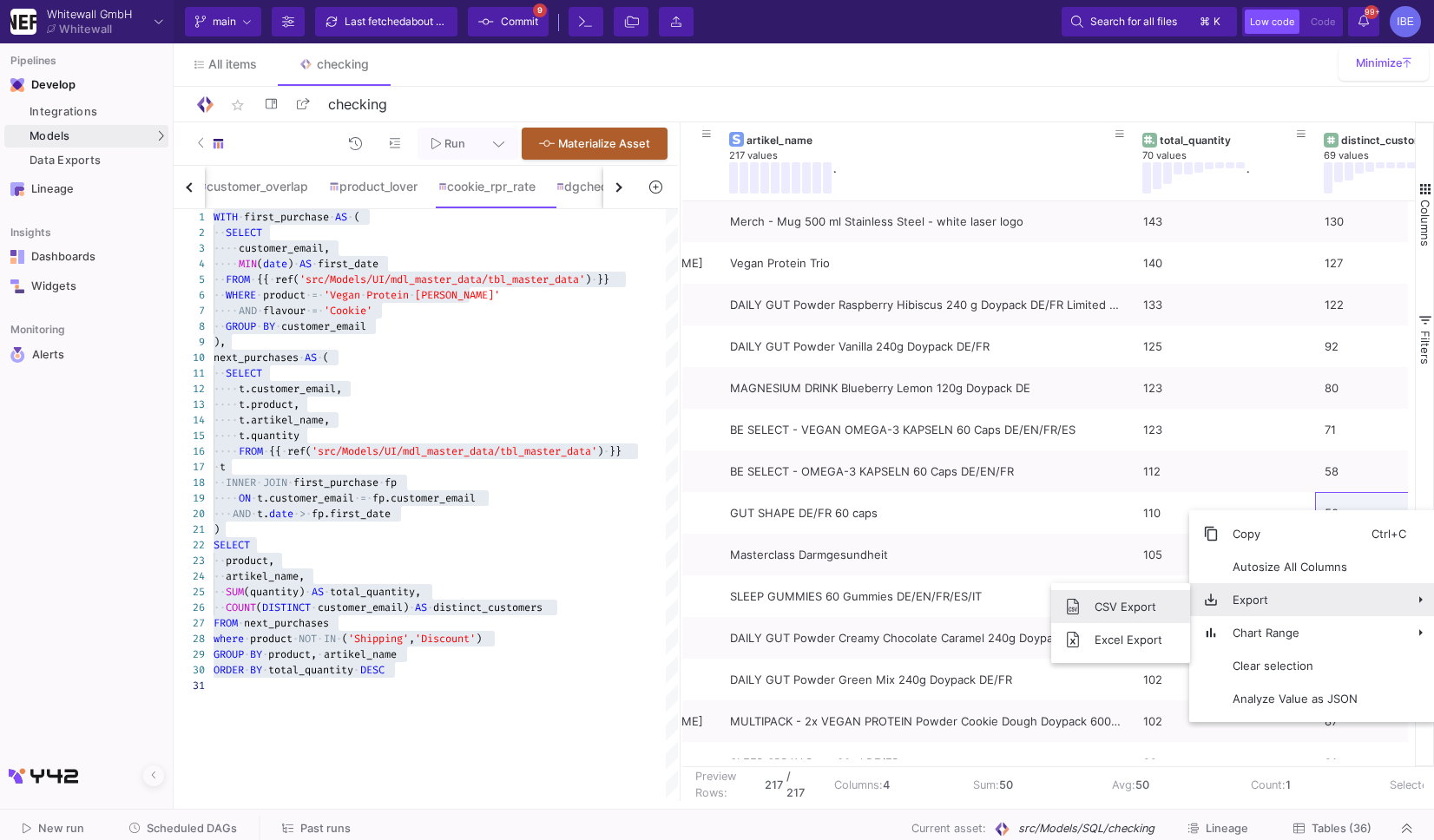
click at [1130, 609] on span "CSV Export" at bounding box center [1128, 607] width 95 height 33
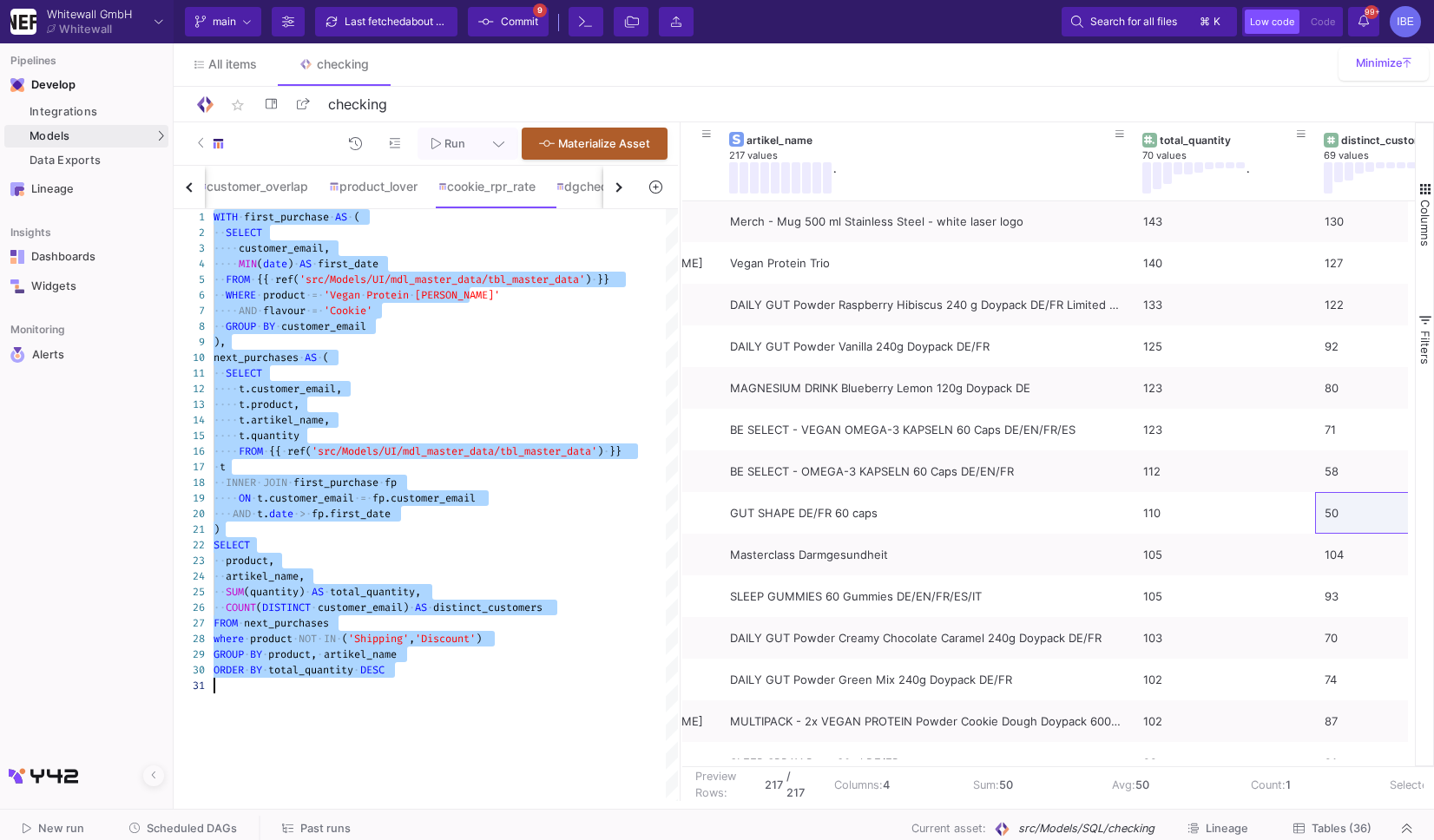
click at [364, 306] on span "'Cookie'" at bounding box center [348, 310] width 49 height 14
click at [364, 306] on div "1 2 3 4 5 6 7 8 9 10 11 12 13 14 15 16 18 19 20 21 22 23 24 25 26 27 29 30 17 2…" at bounding box center [426, 504] width 505 height 592
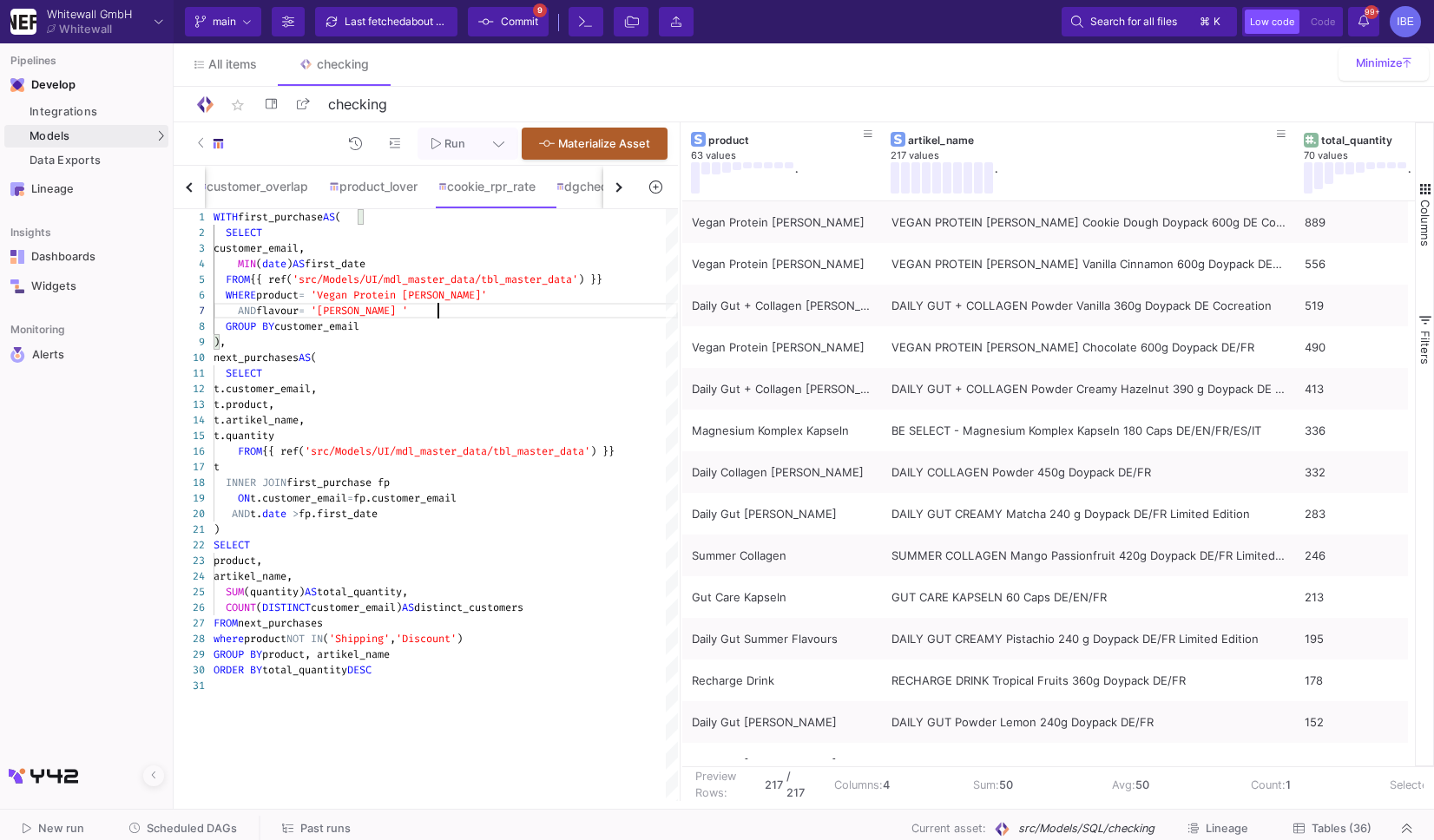
scroll to position [94, 224]
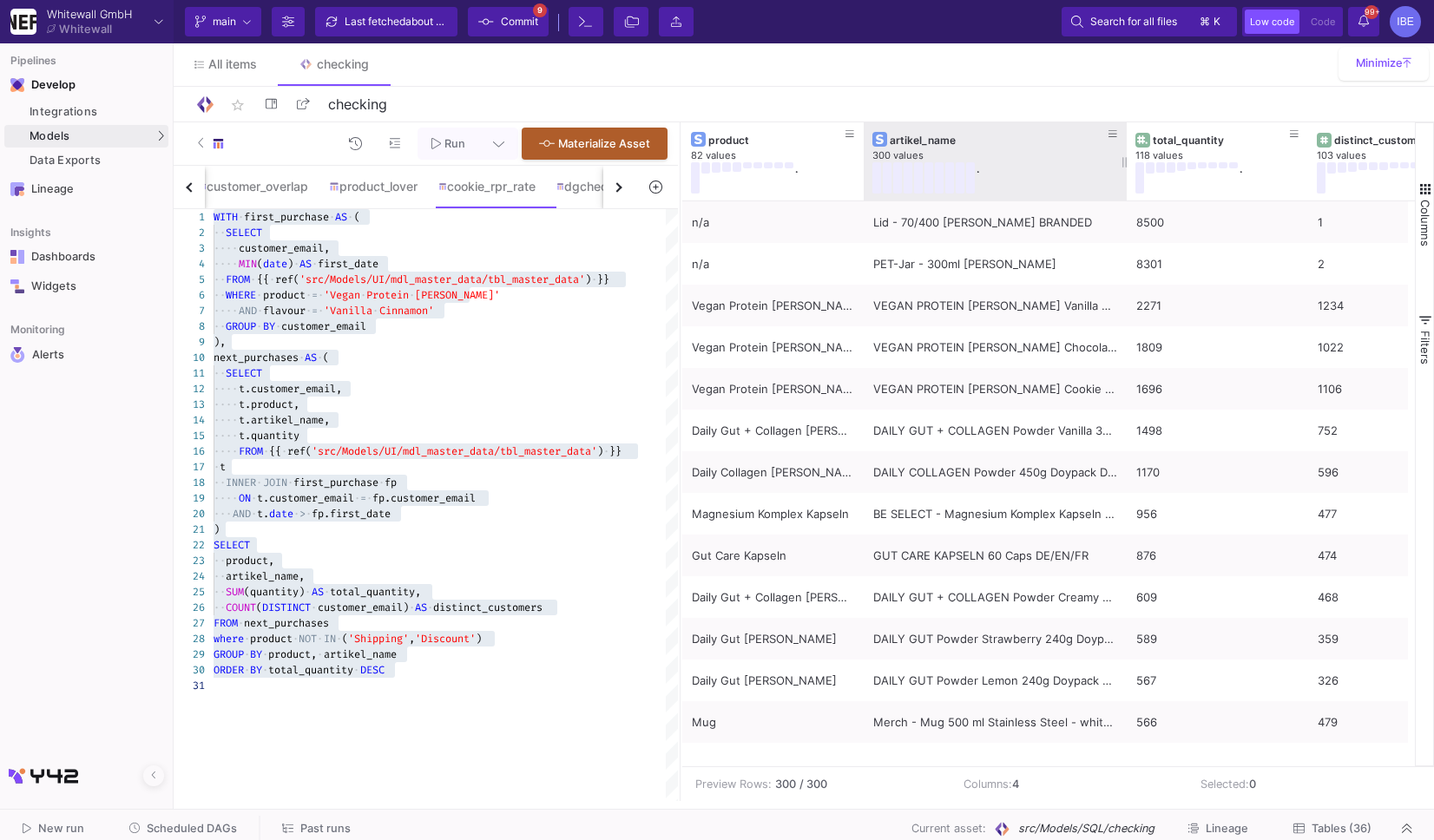
drag, startPoint x: 1041, startPoint y: 162, endPoint x: 1124, endPoint y: 176, distance: 84.2
click at [1124, 176] on div at bounding box center [1127, 161] width 7 height 78
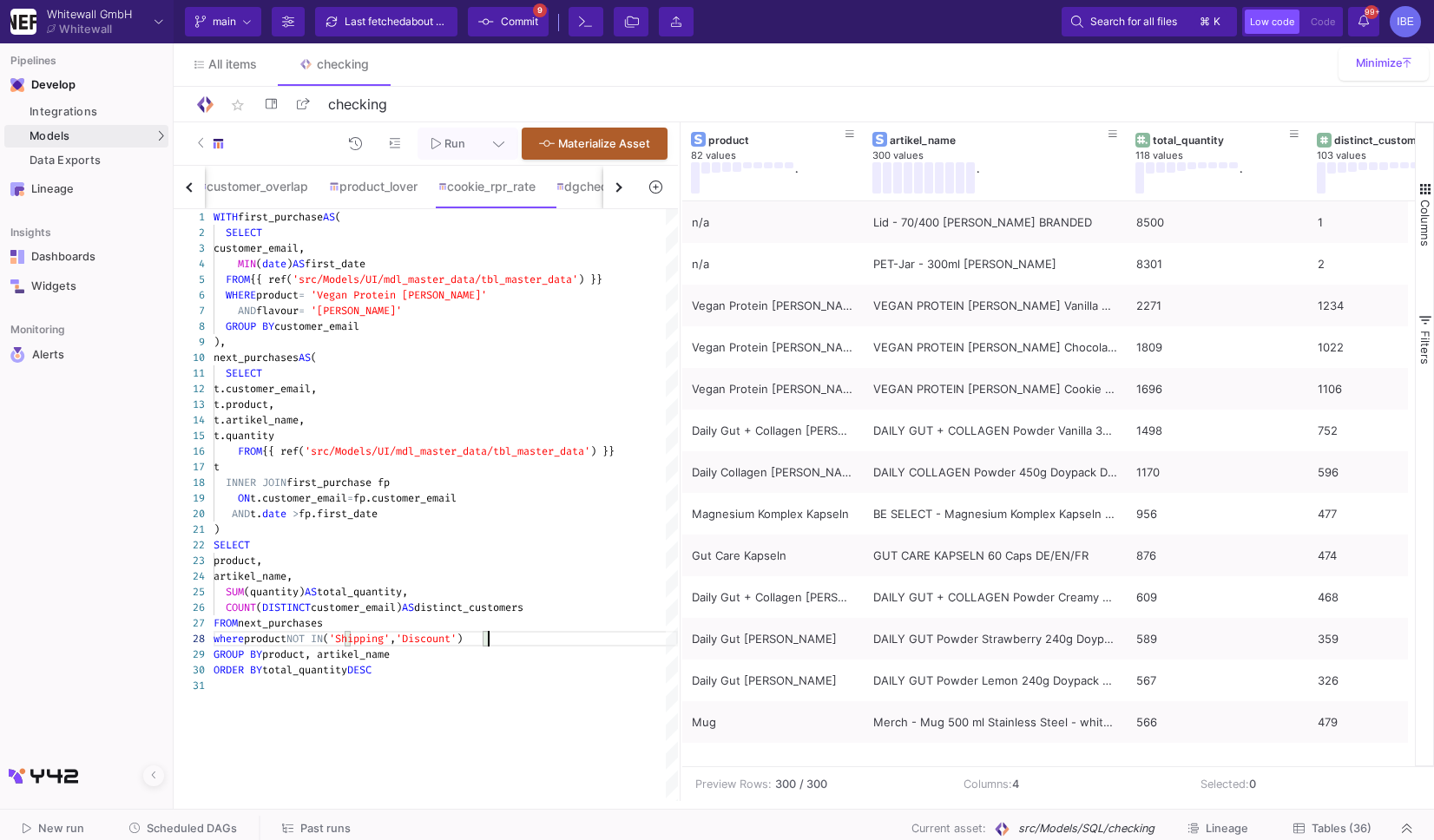
click at [463, 639] on span ")" at bounding box center [459, 639] width 6 height 14
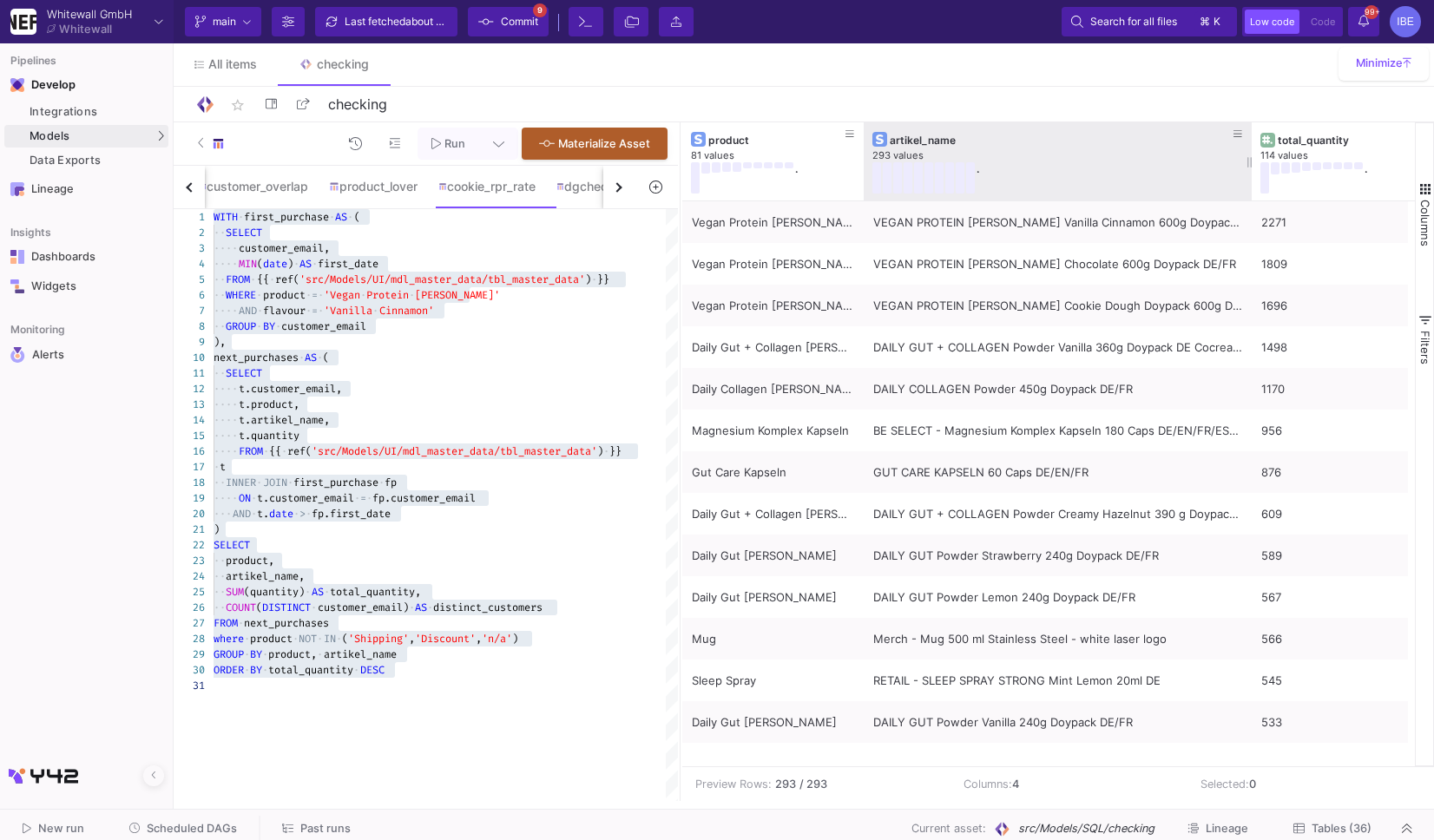
drag, startPoint x: 1042, startPoint y: 158, endPoint x: 1248, endPoint y: 195, distance: 209.3
click at [1248, 195] on div at bounding box center [1251, 161] width 7 height 78
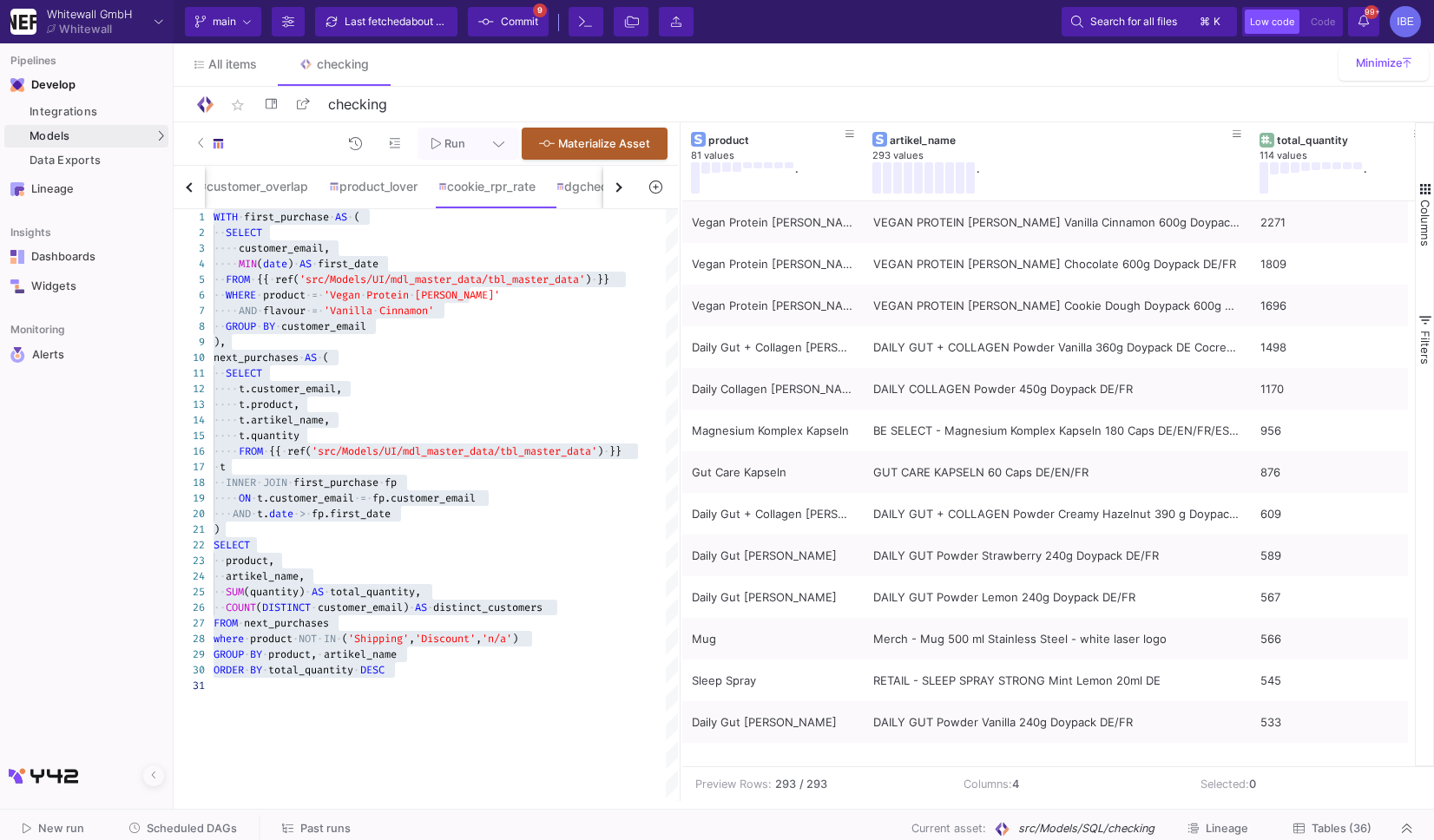
type textarea ") SELECT product, artikel_name, SUM(quantity) AS total_quantity, COUNT(DISTINCT…"
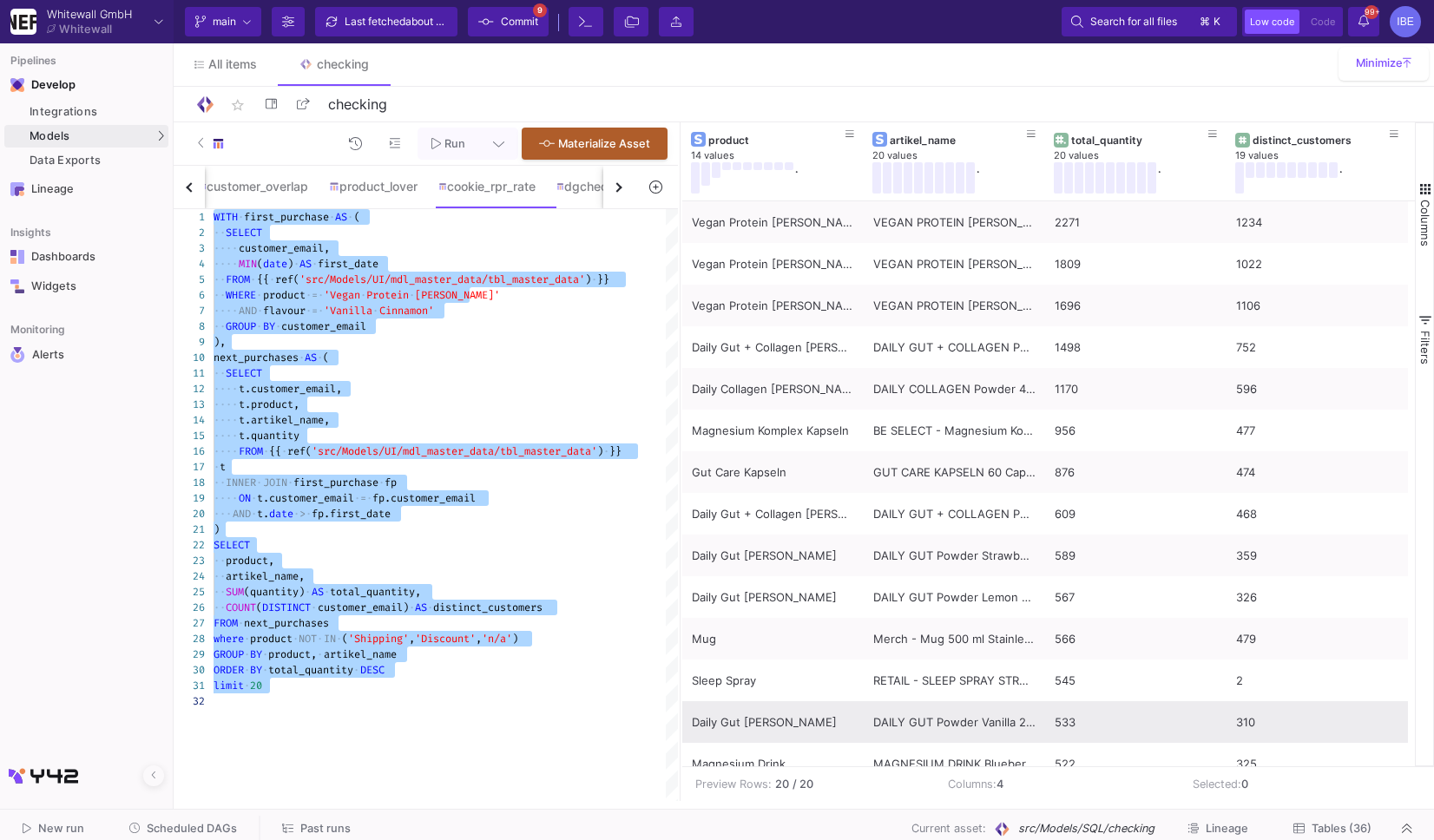
scroll to position [268, 0]
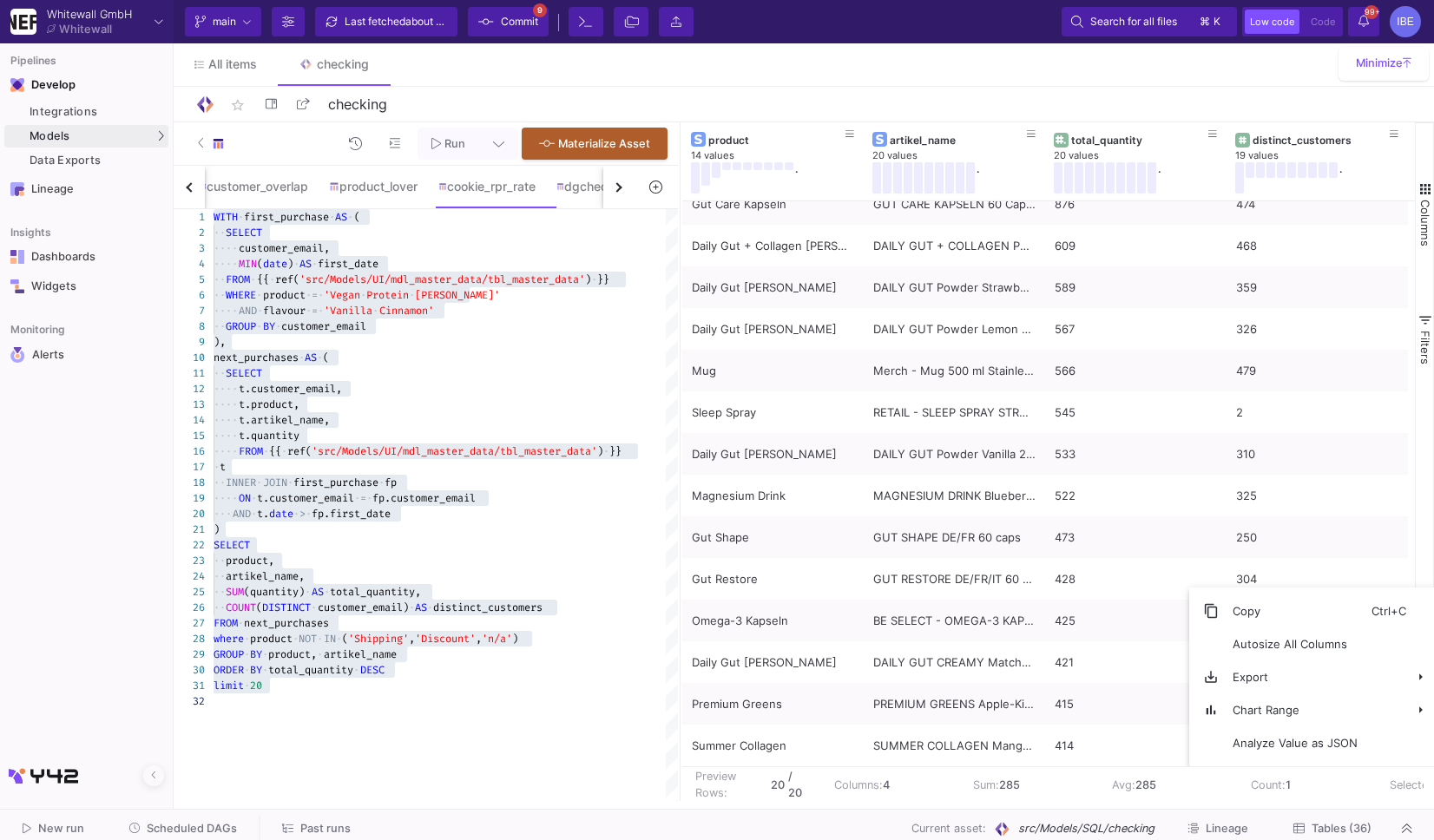
click at [1235, 594] on span "Copy" at bounding box center [1295, 611] width 153 height 33
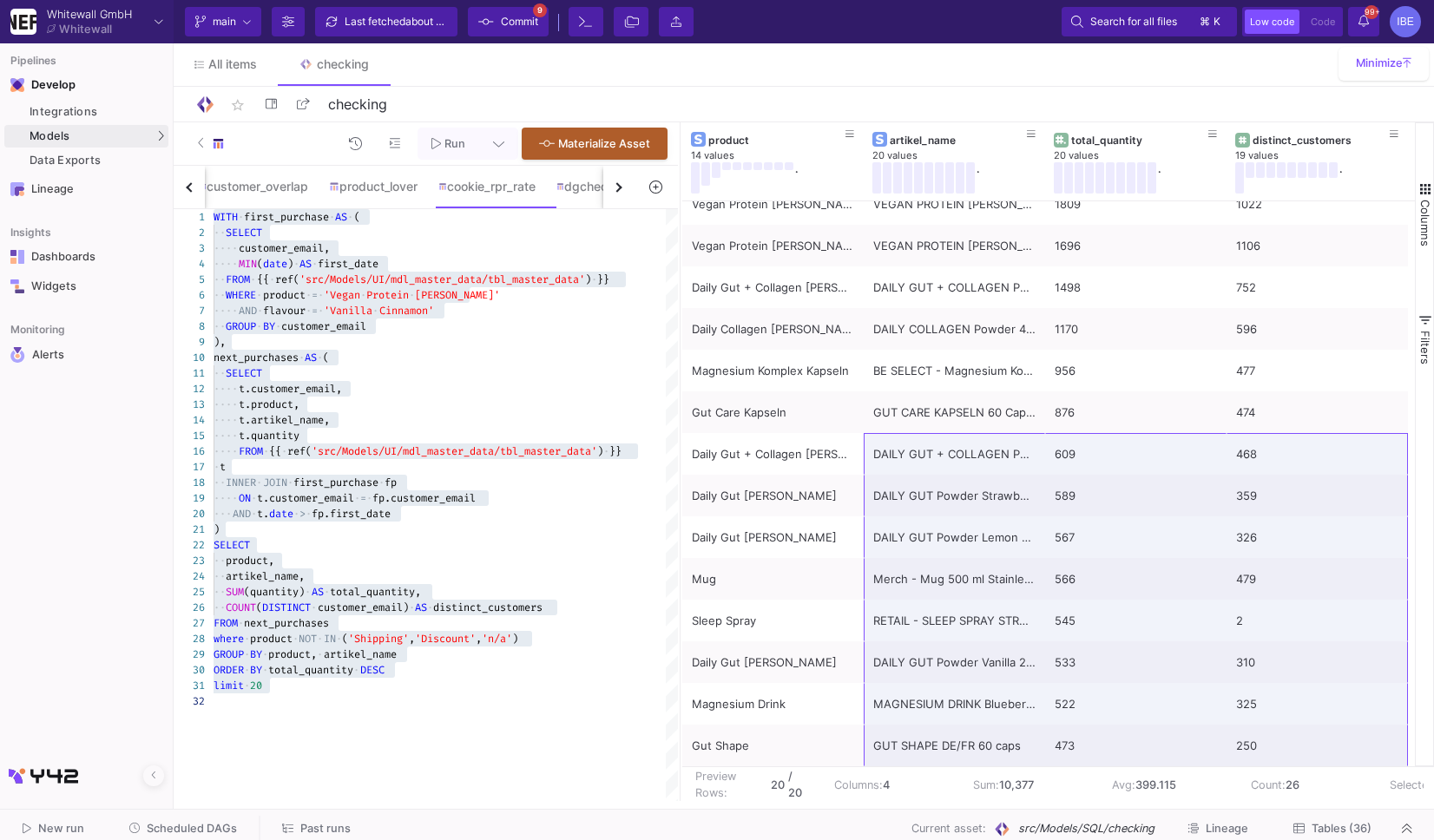
scroll to position [0, 0]
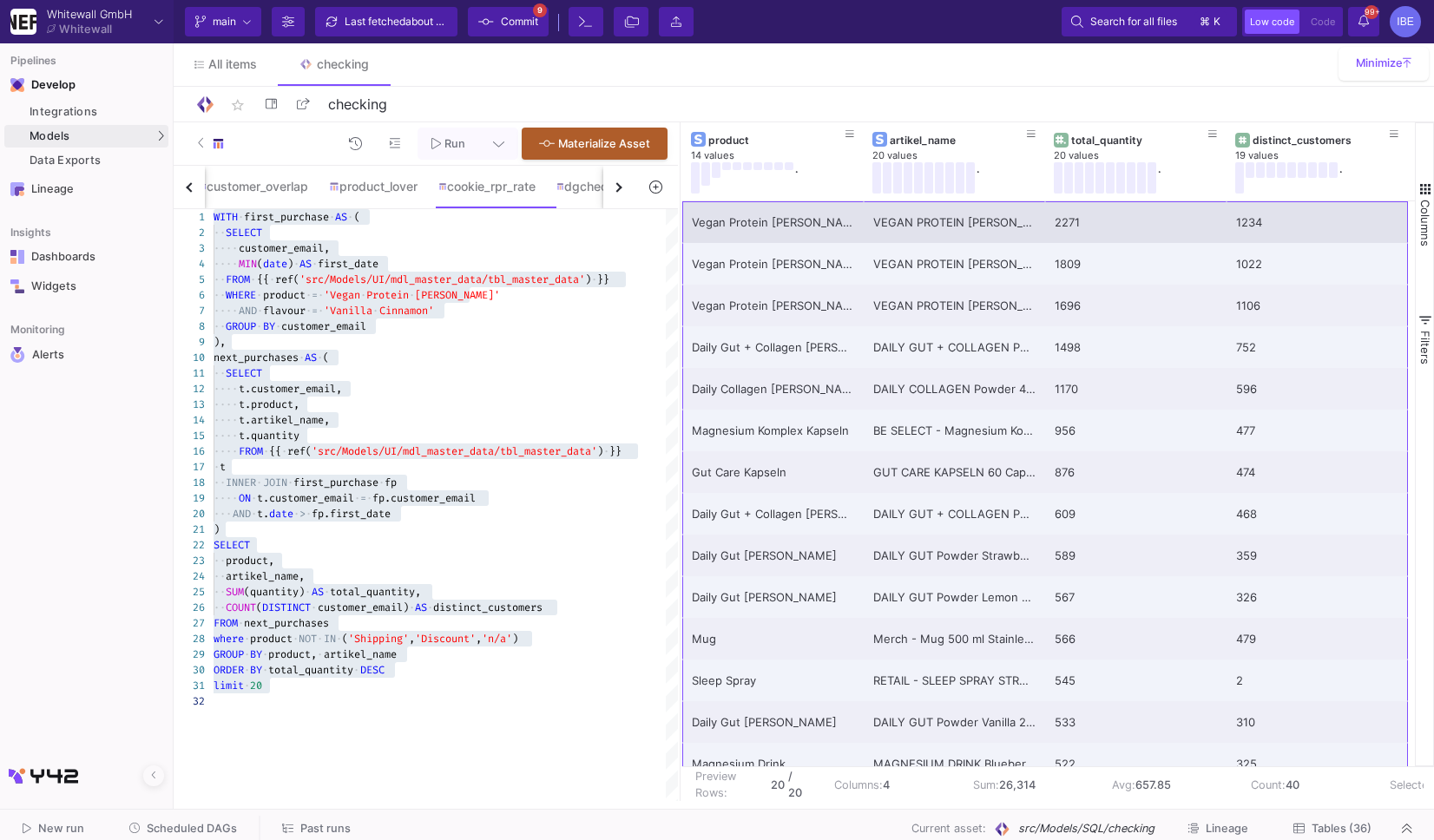
drag, startPoint x: 1287, startPoint y: 739, endPoint x: 761, endPoint y: 231, distance: 731.3
click at [761, 231] on div "Vegan Protein [PERSON_NAME] VEGAN PROTEIN [PERSON_NAME] Vanilla Cinnamon 600g D…" at bounding box center [1045, 617] width 726 height 833
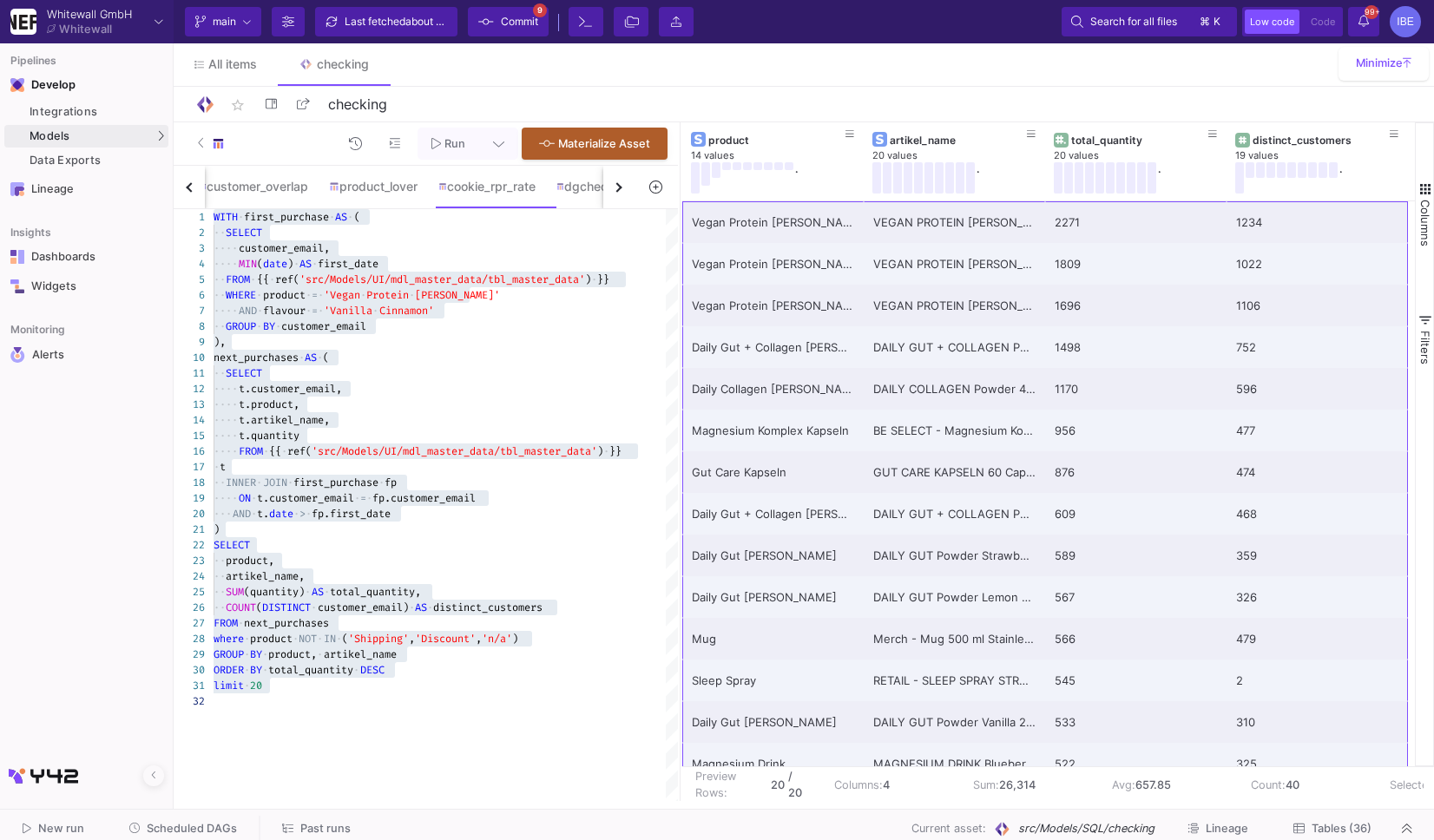
click at [400, 313] on span "Cinnamon'" at bounding box center [407, 310] width 55 height 14
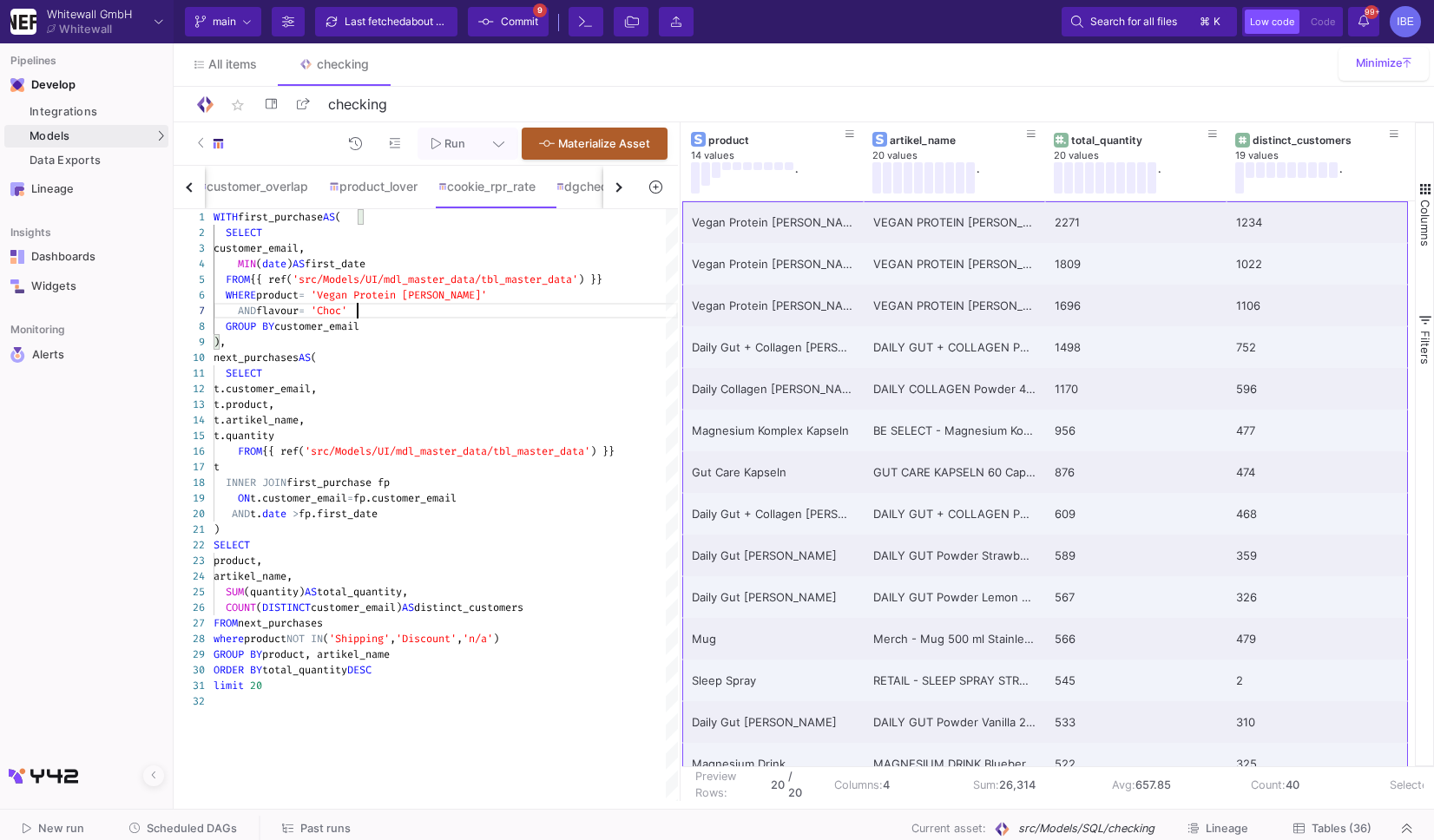
scroll to position [93, 150]
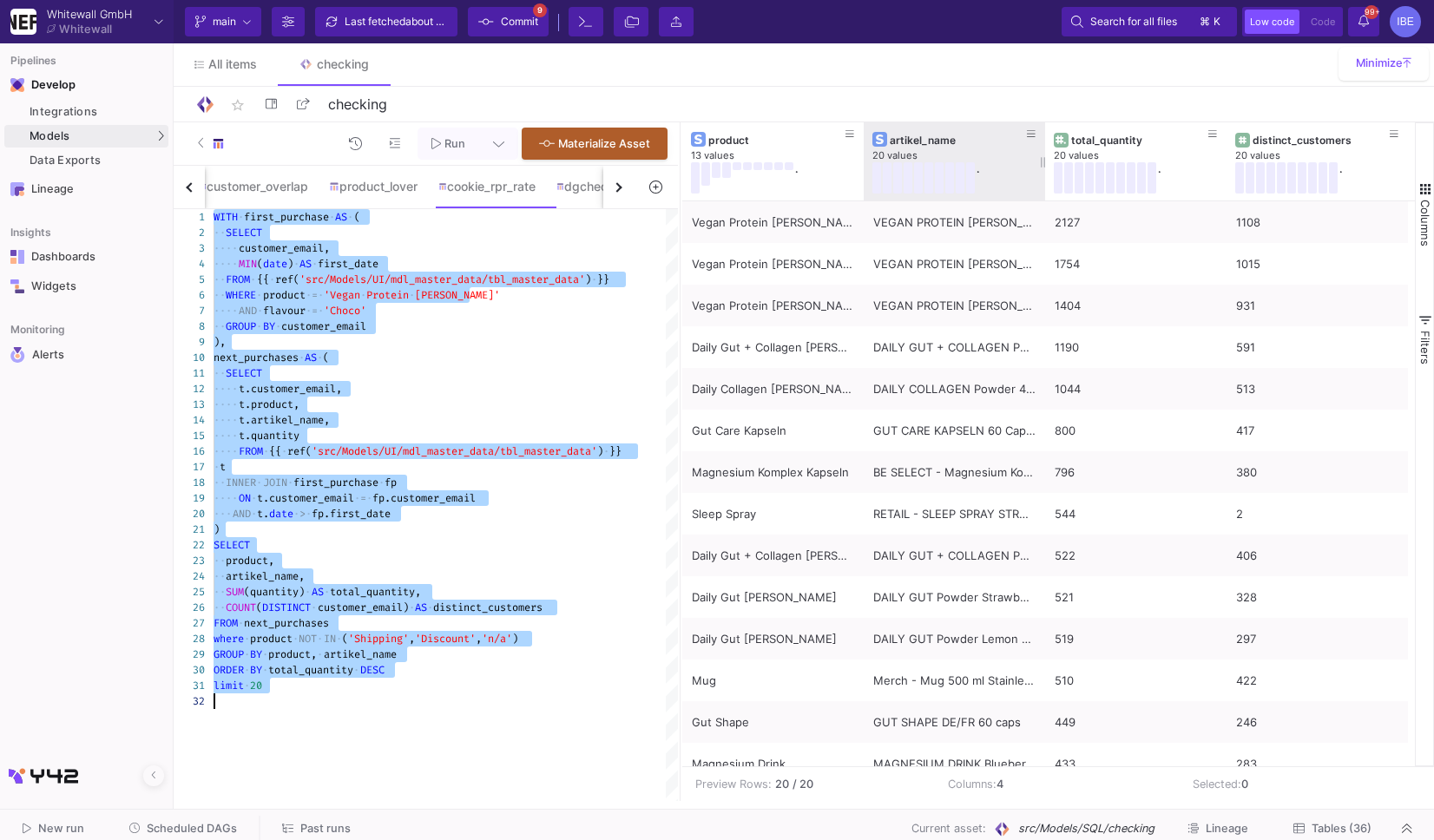
type textarea "WITH first_purchase AS ( SELECT customer_email, MIN(date) AS first_date FROM {{…"
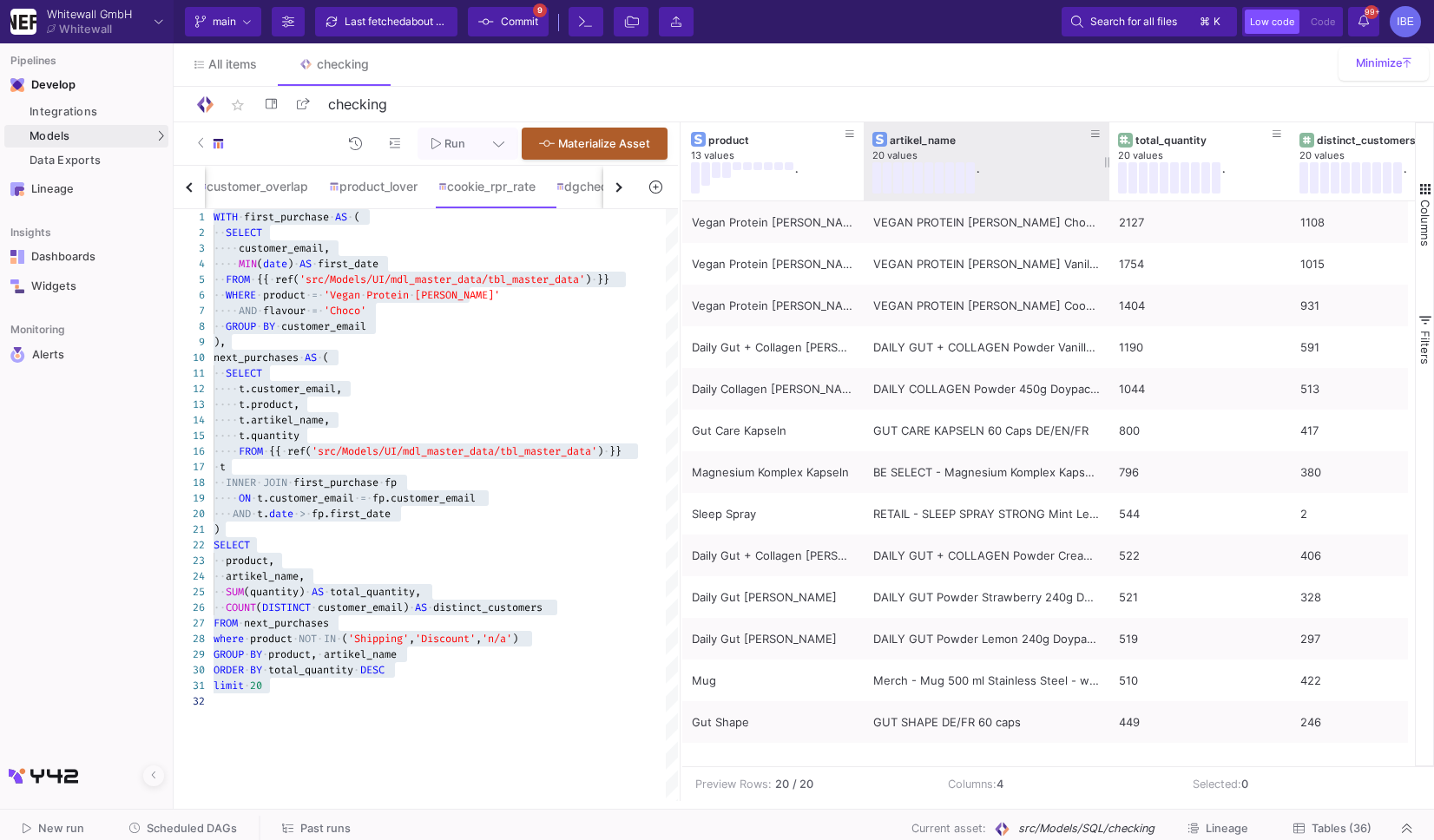
drag, startPoint x: 1043, startPoint y: 153, endPoint x: 1107, endPoint y: 198, distance: 78.2
click at [1107, 198] on div at bounding box center [1110, 161] width 7 height 78
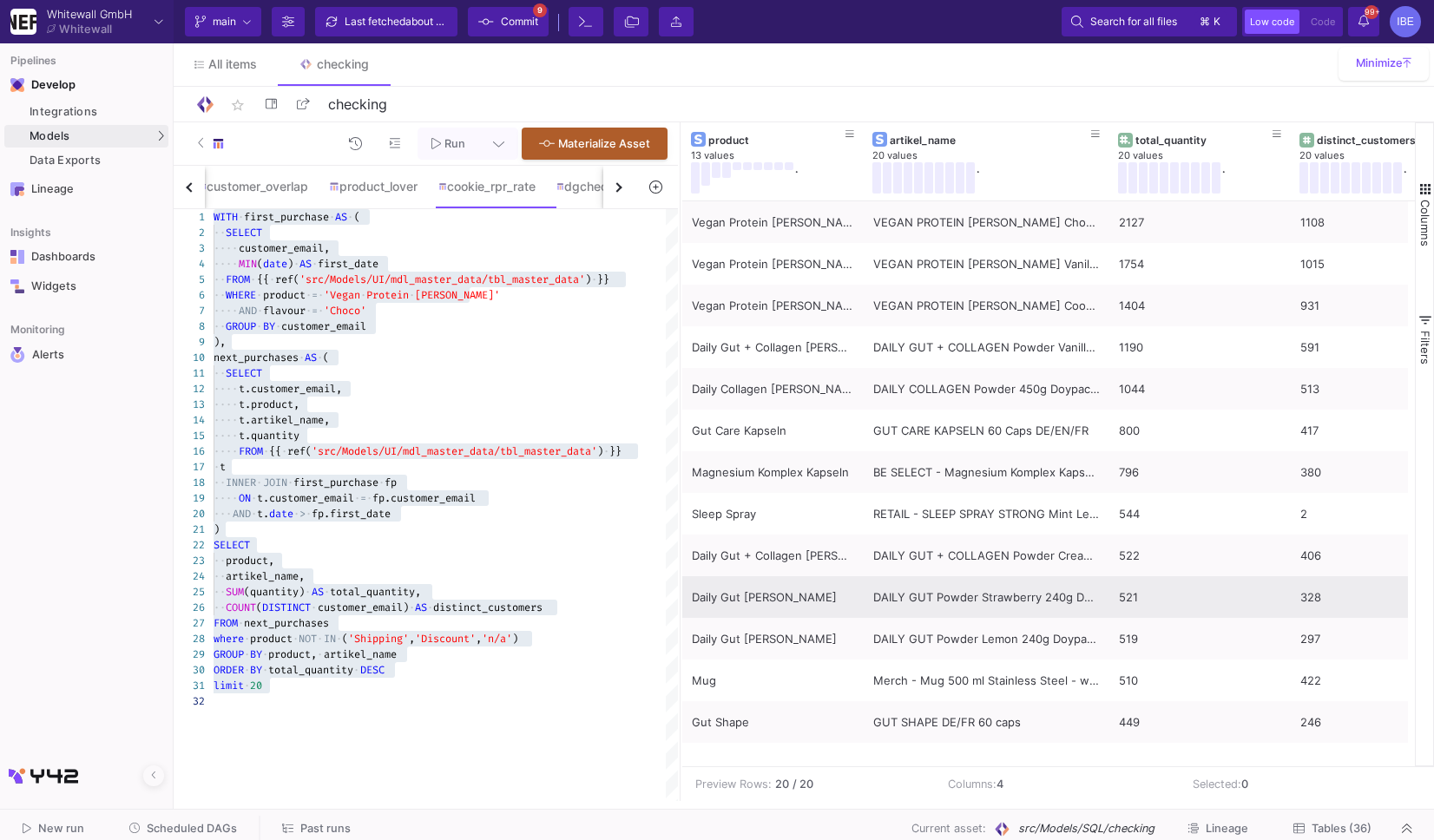
scroll to position [275, 0]
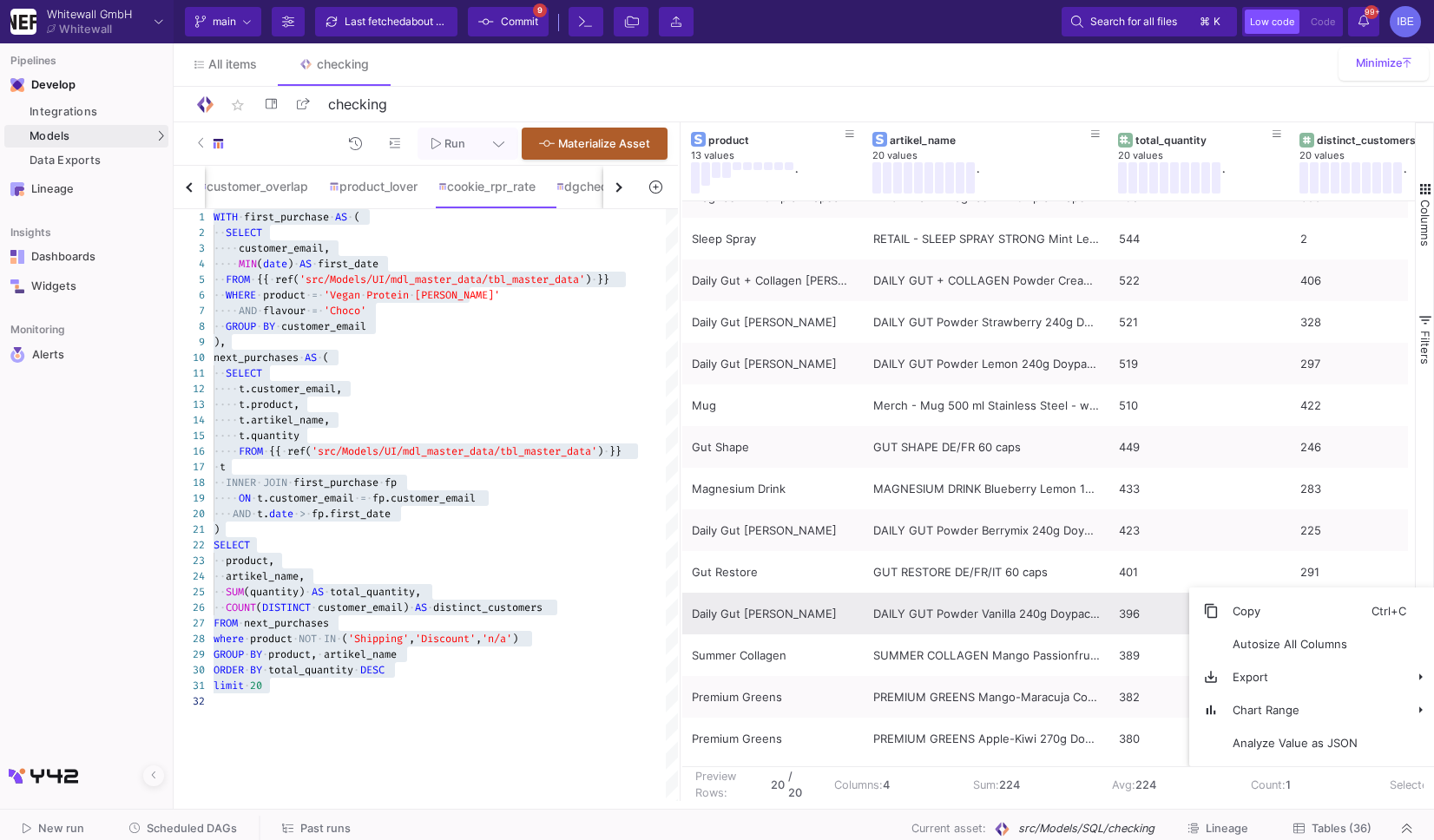
click at [1076, 605] on div "DAILY GUT Powder Vanilla 240g Doypack DE/FR" at bounding box center [986, 614] width 226 height 41
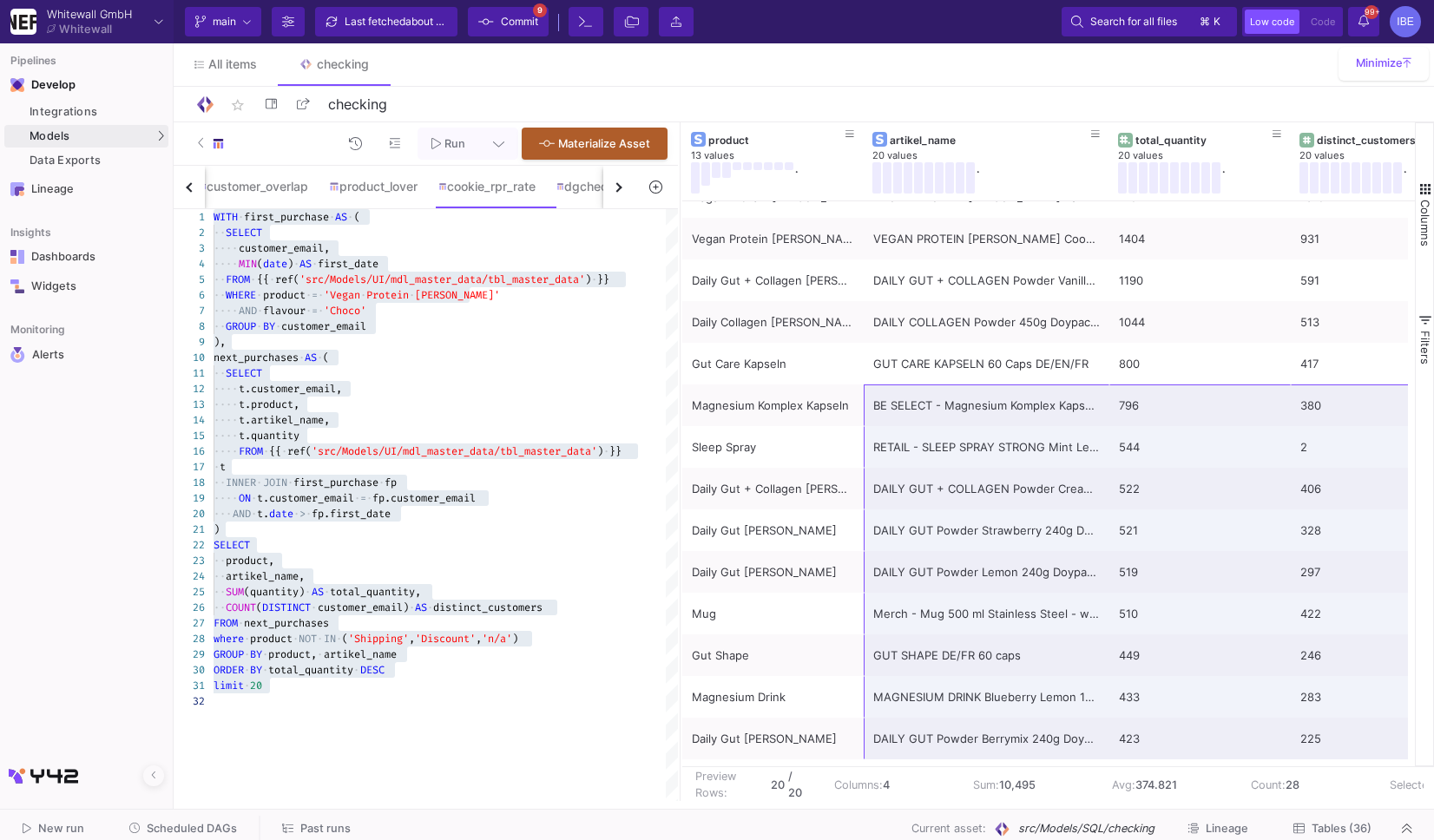
scroll to position [0, 0]
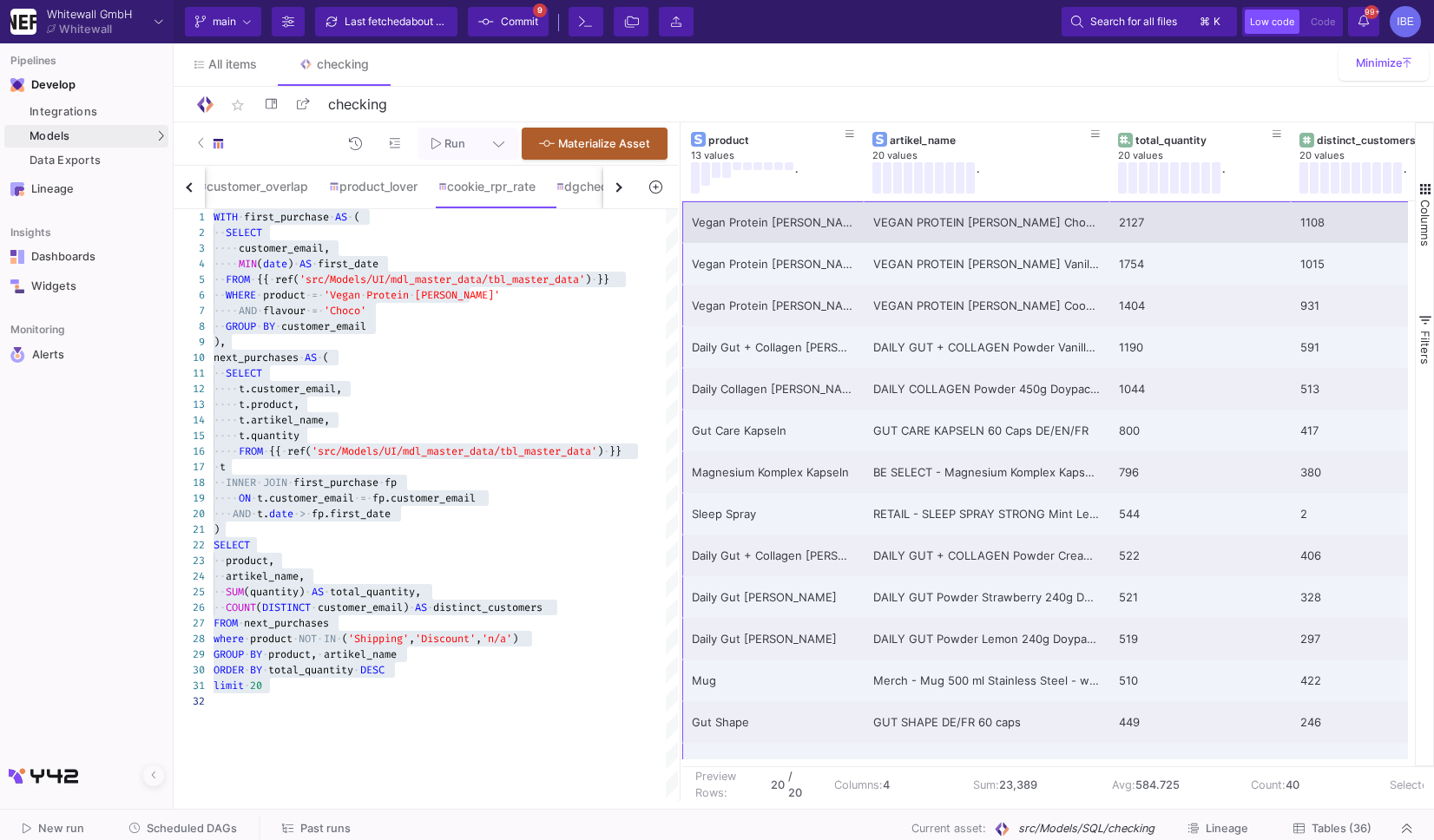
drag, startPoint x: 1322, startPoint y: 752, endPoint x: 743, endPoint y: 222, distance: 784.9
click at [743, 222] on div "Vegan Protein [PERSON_NAME] VEGAN PROTEIN [PERSON_NAME] Chocolate 600g Doypack …" at bounding box center [1076, 617] width 790 height 833
